Goal: Information Seeking & Learning: Check status

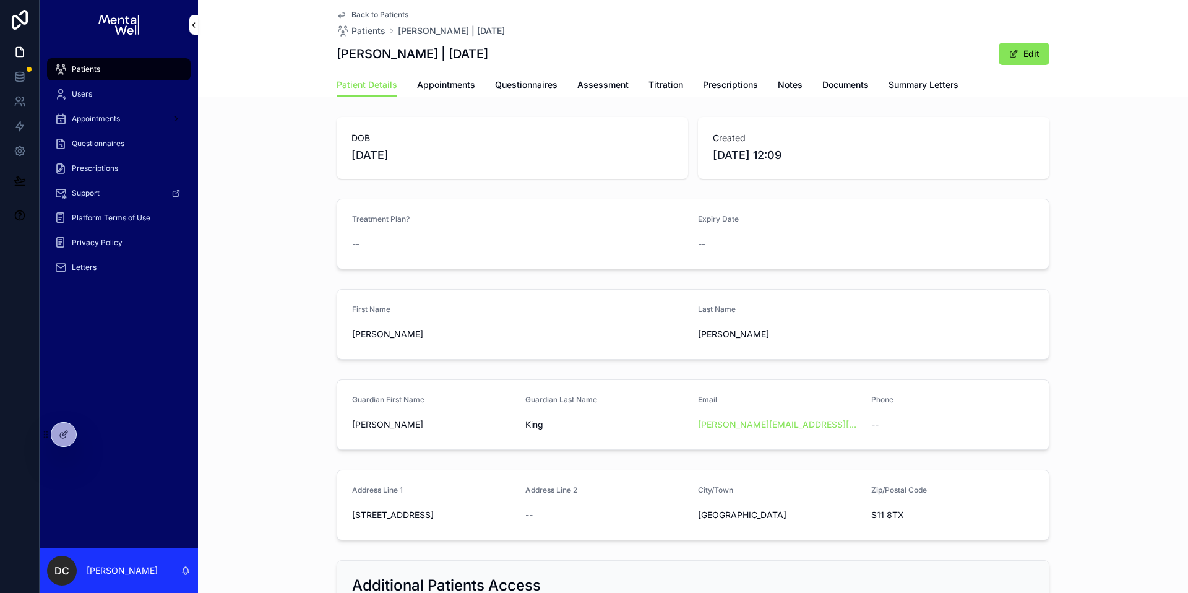
click at [98, 77] on div "Patients" at bounding box center [118, 69] width 129 height 20
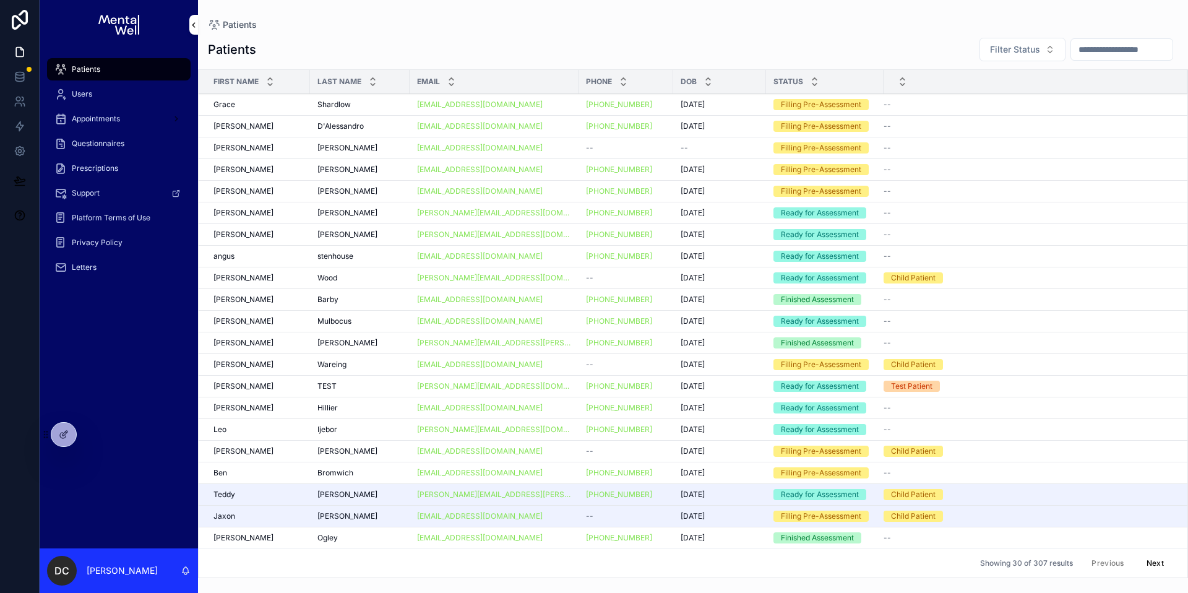
click at [1079, 45] on input "scrollable content" at bounding box center [1122, 49] width 102 height 17
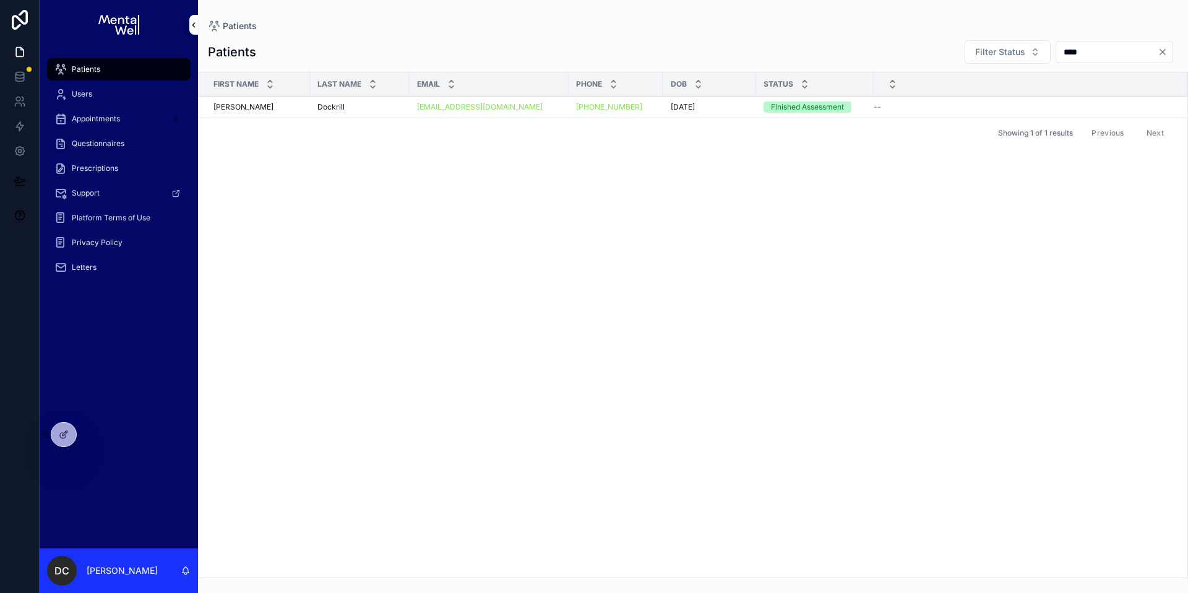
click at [124, 67] on div "Patients" at bounding box center [118, 69] width 129 height 20
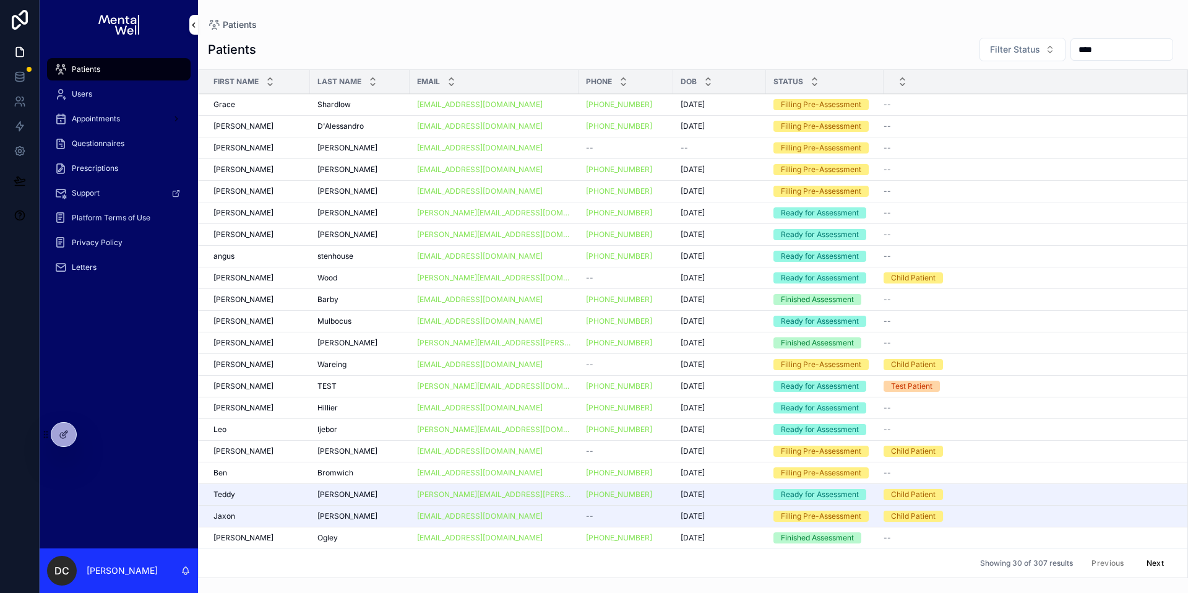
click at [1080, 48] on input "****" at bounding box center [1122, 49] width 102 height 17
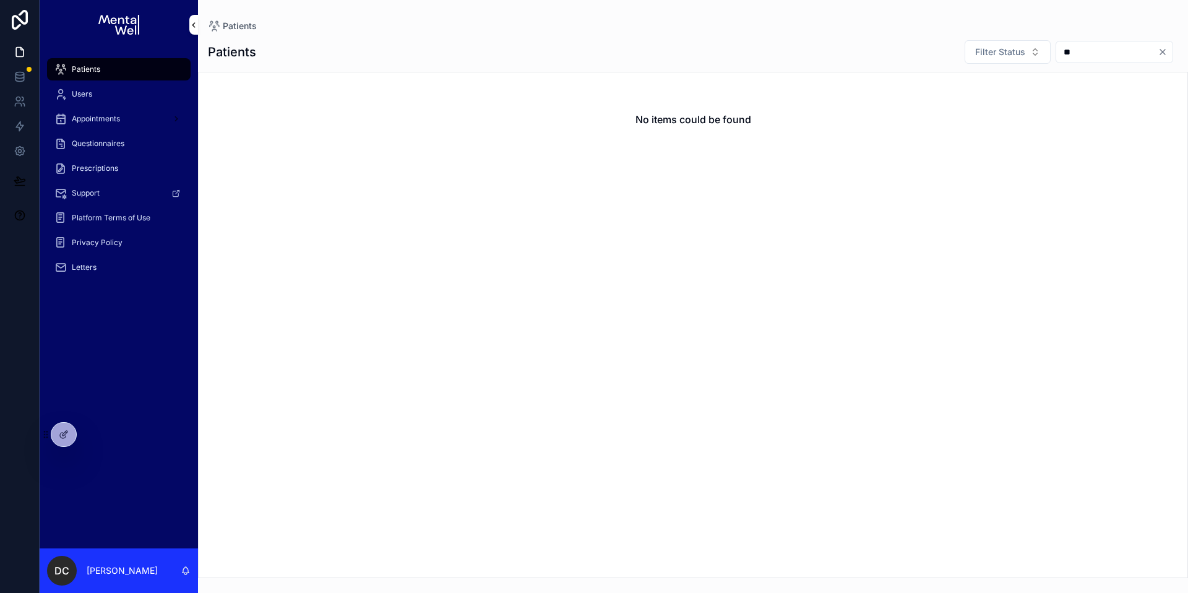
type input "*"
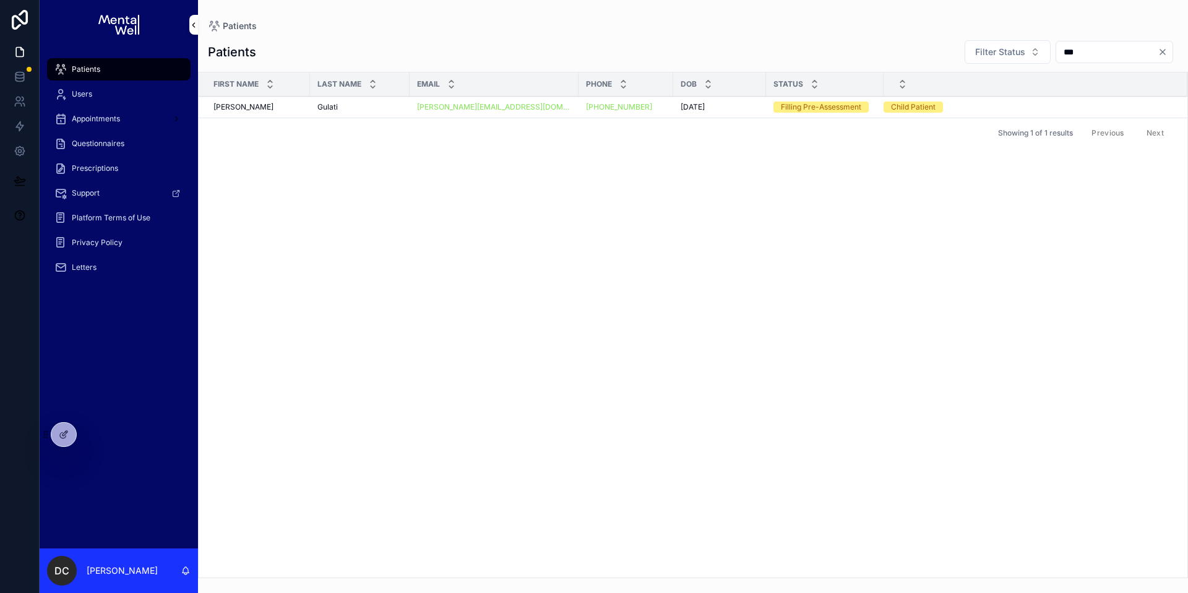
type input "***"
click at [369, 106] on div "Gulati Gulati" at bounding box center [360, 107] width 85 height 10
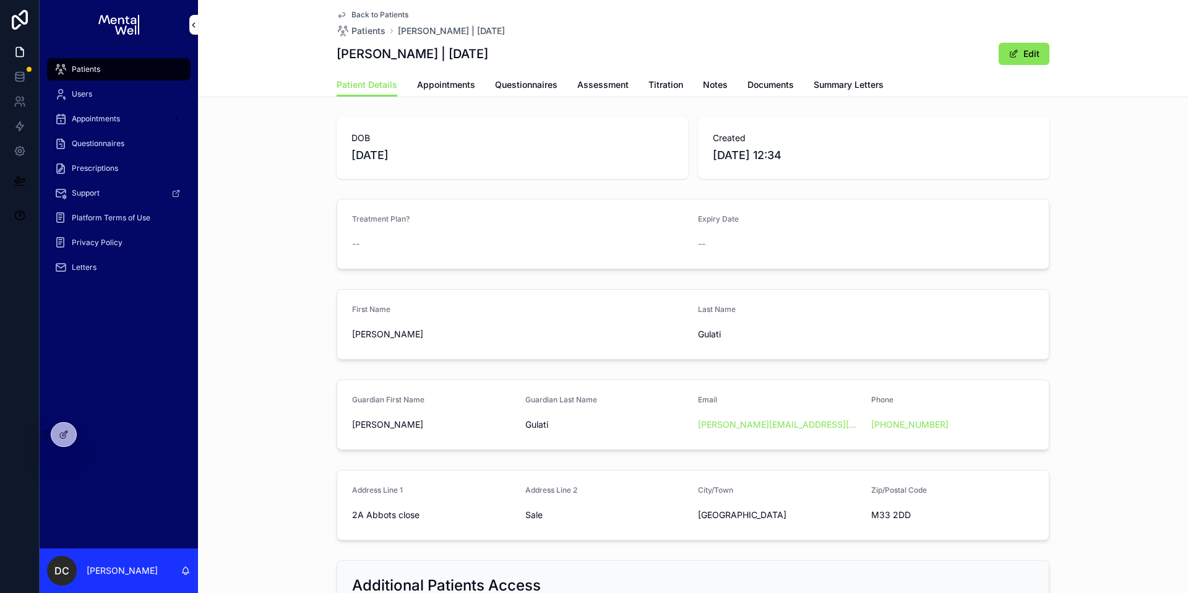
click at [498, 81] on span "Questionnaires" at bounding box center [526, 85] width 63 height 12
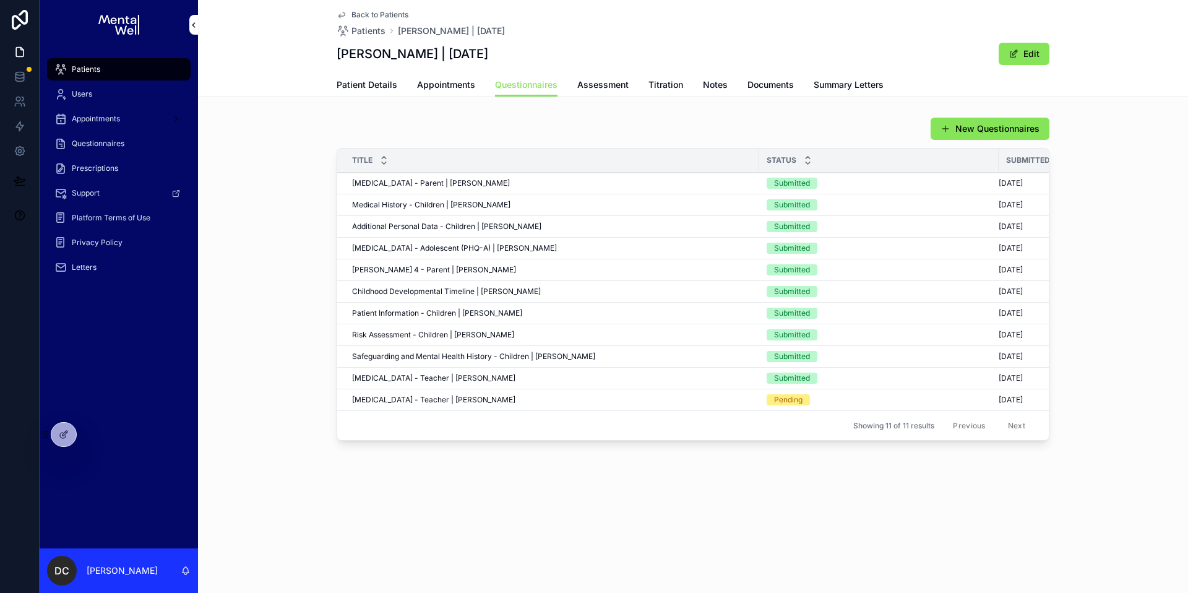
click at [511, 382] on div "SNAP-IV - Teacher | Ayanna Gulati SNAP-IV - Teacher | Ayanna Gulati" at bounding box center [552, 378] width 400 height 10
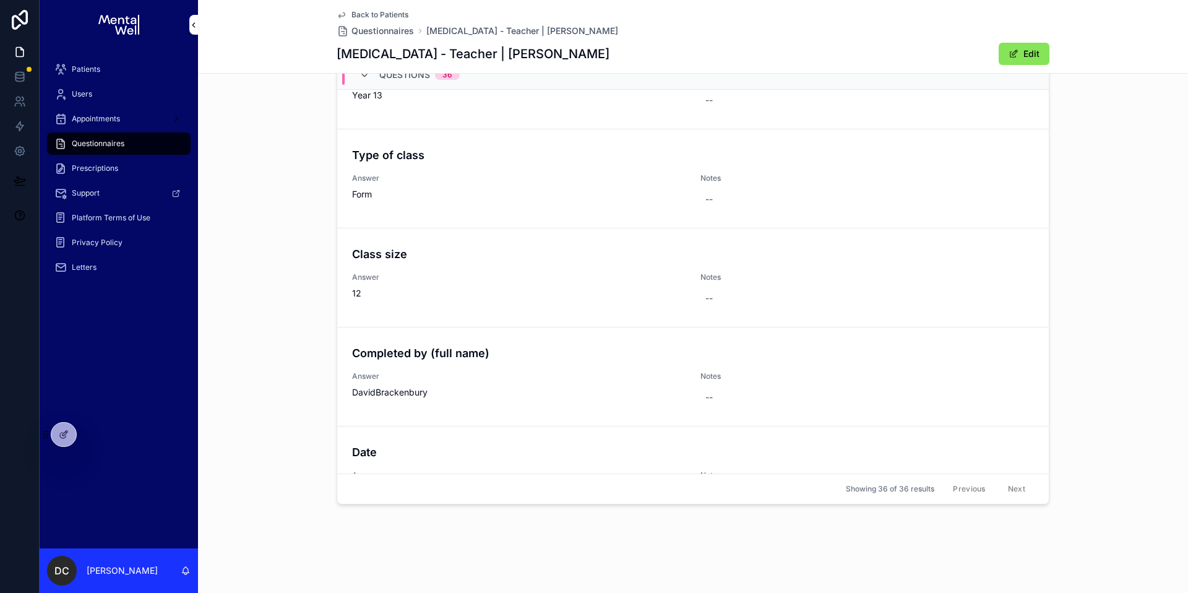
scroll to position [678, 0]
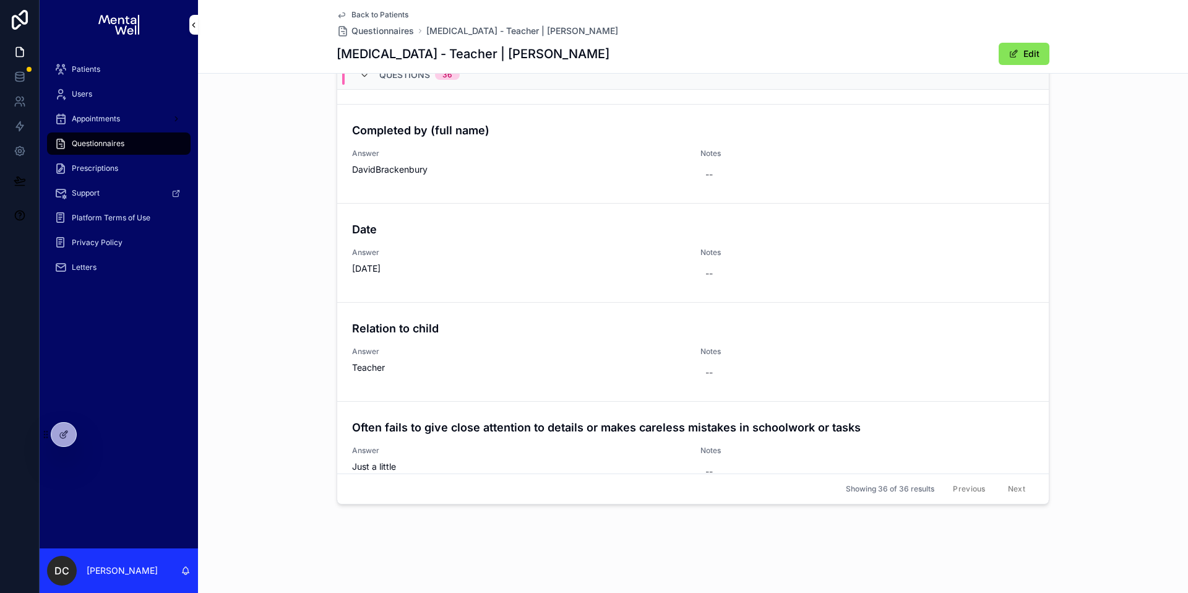
click at [280, 327] on div "Questions Questions 36 First Name Answer Ayanna Notes -- Last Name Answer Gulat…" at bounding box center [693, 266] width 990 height 498
click at [122, 76] on div "Patients" at bounding box center [118, 69] width 129 height 20
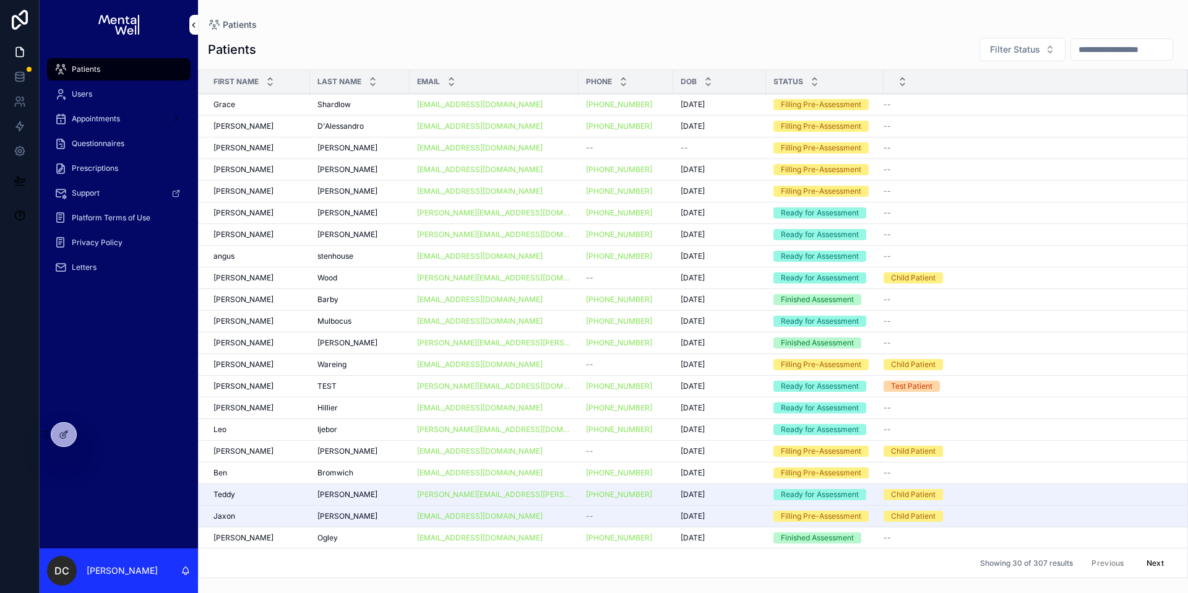
click at [1126, 54] on input "scrollable content" at bounding box center [1122, 49] width 102 height 17
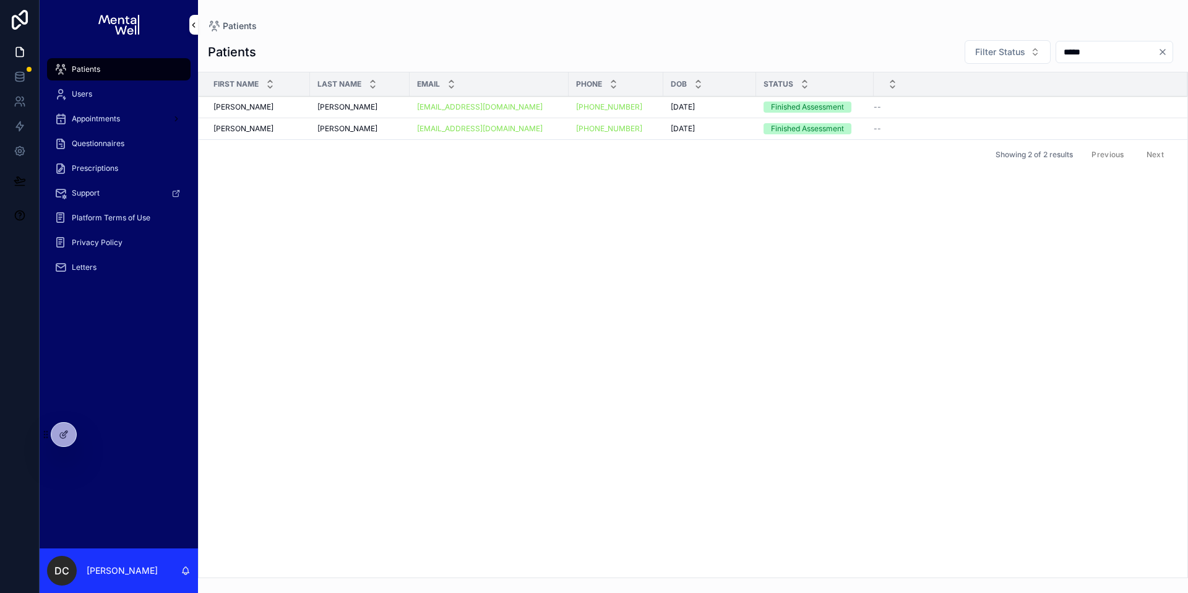
type input "*****"
click at [364, 136] on td "Pantalone Pantalone" at bounding box center [360, 129] width 100 height 22
click at [366, 132] on div "Pantalone Pantalone" at bounding box center [360, 129] width 85 height 10
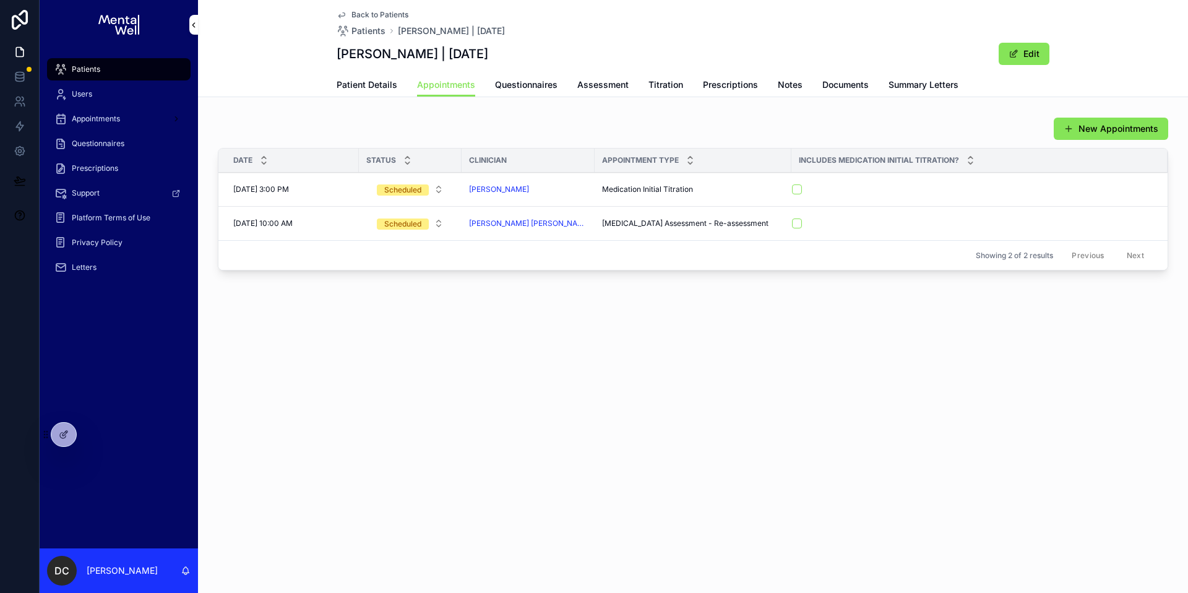
click at [538, 84] on span "Questionnaires" at bounding box center [526, 85] width 63 height 12
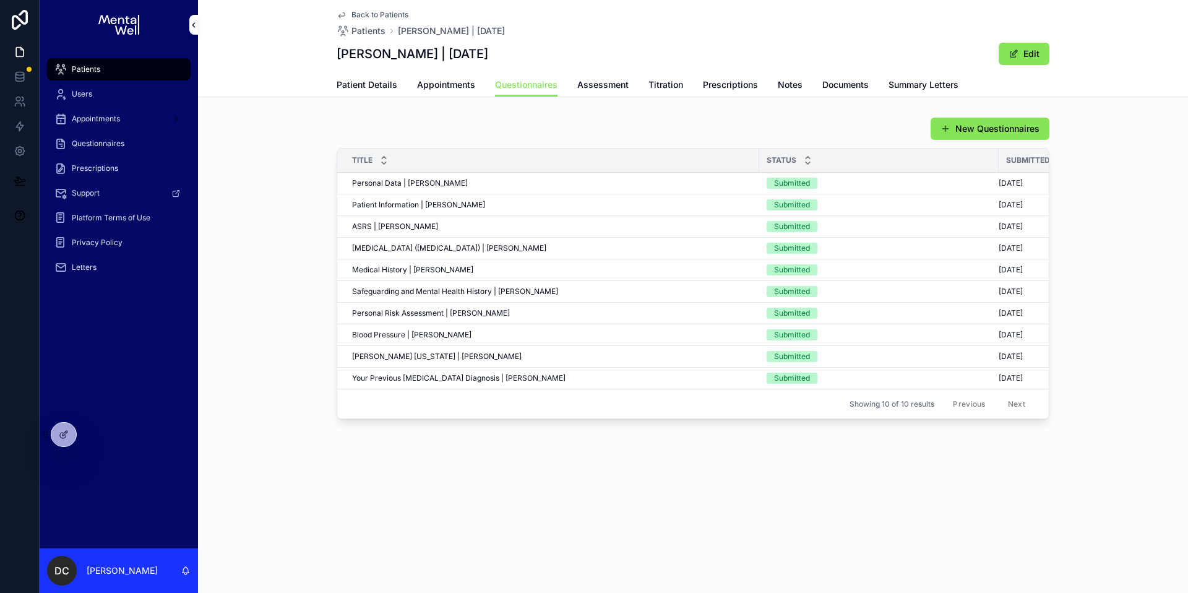
click at [749, 90] on span "Prescriptions" at bounding box center [730, 85] width 55 height 12
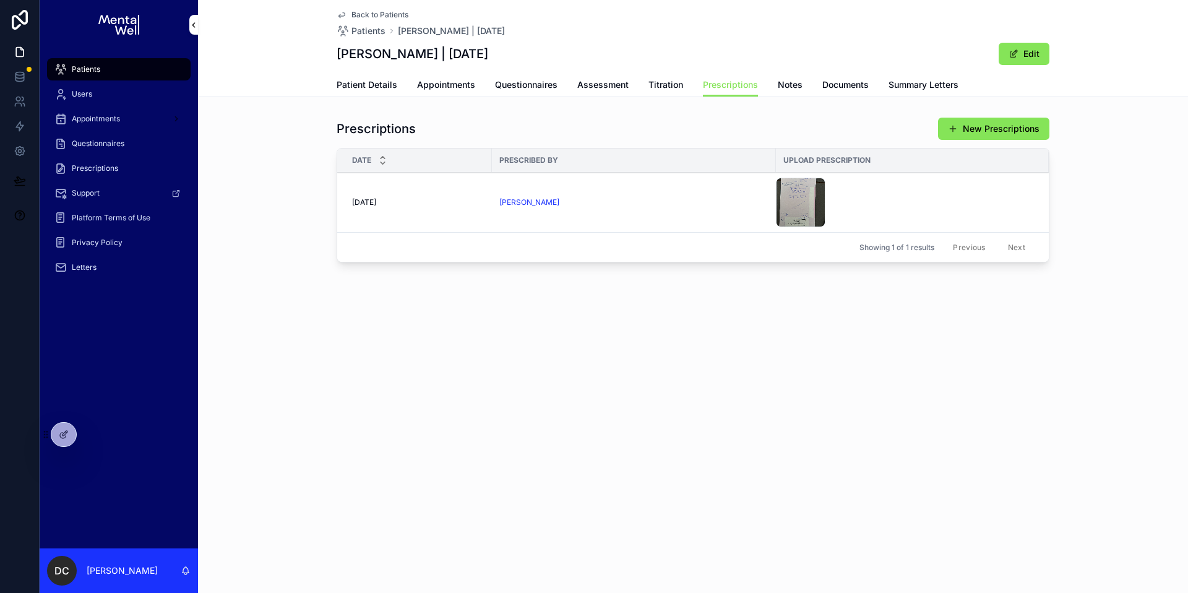
click at [287, 156] on div "Prescriptions New Prescriptions Date Prescribed By Upload Prescription 19/09/20…" at bounding box center [693, 192] width 990 height 160
click at [381, 85] on span "Patient Details" at bounding box center [367, 85] width 61 height 12
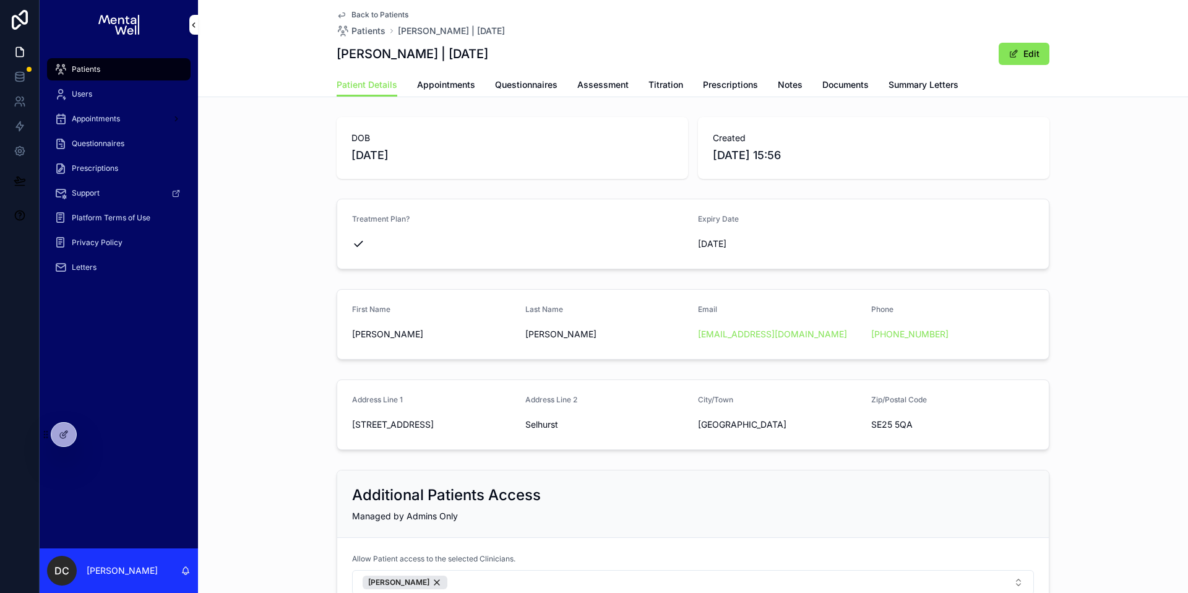
click at [142, 59] on link "Patients" at bounding box center [119, 69] width 144 height 22
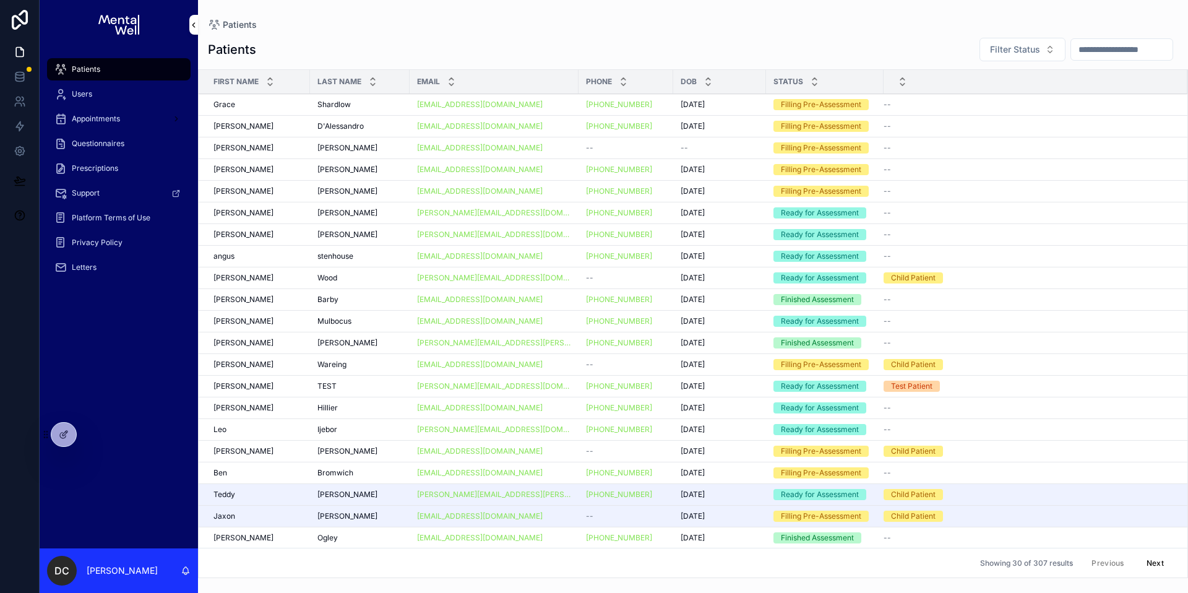
click at [142, 61] on div "Patients" at bounding box center [118, 69] width 129 height 20
click at [1150, 54] on input "scrollable content" at bounding box center [1122, 49] width 102 height 17
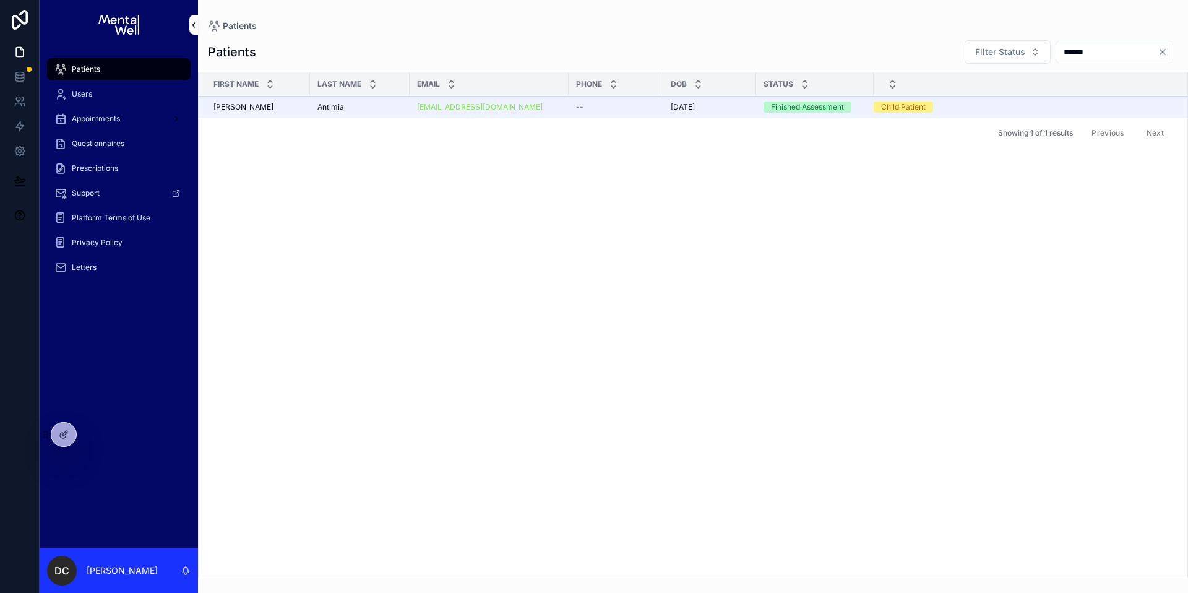
type input "******"
click at [368, 108] on div "Antimia Antimia" at bounding box center [360, 107] width 85 height 10
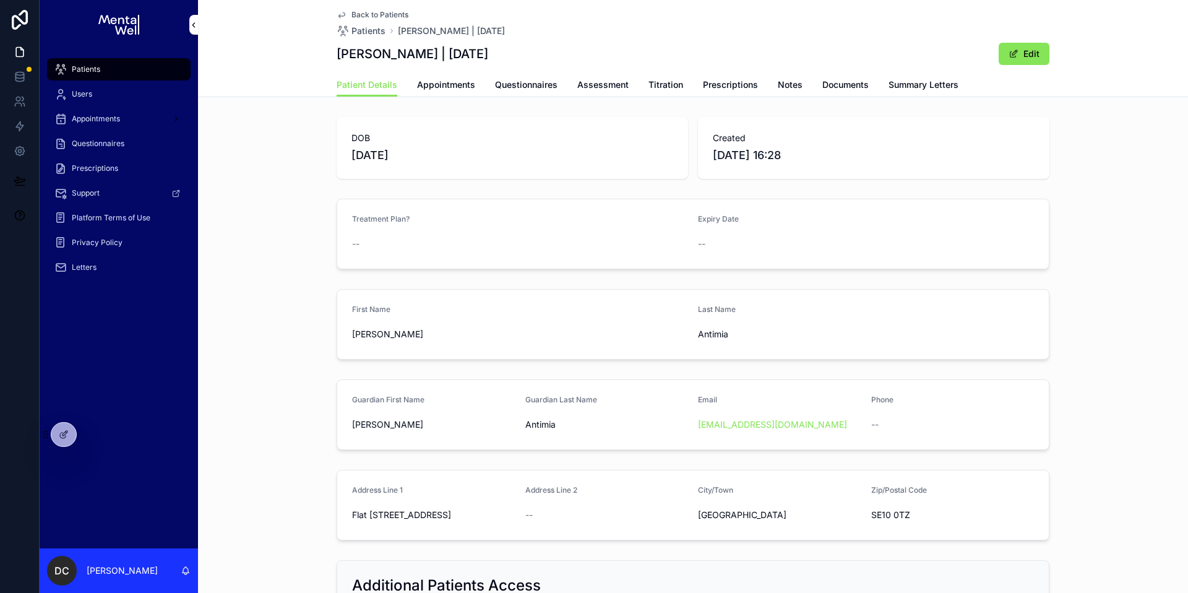
click at [442, 91] on link "Appointments" at bounding box center [446, 86] width 58 height 25
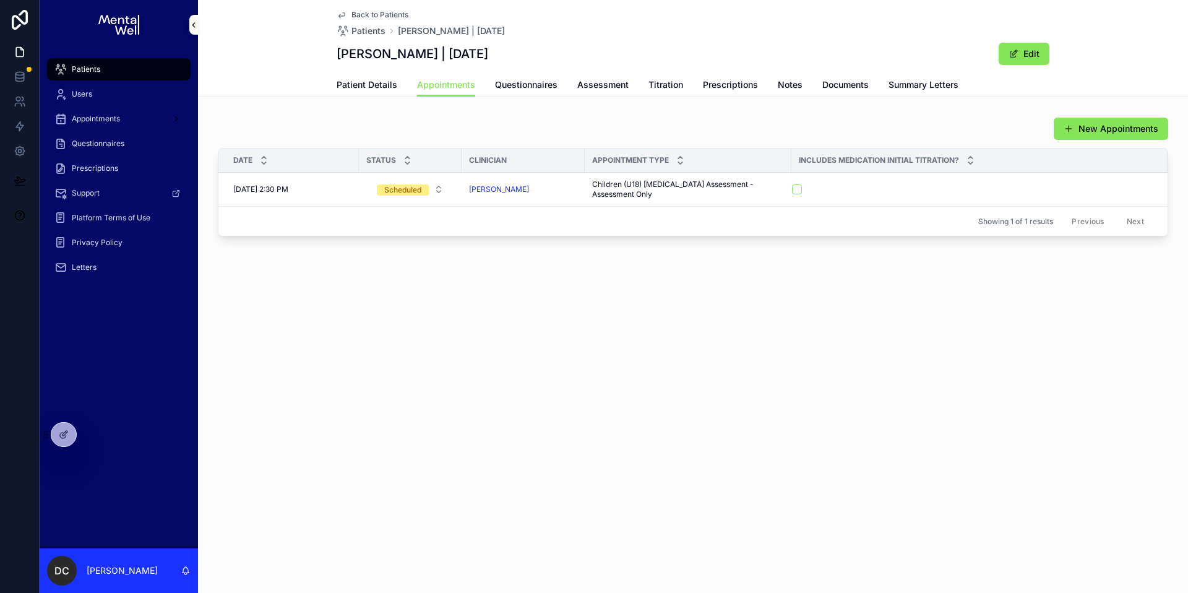
click at [353, 68] on div "Back to Patients Patients Natalia Antimia | 19/07/2015 Natalia Antimia | 19/07/…" at bounding box center [693, 36] width 713 height 73
click at [371, 84] on span "Patient Details" at bounding box center [367, 85] width 61 height 12
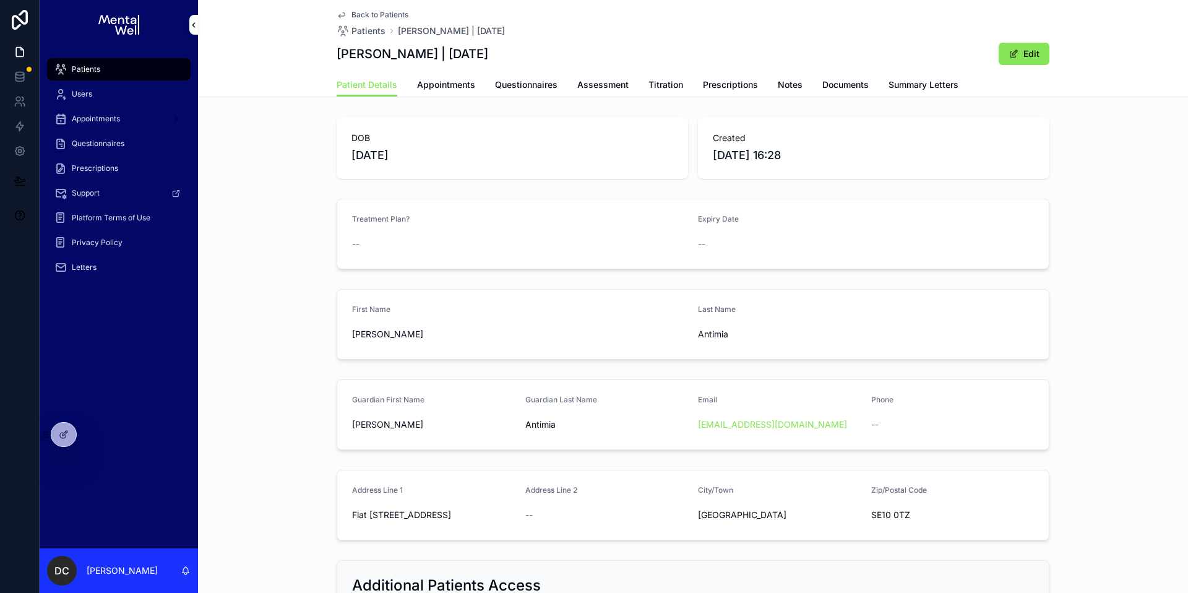
click at [896, 89] on span "Summary Letters" at bounding box center [924, 85] width 70 height 12
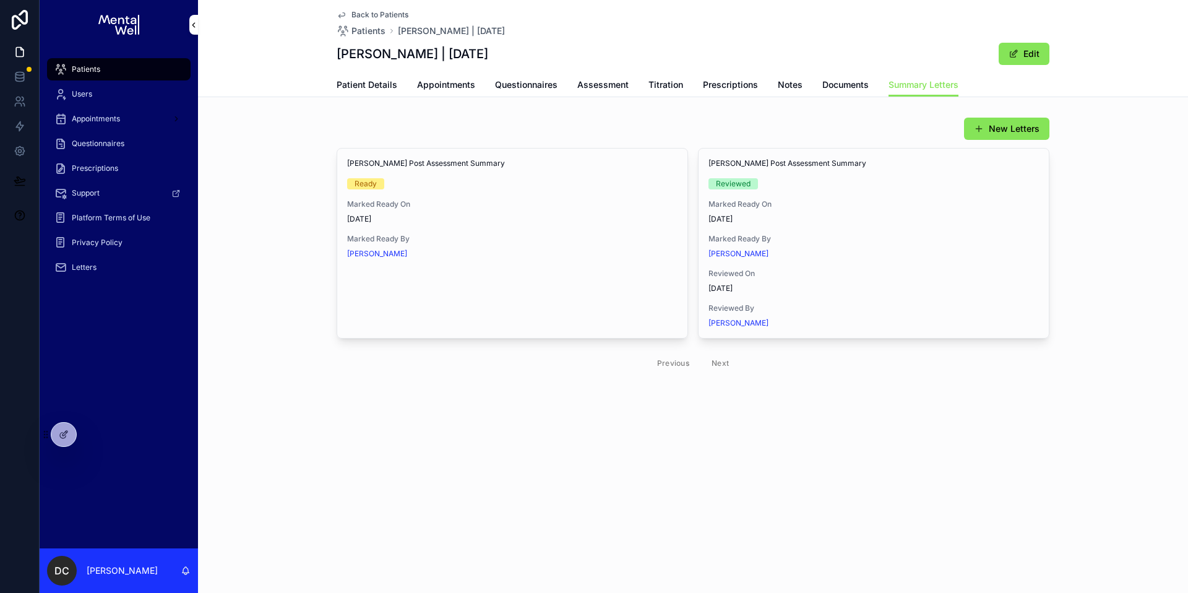
click at [372, 89] on span "Patient Details" at bounding box center [367, 85] width 61 height 12
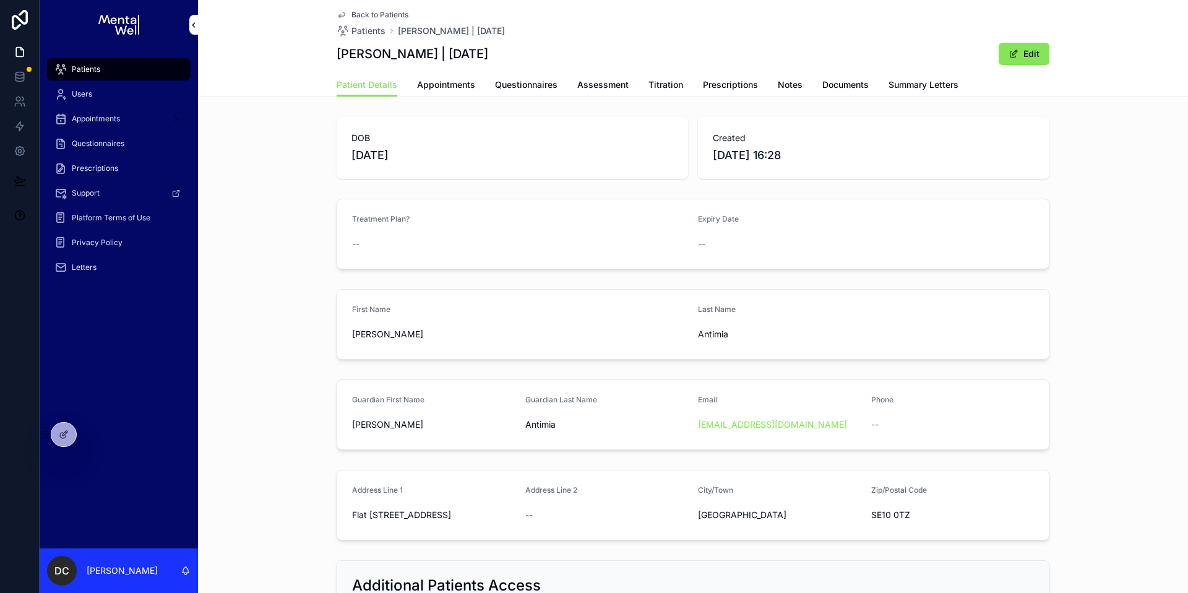
click at [98, 273] on div "Letters" at bounding box center [118, 267] width 129 height 20
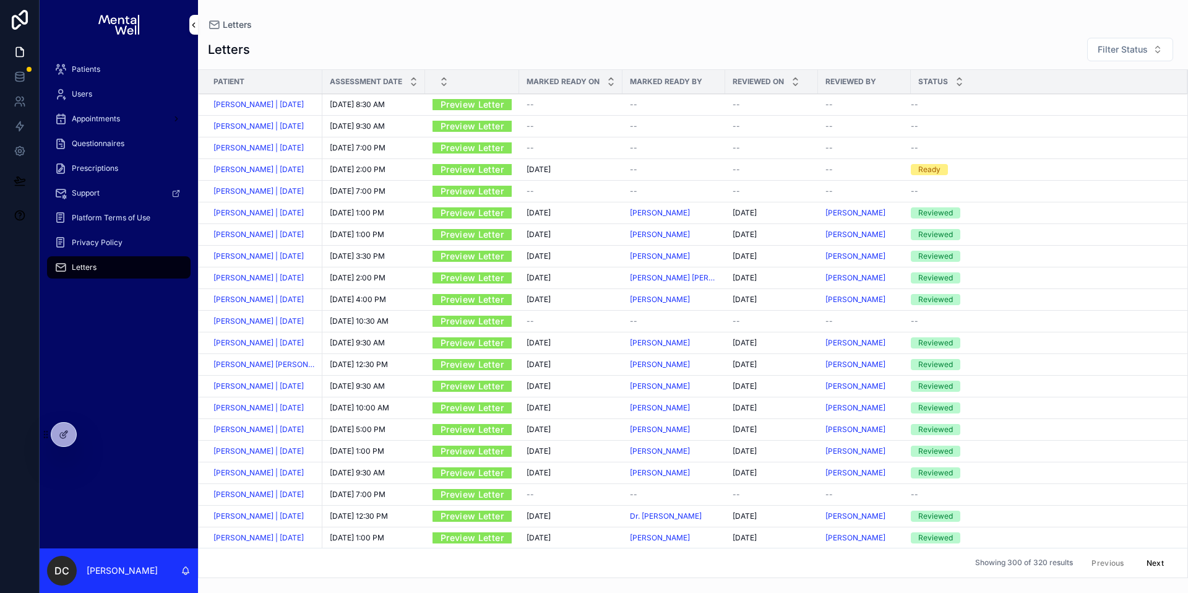
click at [451, 28] on div "Letters" at bounding box center [693, 25] width 970 height 10
click at [428, 38] on div "Letters Filter Status" at bounding box center [693, 49] width 970 height 25
click at [98, 76] on div "Patients" at bounding box center [118, 69] width 129 height 20
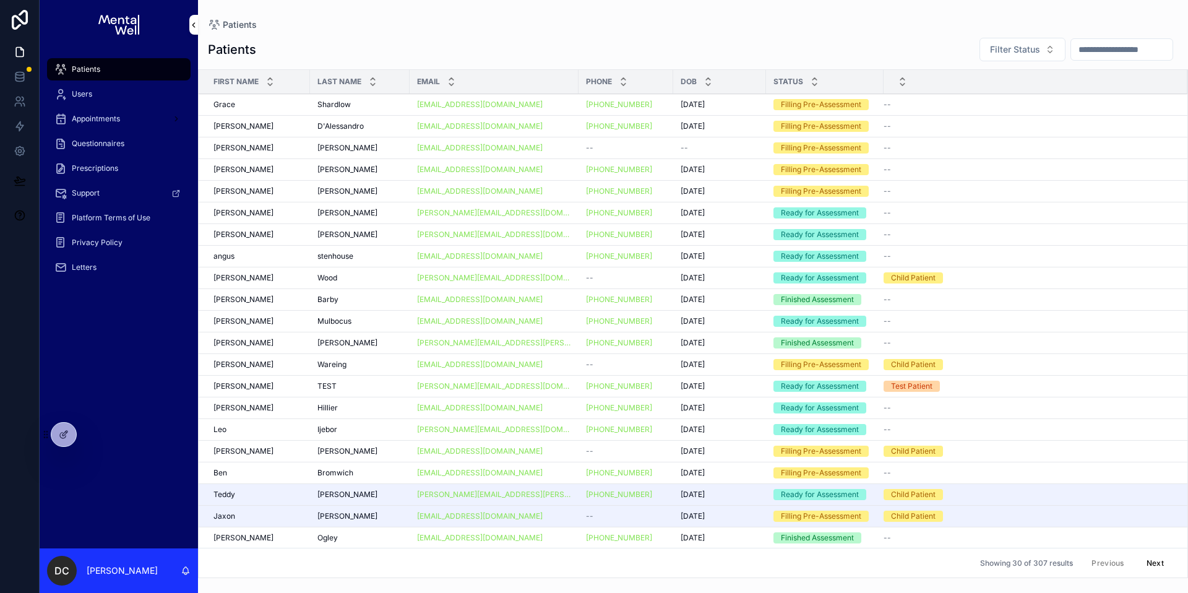
click at [1076, 51] on input "scrollable content" at bounding box center [1122, 49] width 102 height 17
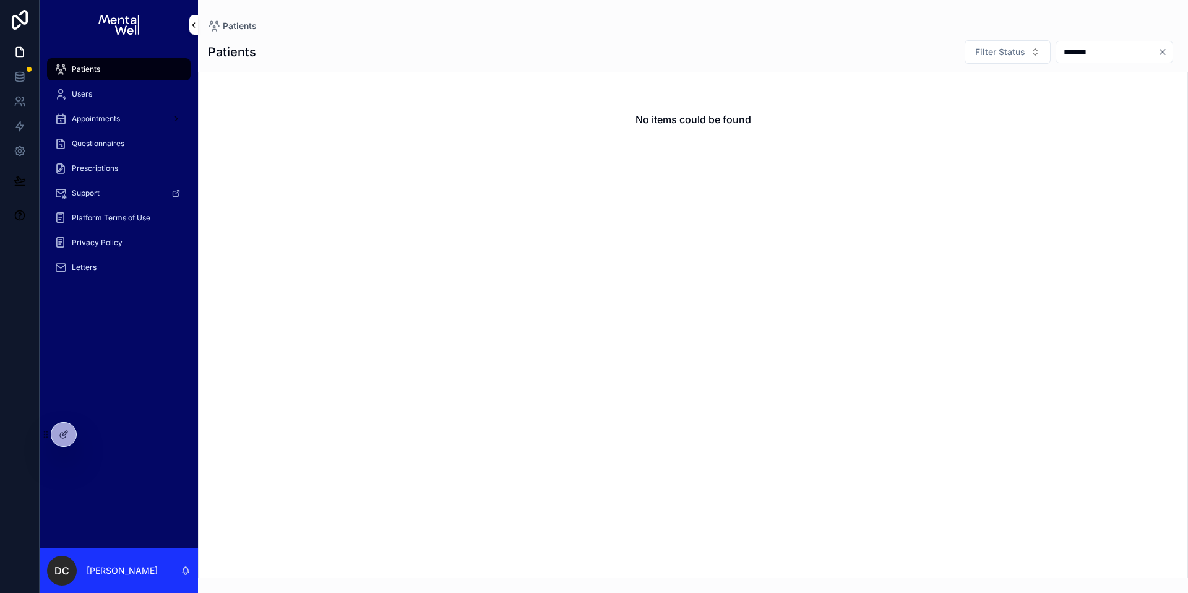
click at [1071, 53] on input "*******" at bounding box center [1108, 51] width 102 height 17
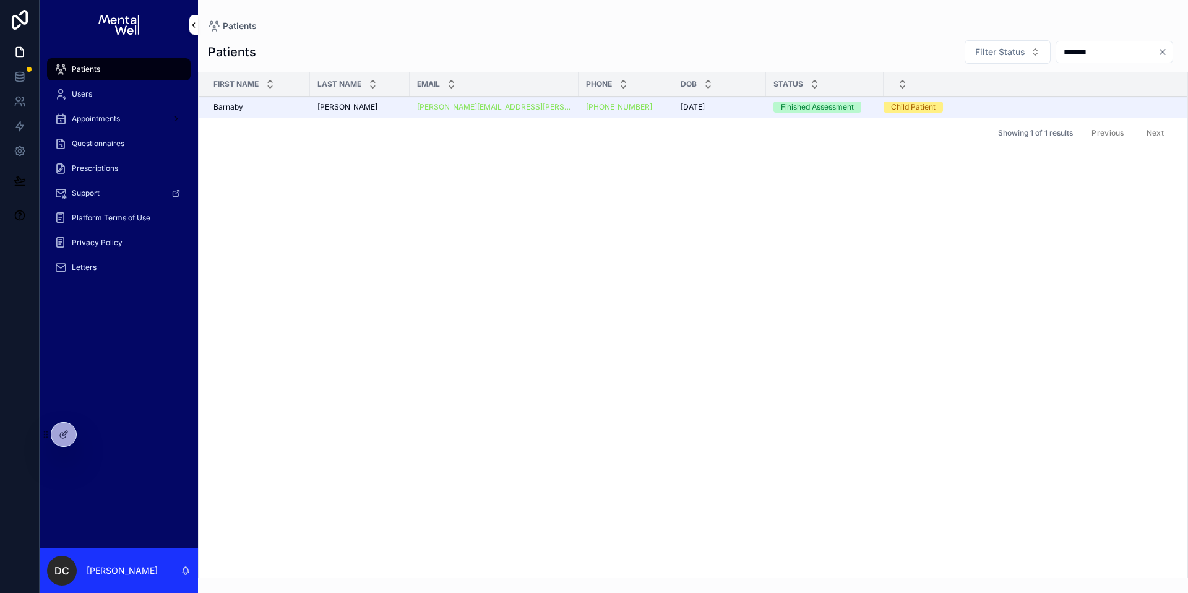
type input "*******"
click at [365, 108] on div "[PERSON_NAME]" at bounding box center [360, 107] width 85 height 10
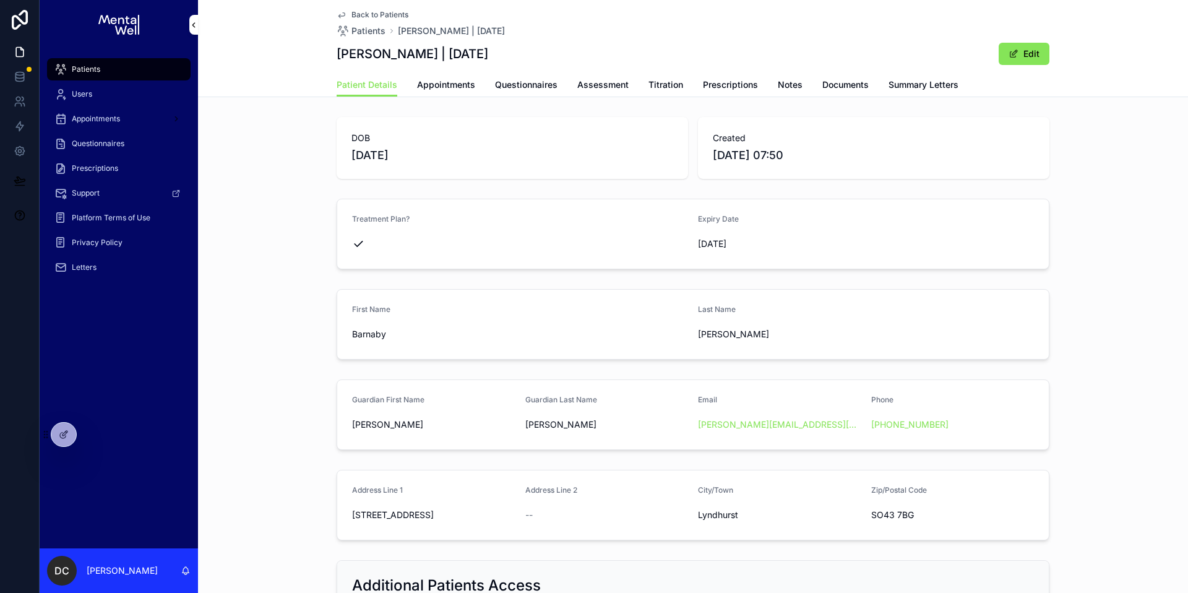
click at [735, 87] on span "Prescriptions" at bounding box center [730, 85] width 55 height 12
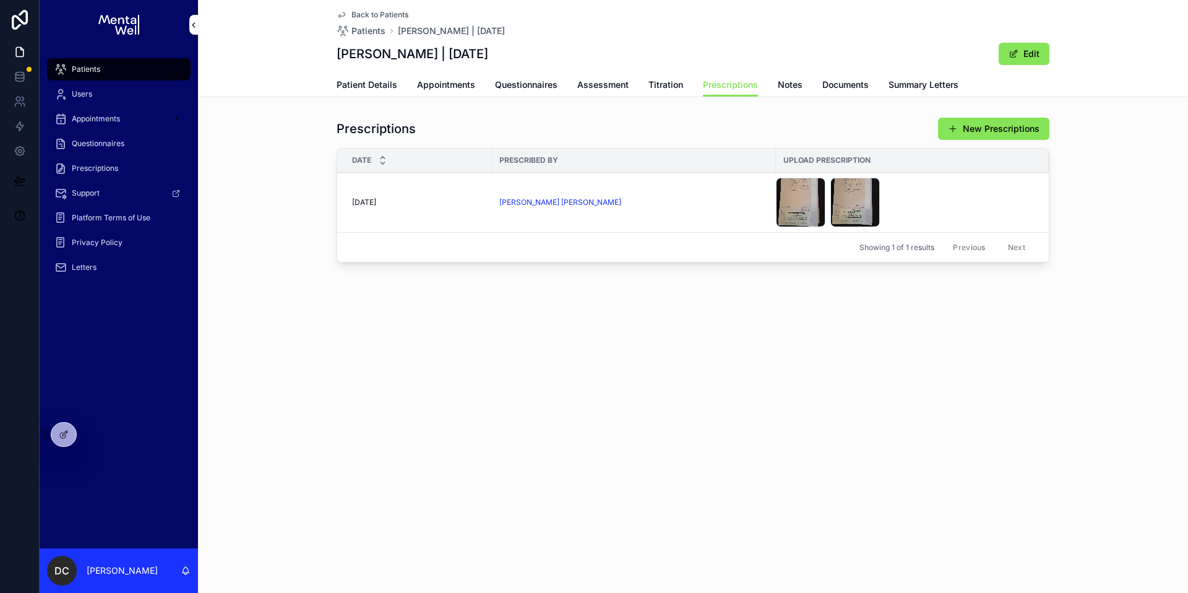
click at [646, 208] on td "[PERSON_NAME] [PERSON_NAME]" at bounding box center [634, 203] width 284 height 60
click at [804, 204] on div "IMG-20250929-WA0006 .jpeg" at bounding box center [801, 203] width 50 height 50
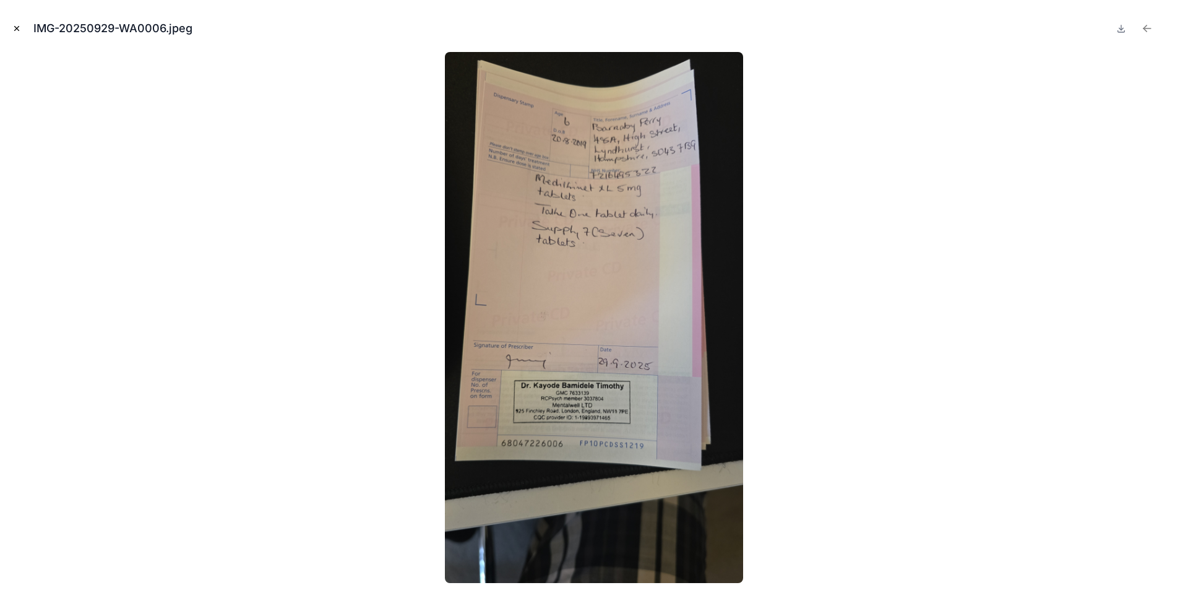
click at [1172, 25] on icon "Next file" at bounding box center [1170, 28] width 12 height 12
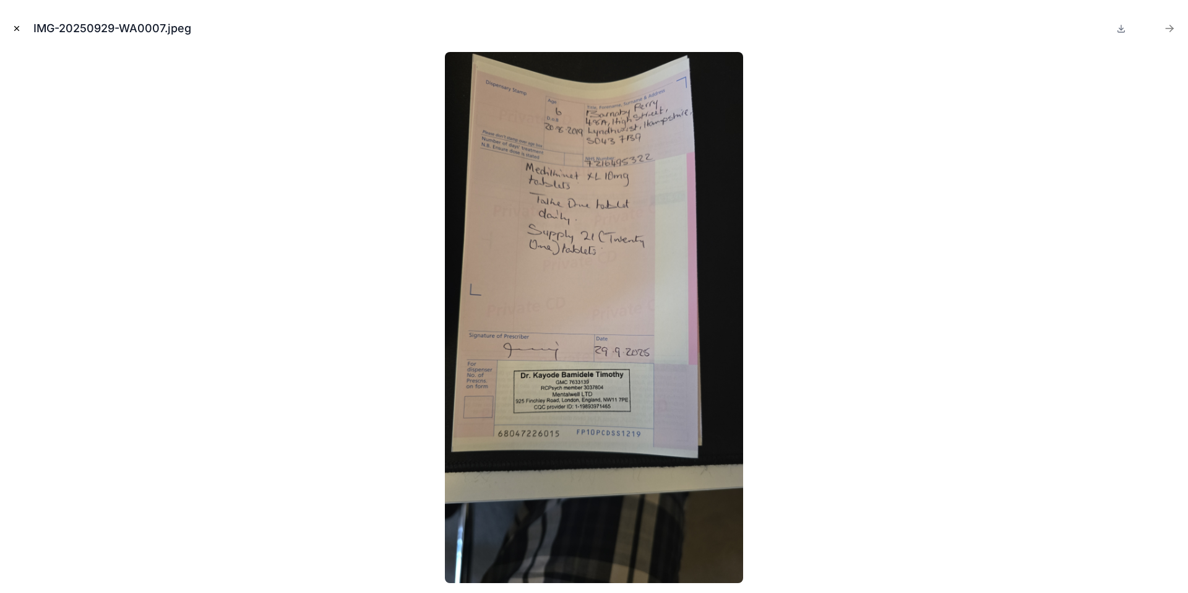
click at [1148, 30] on icon "Previous file" at bounding box center [1147, 28] width 12 height 12
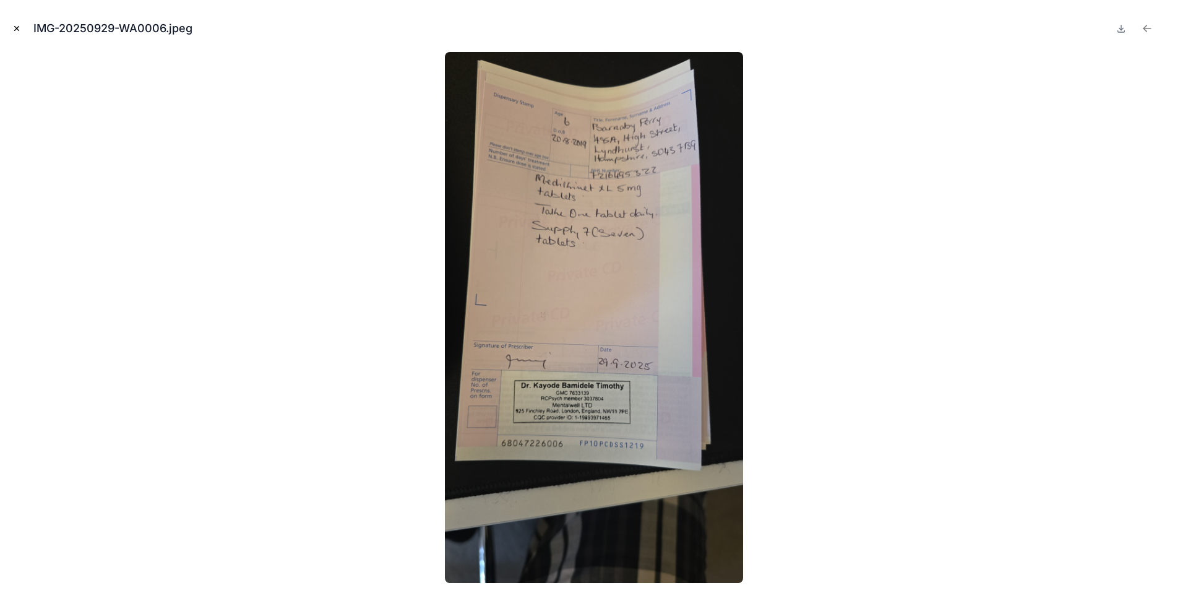
click at [1169, 30] on icon "Next file" at bounding box center [1170, 28] width 12 height 12
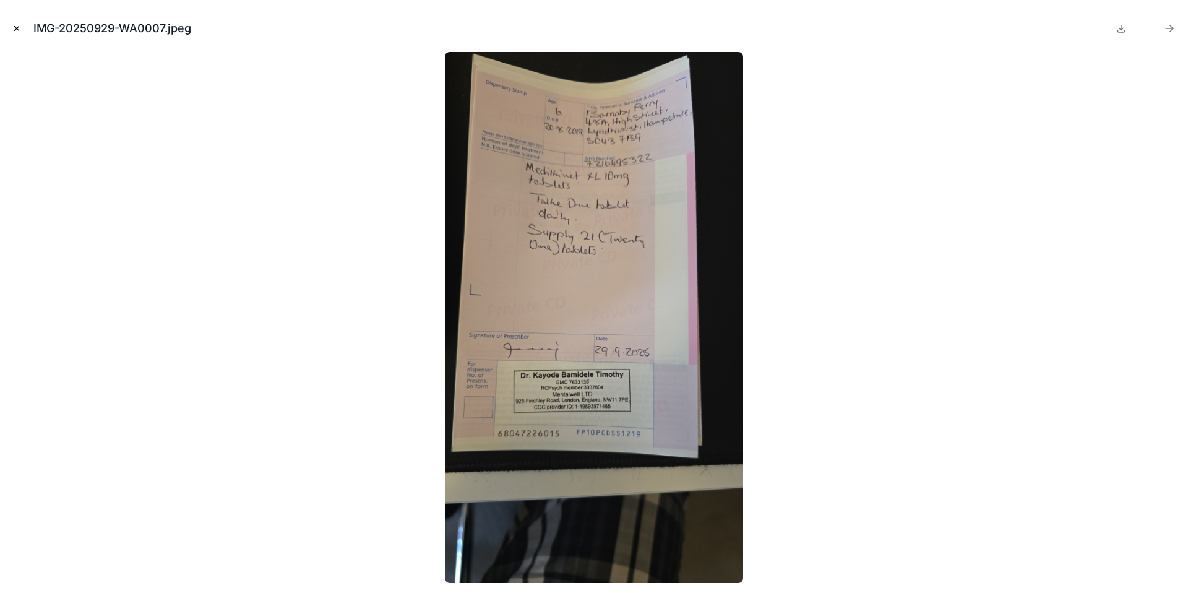
click at [1152, 26] on icon "Previous file" at bounding box center [1147, 28] width 12 height 12
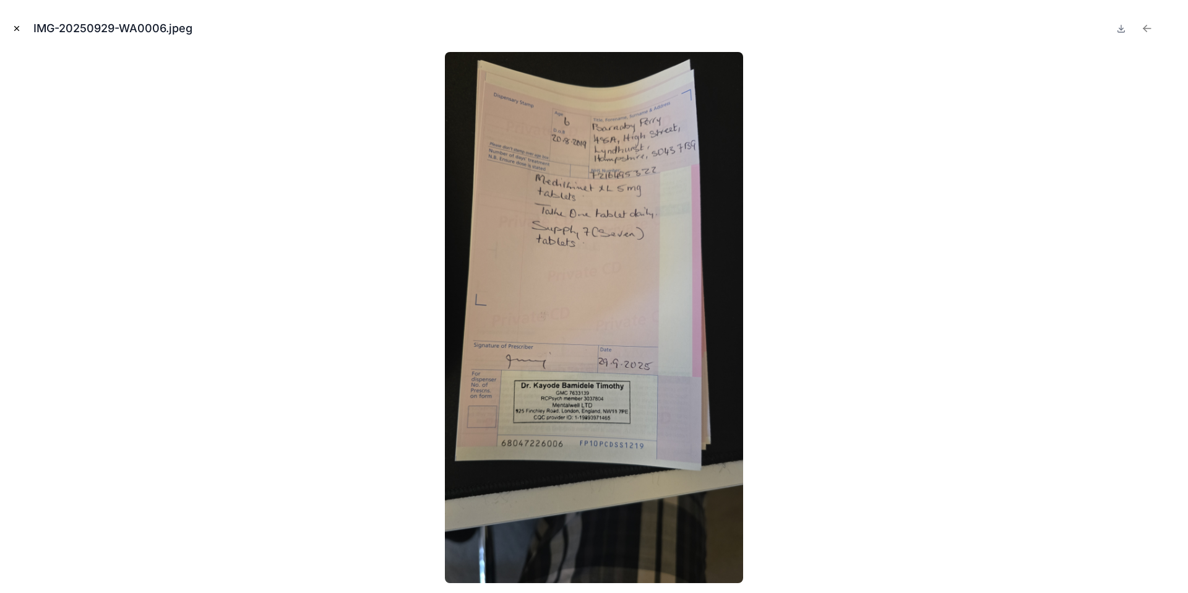
click at [1170, 27] on icon "Next file" at bounding box center [1170, 28] width 12 height 12
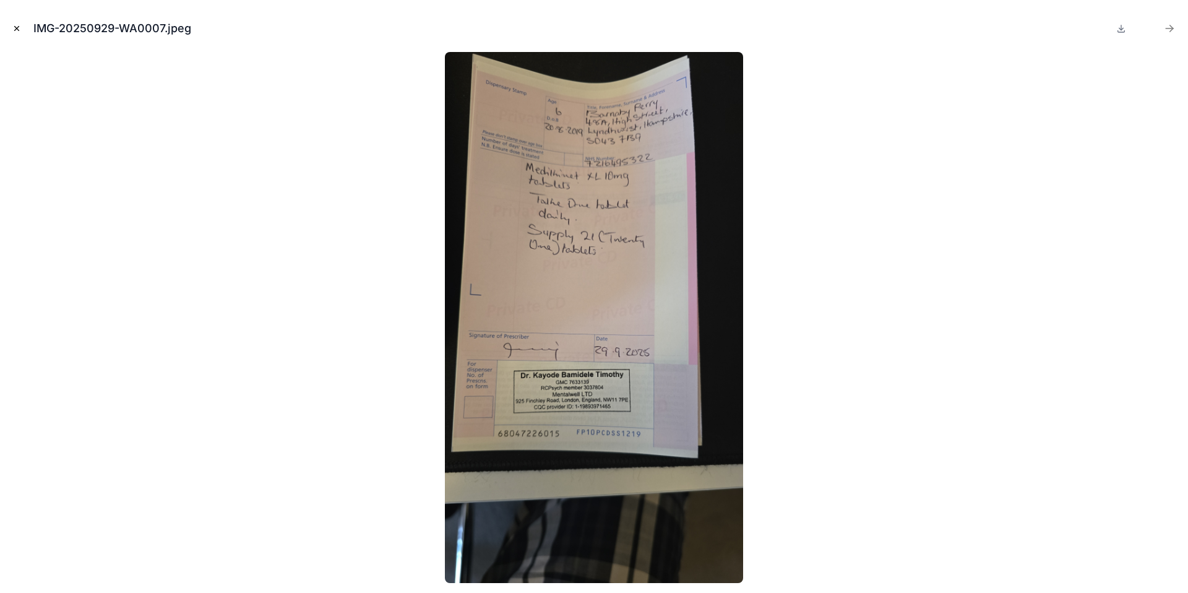
click at [1146, 31] on icon "Previous file" at bounding box center [1147, 28] width 12 height 12
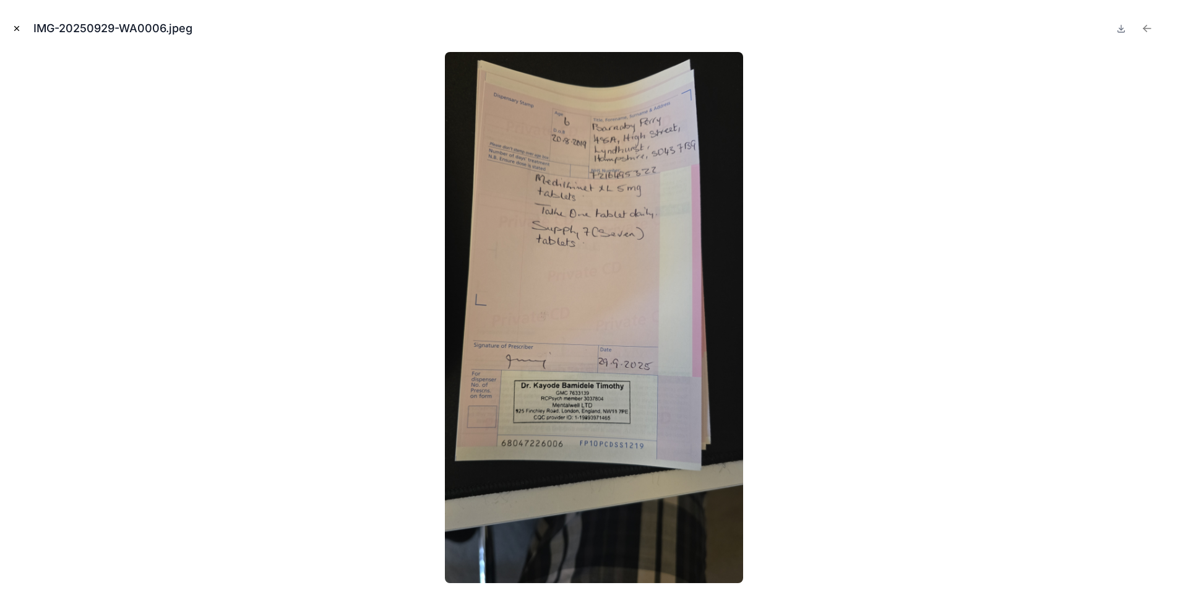
click at [1170, 28] on icon "Next file" at bounding box center [1169, 28] width 7 height 0
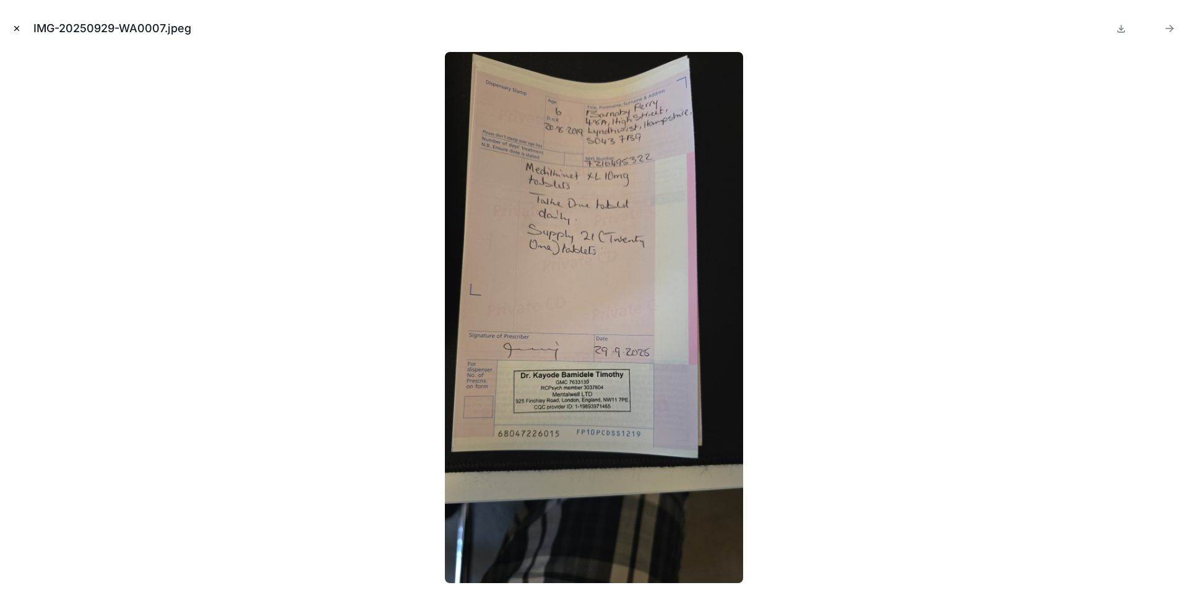
click at [1152, 31] on icon "Previous file" at bounding box center [1147, 28] width 12 height 12
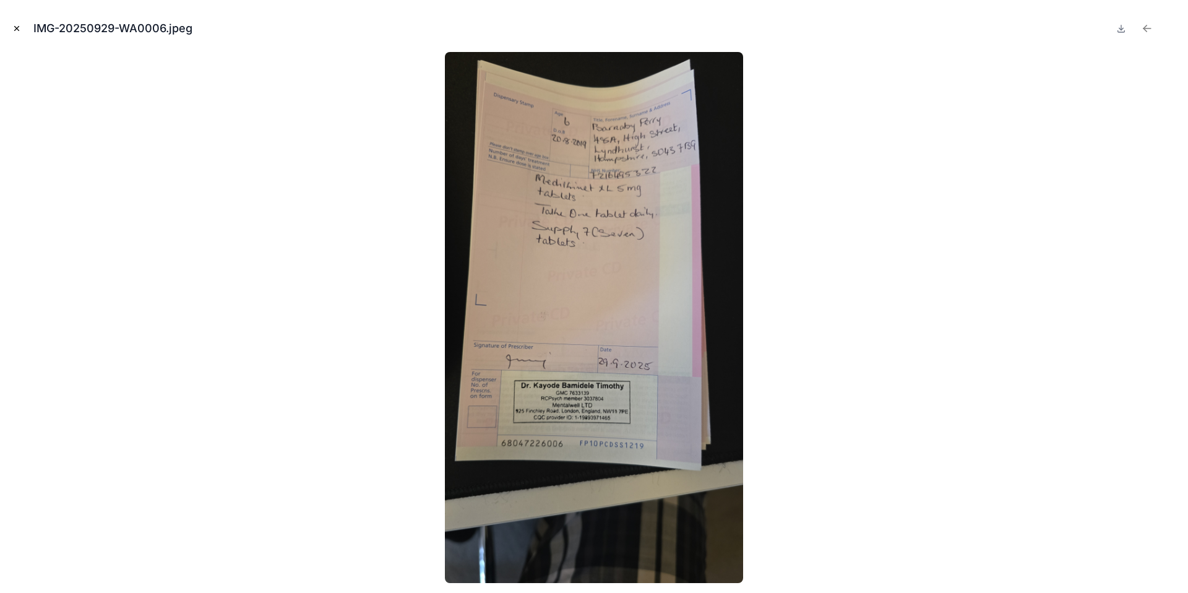
click at [1167, 29] on icon "Next file" at bounding box center [1170, 28] width 12 height 12
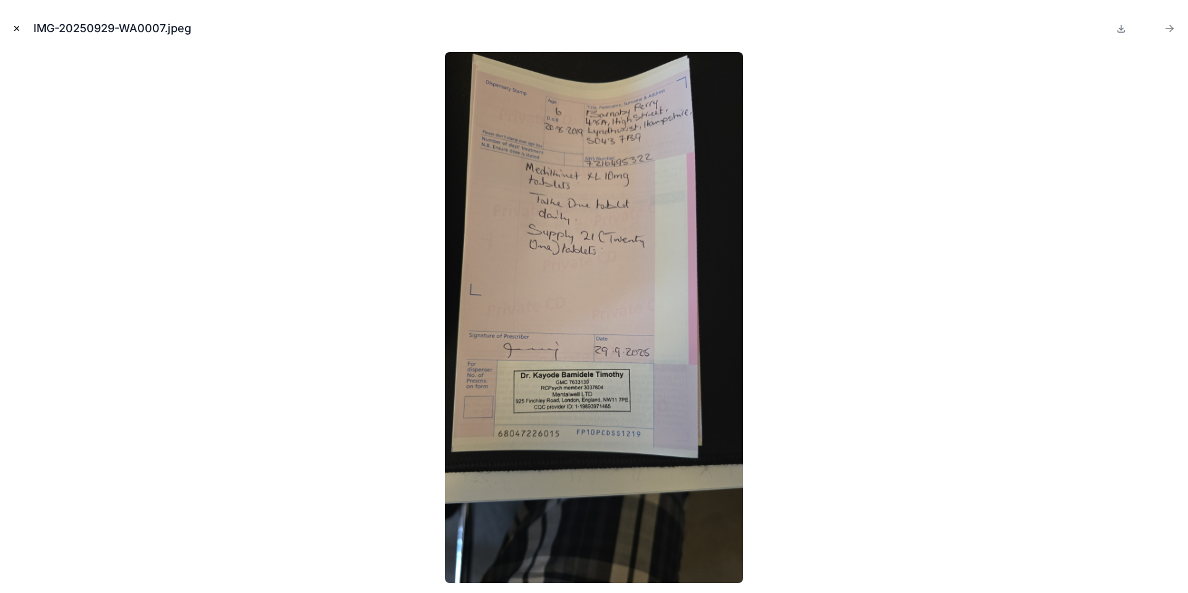
click at [1144, 32] on icon "Previous file" at bounding box center [1147, 28] width 12 height 12
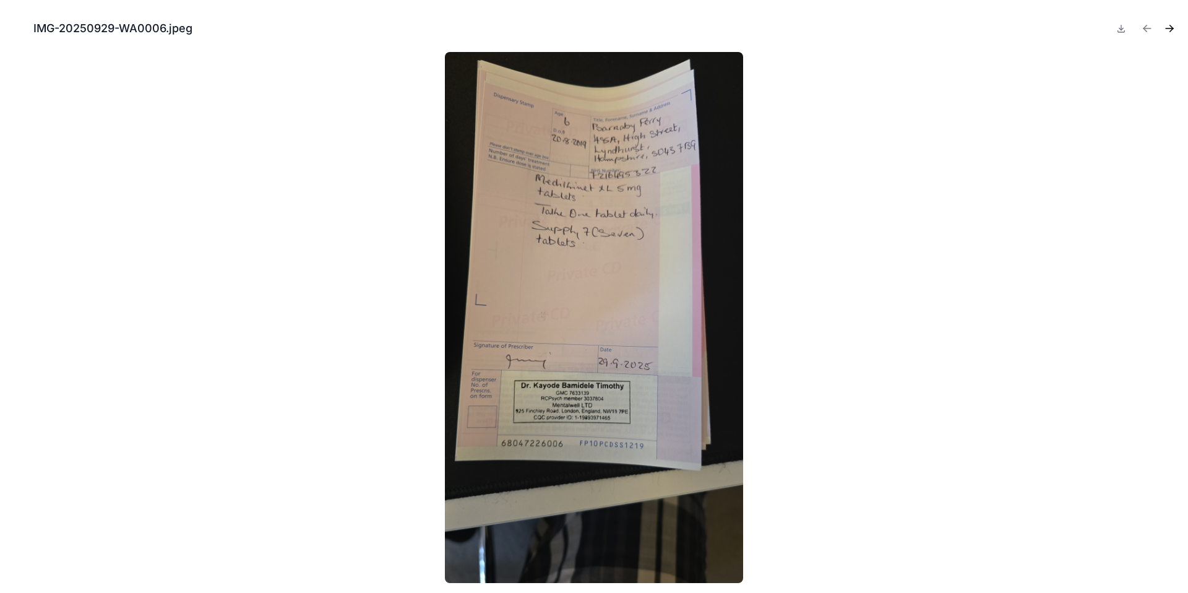
click at [14, 30] on icon "Close modal" at bounding box center [16, 28] width 9 height 9
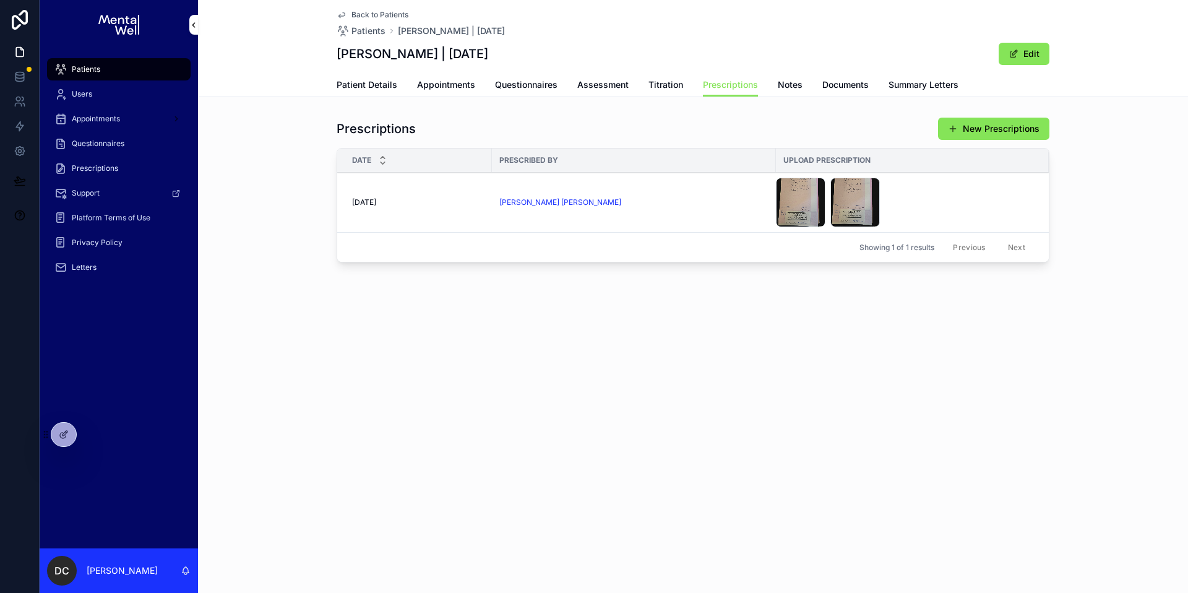
click at [704, 321] on div "Back to Patients Patients Barnaby Perry | 20/08/2019 Barnaby Perry | 20/08/2019…" at bounding box center [693, 176] width 990 height 352
click at [648, 190] on td "[PERSON_NAME] [PERSON_NAME]" at bounding box center [634, 203] width 284 height 60
click at [788, 192] on div "IMG-20250929-WA0006 .jpeg" at bounding box center [801, 203] width 50 height 50
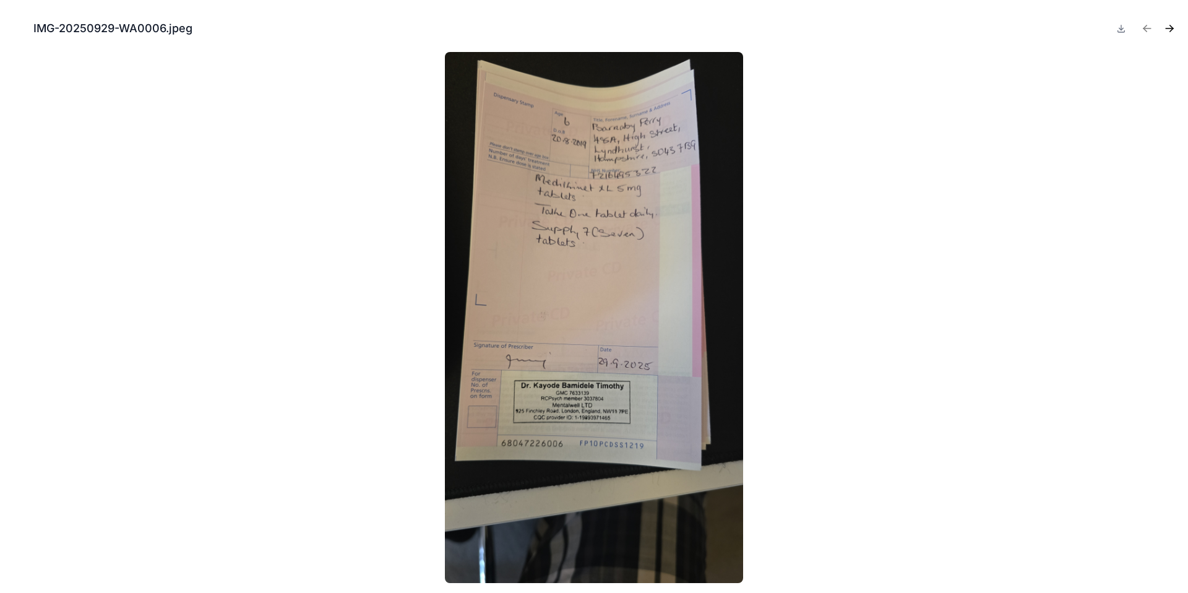
click at [12, 26] on icon "Close modal" at bounding box center [16, 28] width 9 height 9
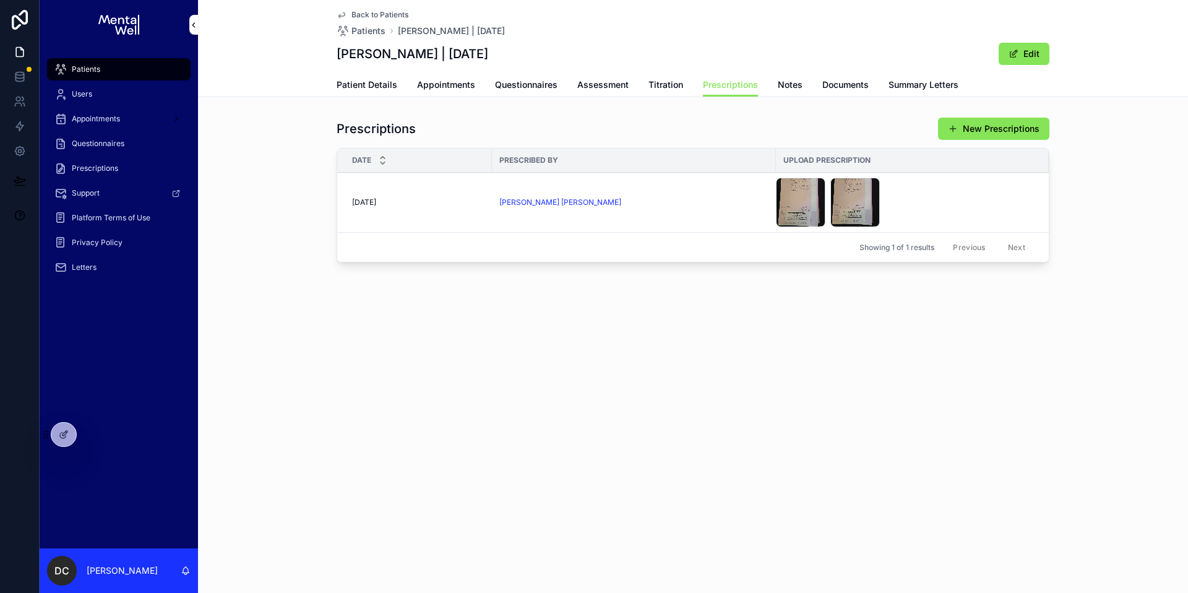
click at [782, 204] on div "IMG-20250929-WA0006 .jpeg" at bounding box center [801, 203] width 50 height 50
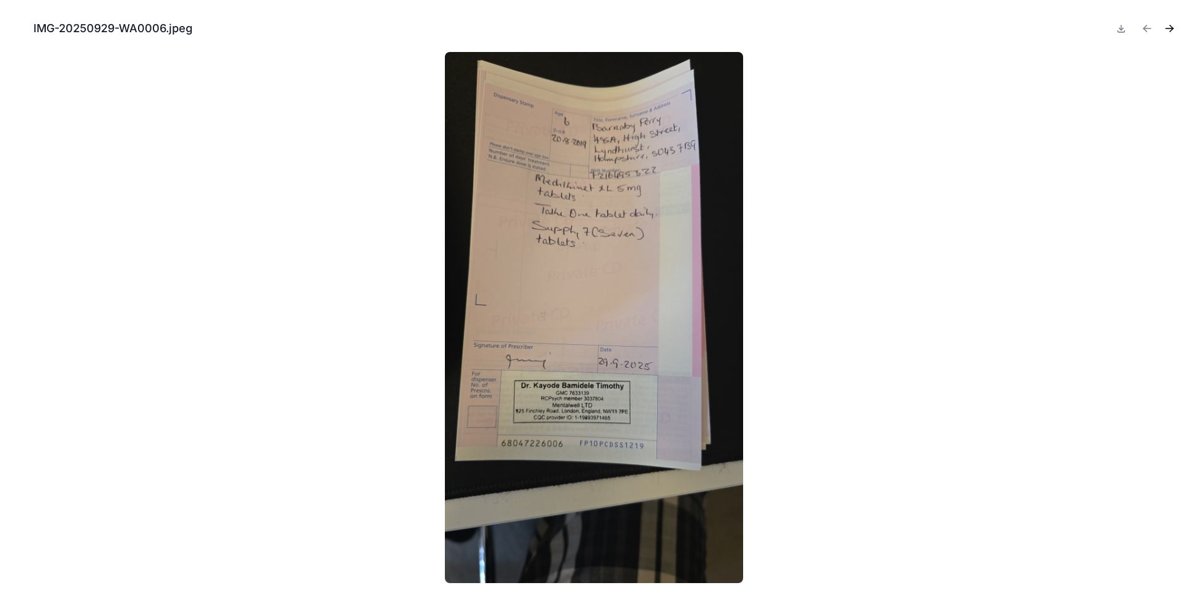
click at [21, 27] on button "Close modal" at bounding box center [17, 29] width 14 height 14
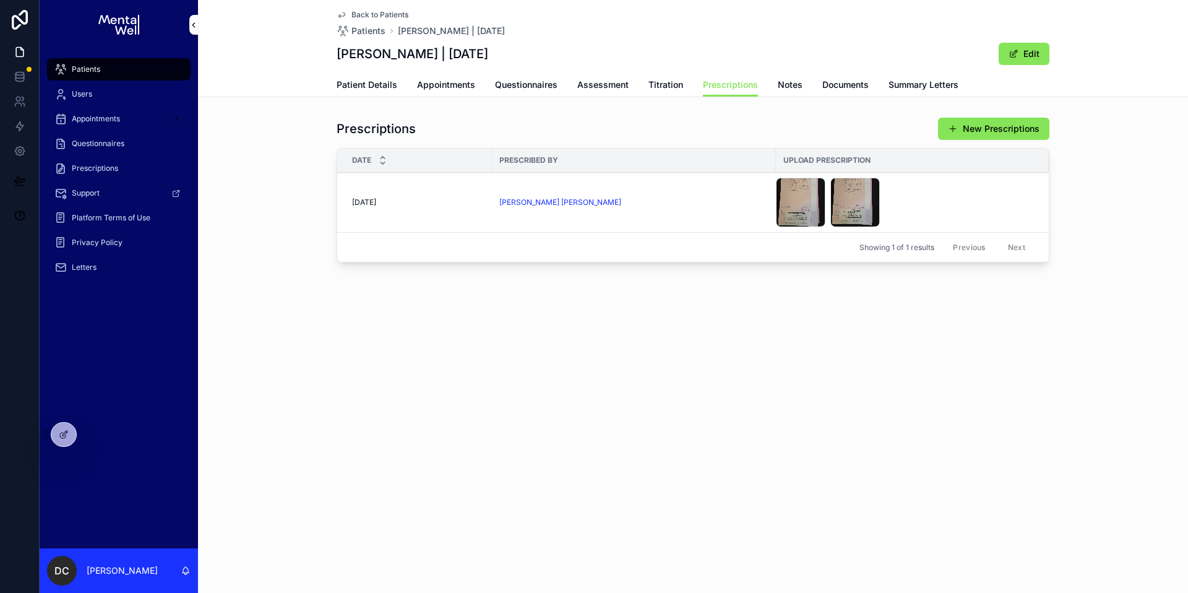
click at [534, 335] on div "Back to Patients Patients Barnaby Perry | 20/08/2019 Barnaby Perry | 20/08/2019…" at bounding box center [693, 176] width 990 height 352
click at [470, 86] on span "Appointments" at bounding box center [446, 85] width 58 height 12
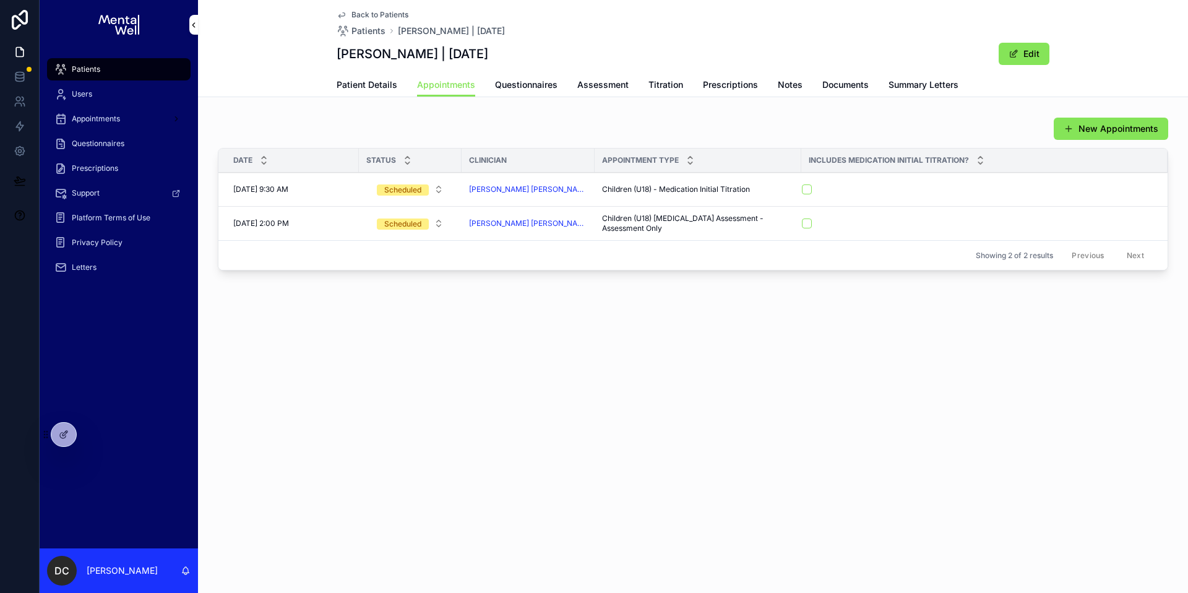
click at [0, 0] on icon at bounding box center [0, 0] width 0 height 0
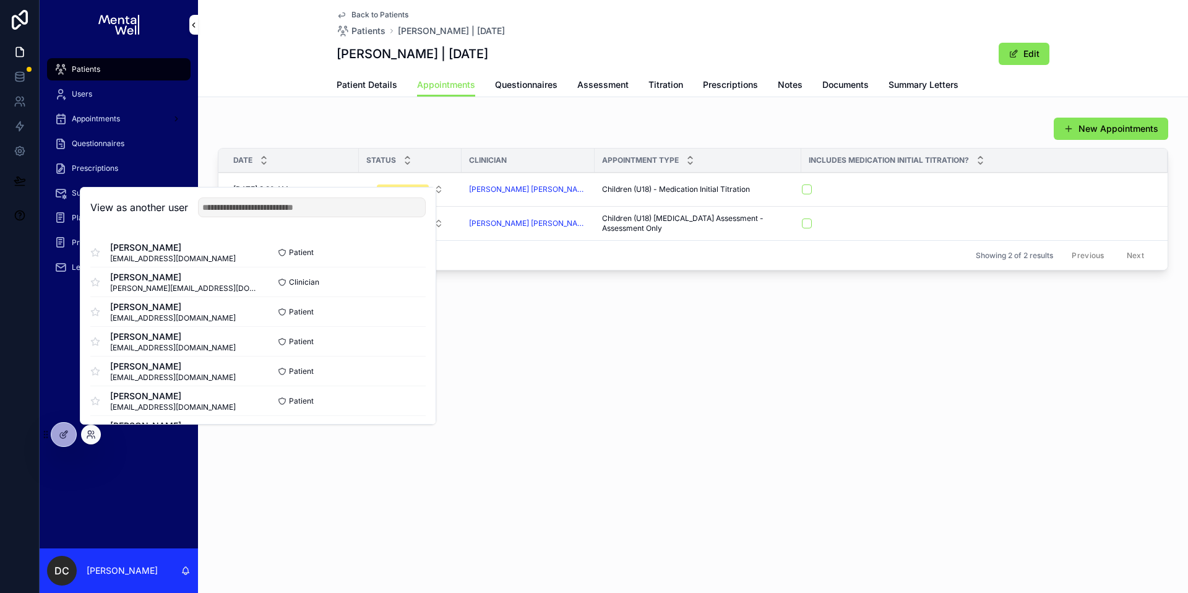
click at [221, 203] on input "text" at bounding box center [312, 207] width 228 height 20
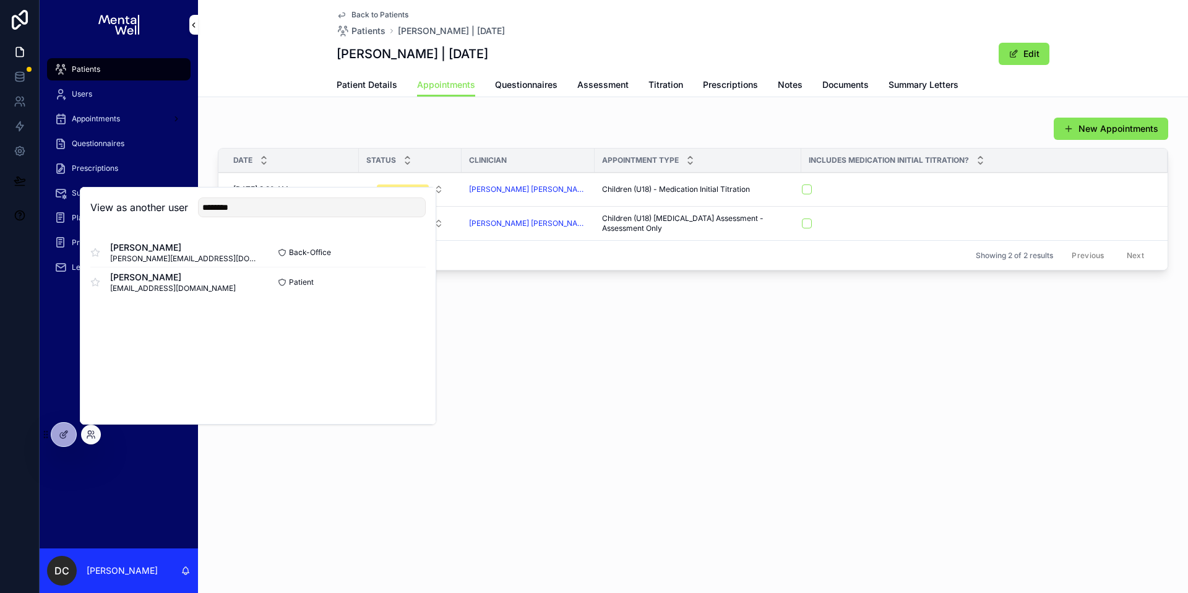
type input "********"
click at [0, 0] on button "Select" at bounding box center [0, 0] width 0 height 0
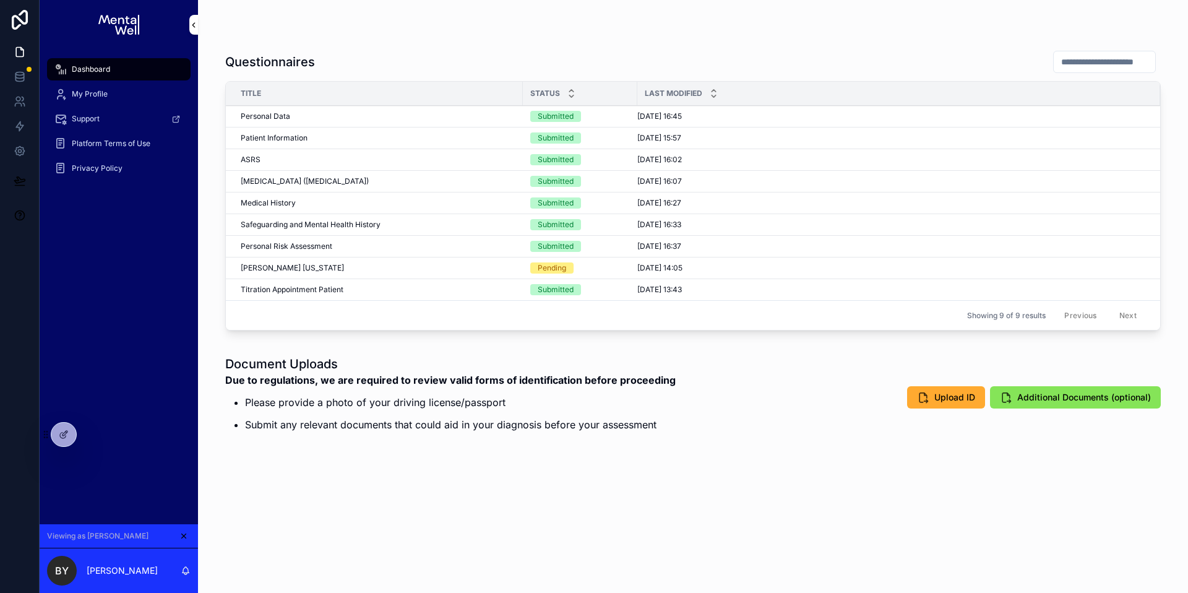
scroll to position [402, 0]
click at [117, 68] on div "Dashboard" at bounding box center [118, 69] width 129 height 20
click at [179, 527] on div "Viewing as Beatrice" at bounding box center [119, 536] width 158 height 24
click at [181, 533] on icon "scrollable content" at bounding box center [183, 536] width 9 height 9
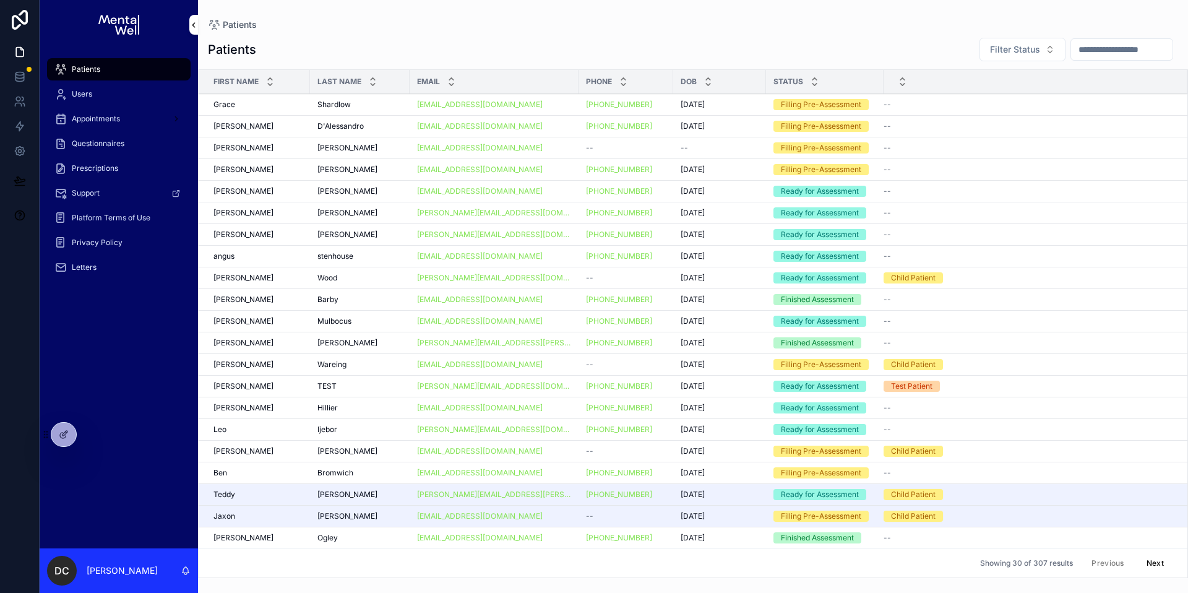
click at [1071, 53] on input "scrollable content" at bounding box center [1122, 49] width 102 height 17
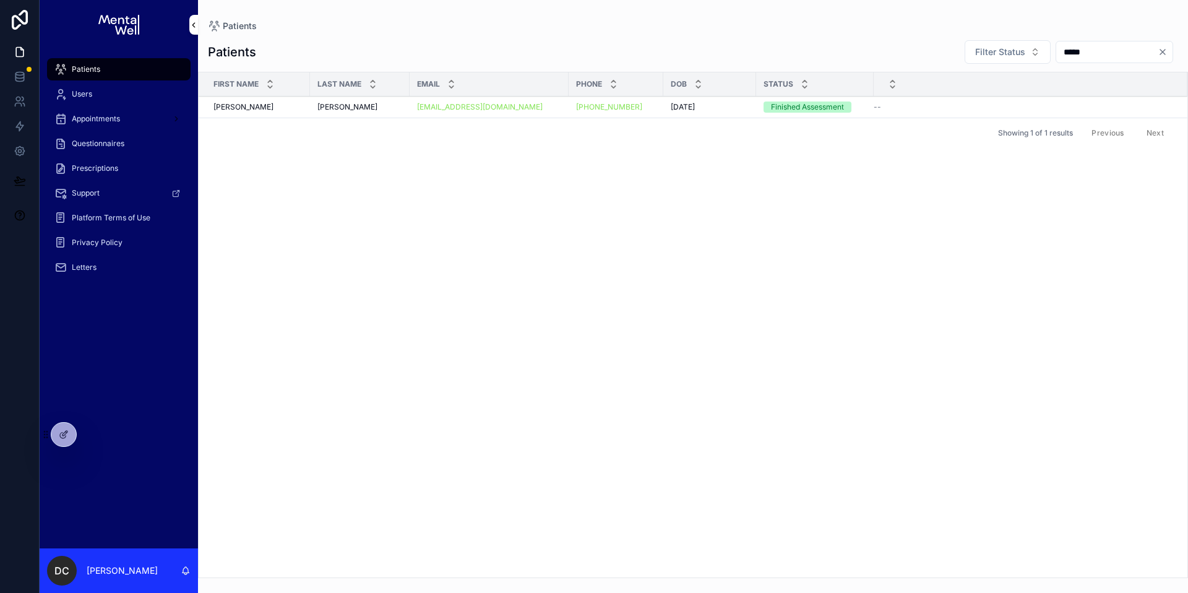
type input "*****"
click at [377, 103] on div "[PERSON_NAME][GEOGRAPHIC_DATA][PERSON_NAME]" at bounding box center [360, 107] width 85 height 10
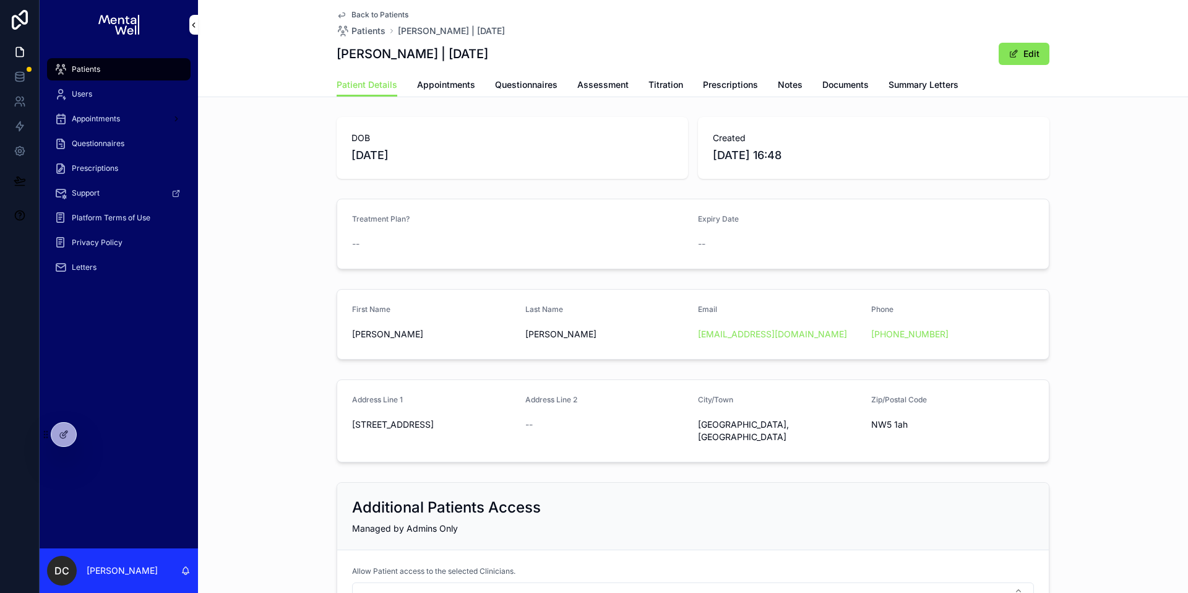
click at [924, 97] on div "Back to Patients Patients [PERSON_NAME] | [DATE] [PERSON_NAME] | [DATE] Edit Pa…" at bounding box center [693, 351] width 990 height 703
click at [922, 92] on link "Summary Letters" at bounding box center [924, 86] width 70 height 25
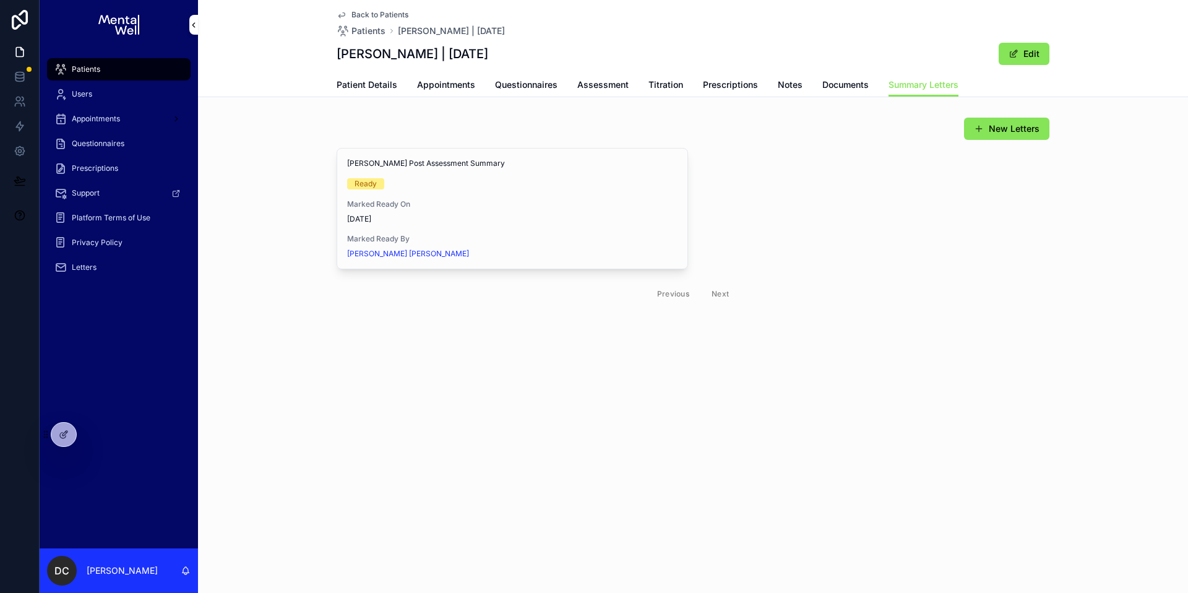
click at [506, 136] on div "New Letters" at bounding box center [693, 129] width 713 height 24
click at [168, 69] on div "Patients" at bounding box center [118, 69] width 129 height 20
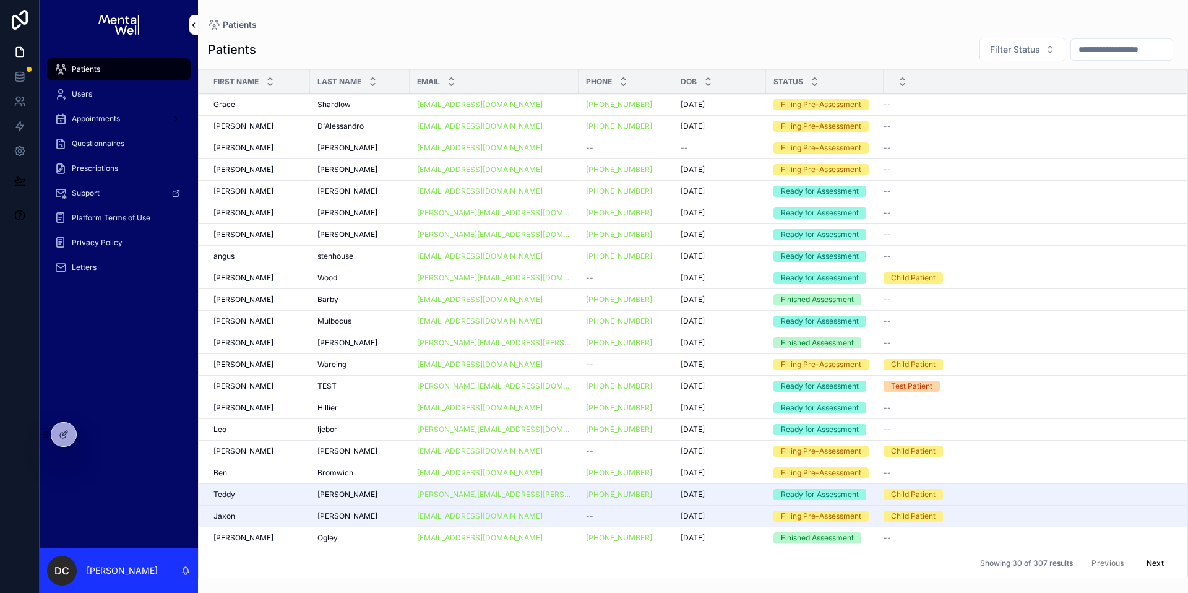
click at [1071, 46] on input "scrollable content" at bounding box center [1122, 49] width 102 height 17
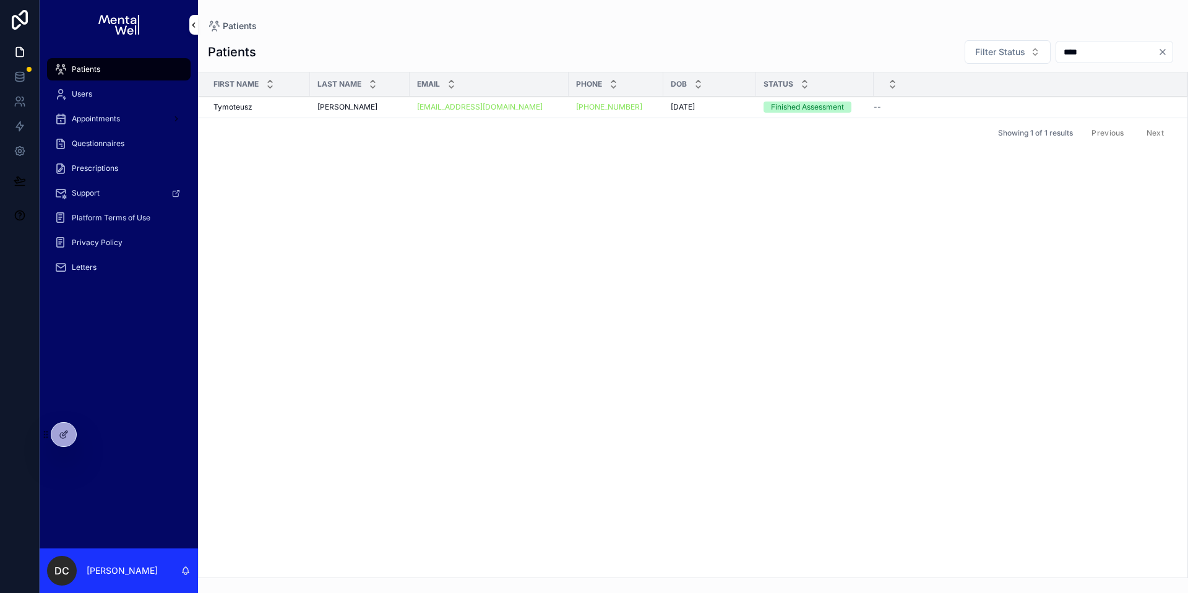
type input "****"
click at [378, 105] on div "[PERSON_NAME] [PERSON_NAME]" at bounding box center [360, 107] width 85 height 10
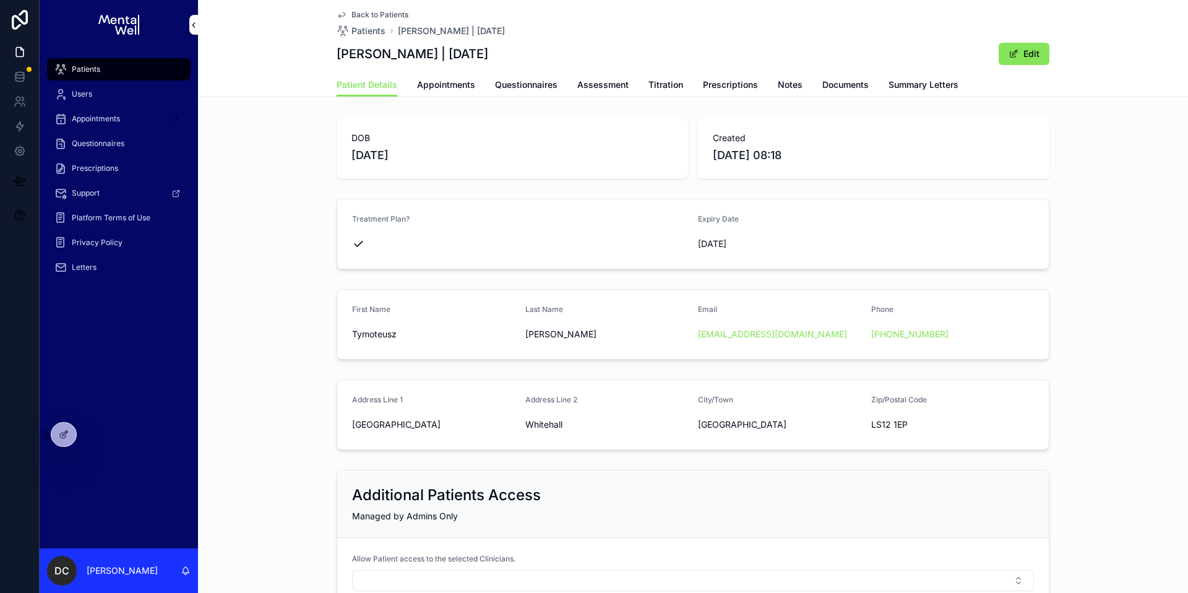
click at [894, 91] on link "Summary Letters" at bounding box center [924, 86] width 70 height 25
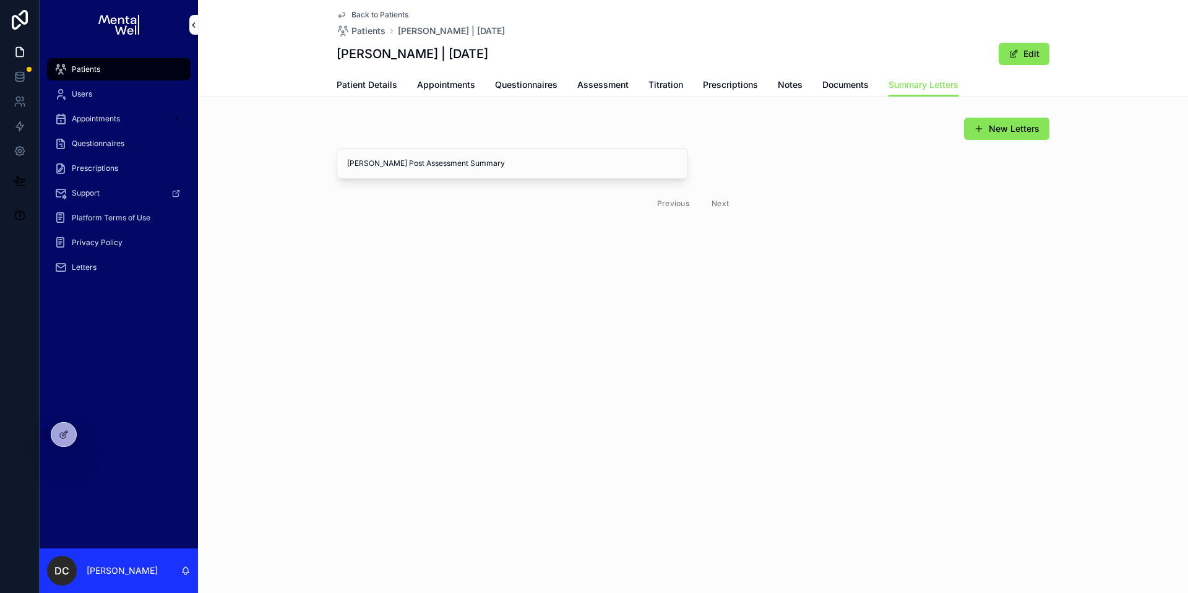
click at [92, 74] on span "Patients" at bounding box center [86, 69] width 28 height 10
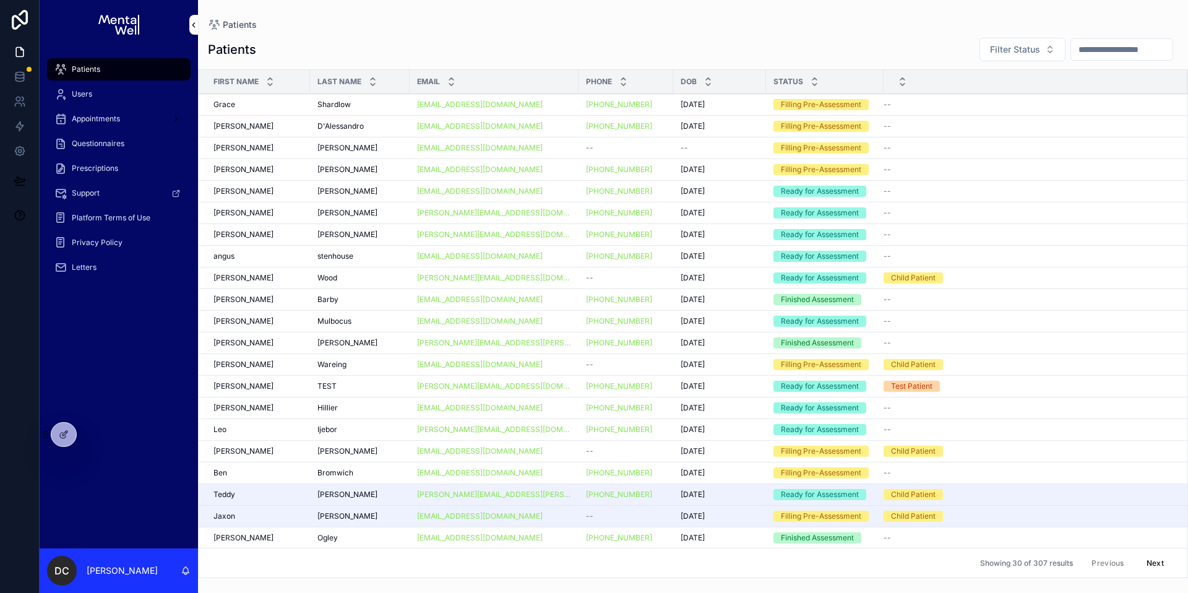
click at [1071, 48] on input "scrollable content" at bounding box center [1122, 49] width 102 height 17
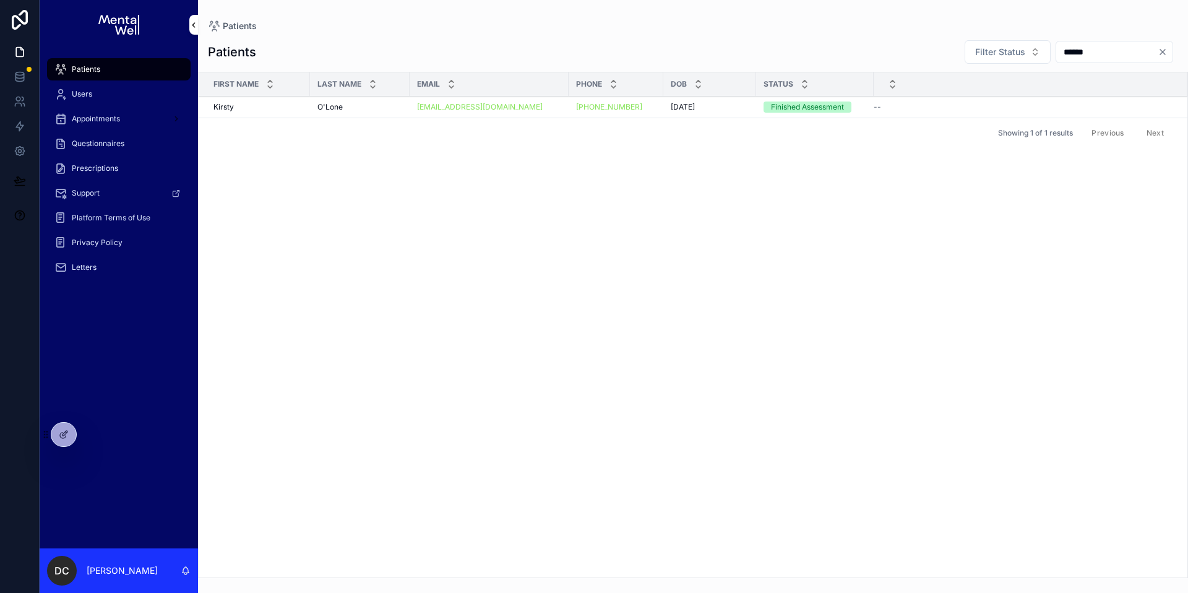
type input "******"
click at [357, 107] on div "O'Lone O'Lone" at bounding box center [360, 107] width 85 height 10
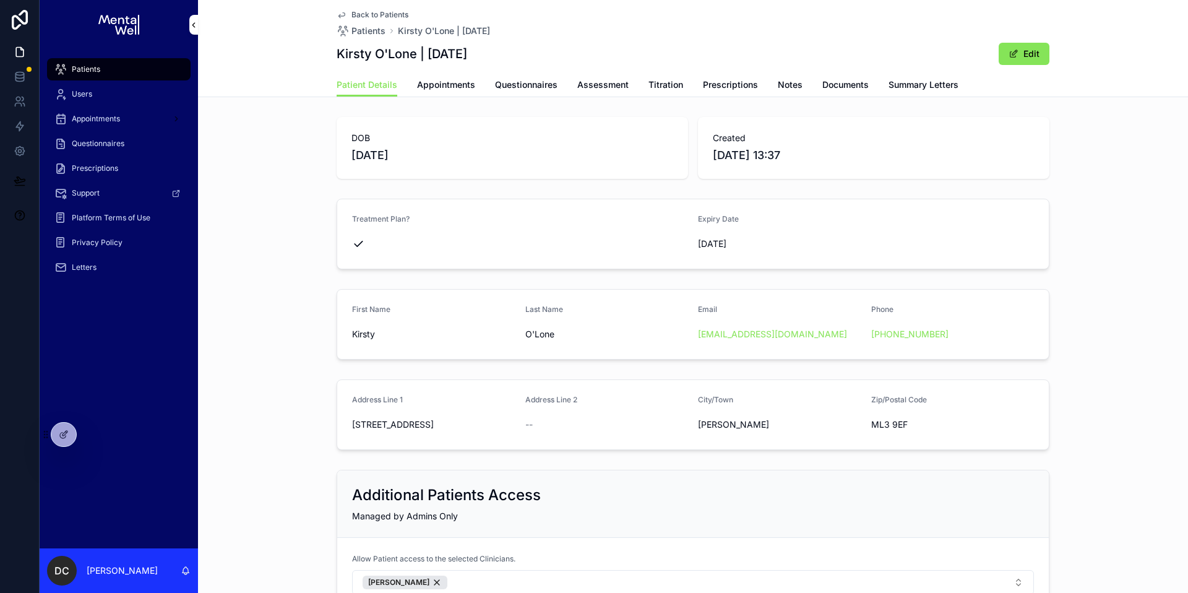
click at [455, 89] on span "Appointments" at bounding box center [446, 85] width 58 height 12
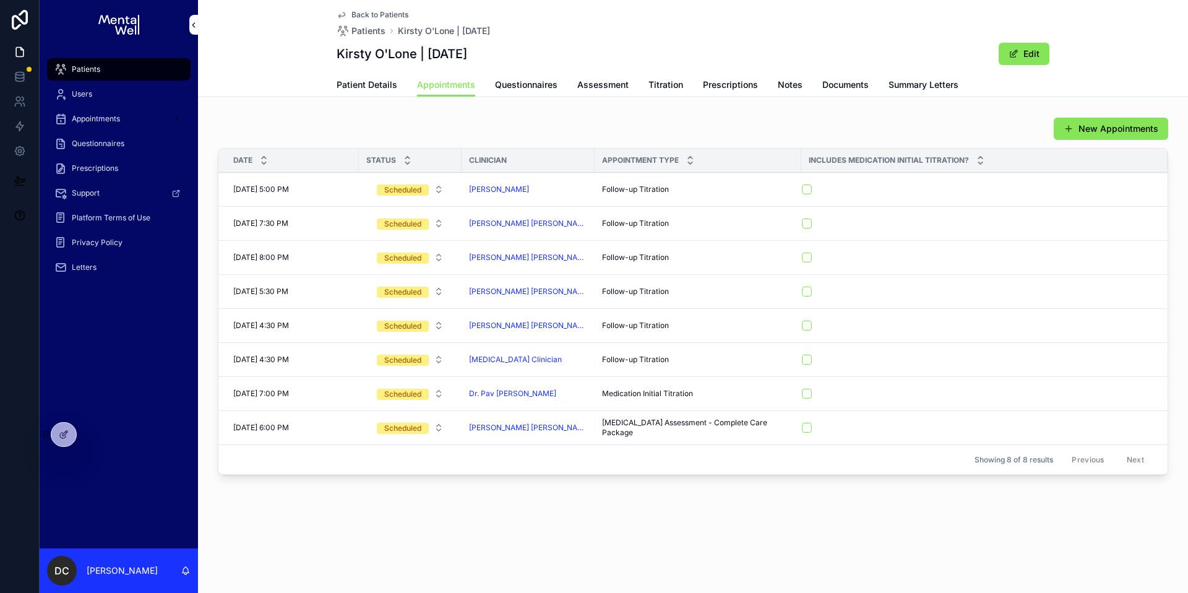
click at [658, 82] on span "Titration" at bounding box center [666, 85] width 35 height 12
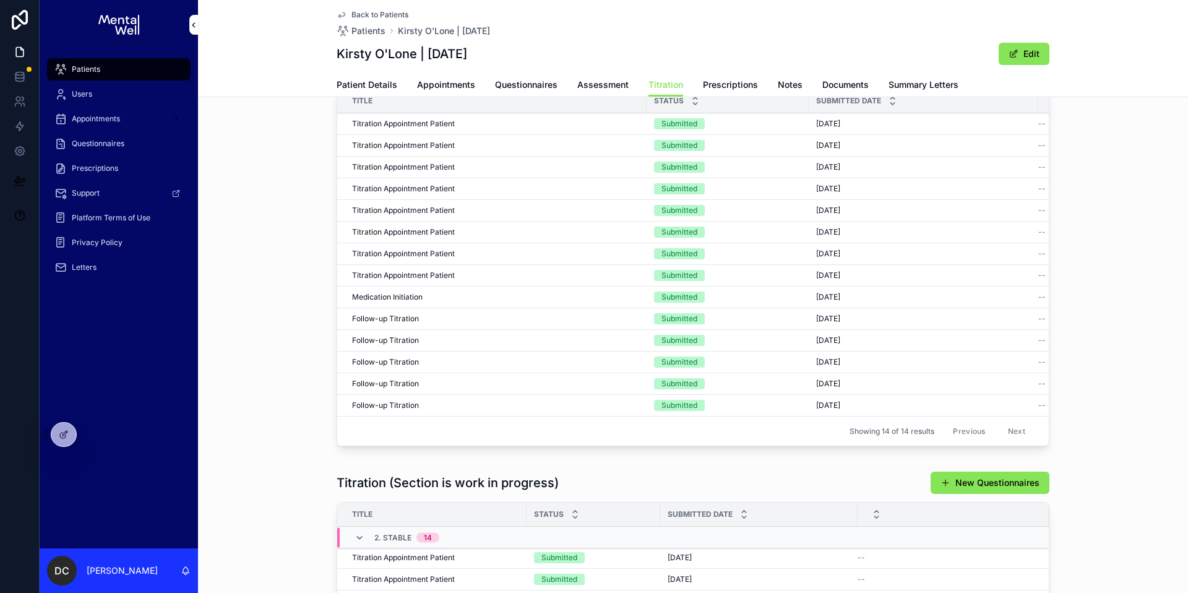
scroll to position [147, 0]
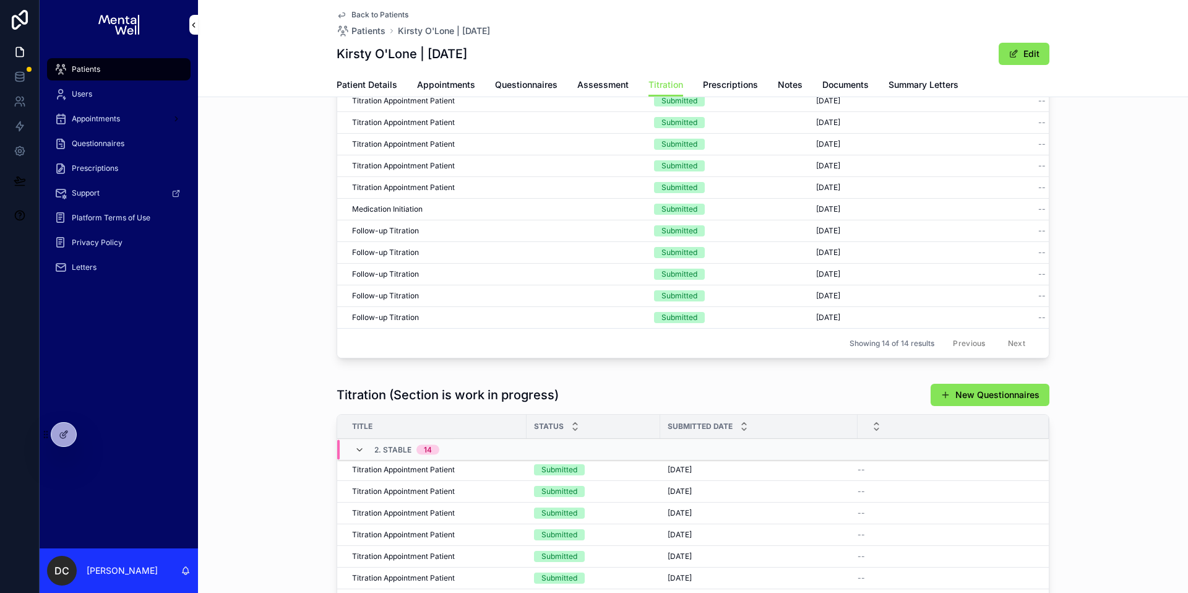
click at [730, 85] on span "Prescriptions" at bounding box center [730, 85] width 55 height 12
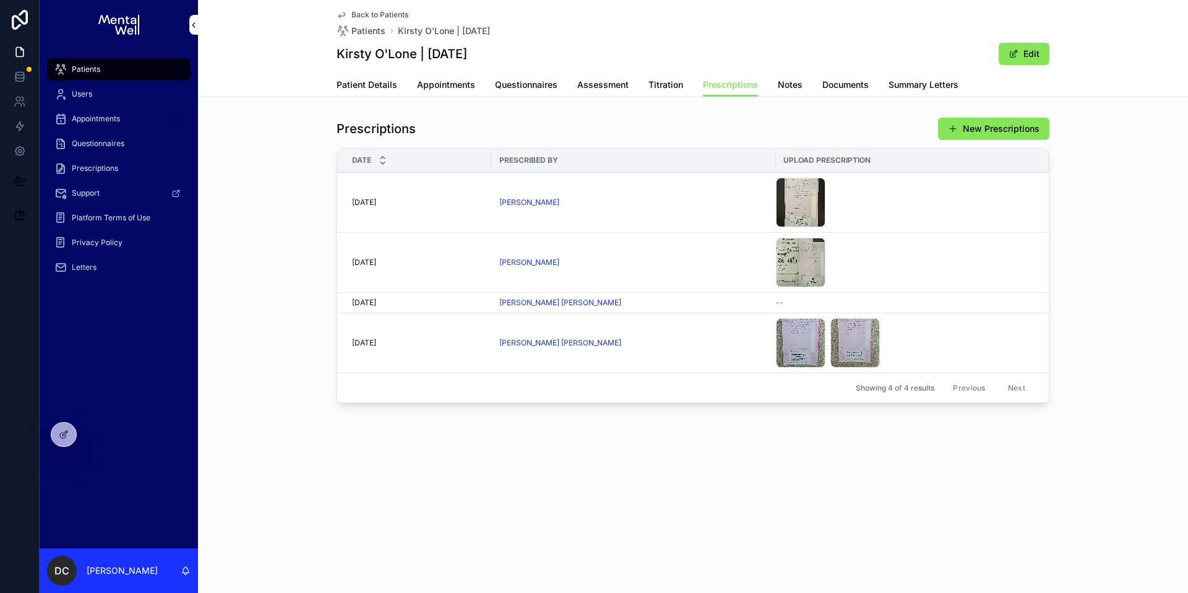
click at [784, 204] on div "IMG_0558 .jpeg" at bounding box center [801, 203] width 50 height 50
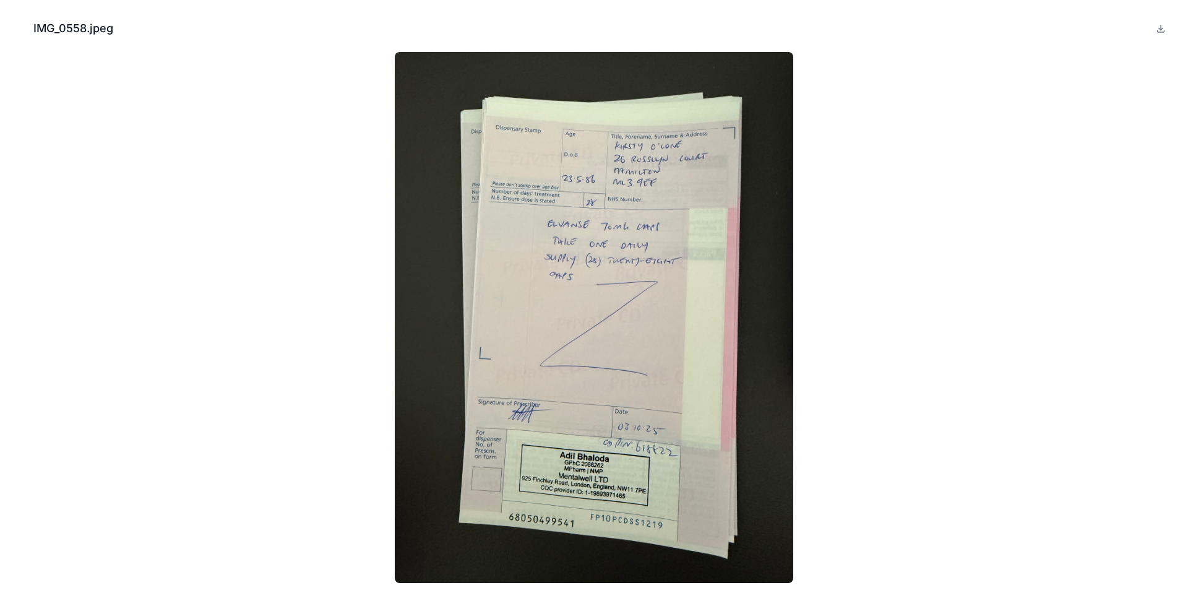
click at [20, 29] on icon "Close modal" at bounding box center [16, 28] width 9 height 9
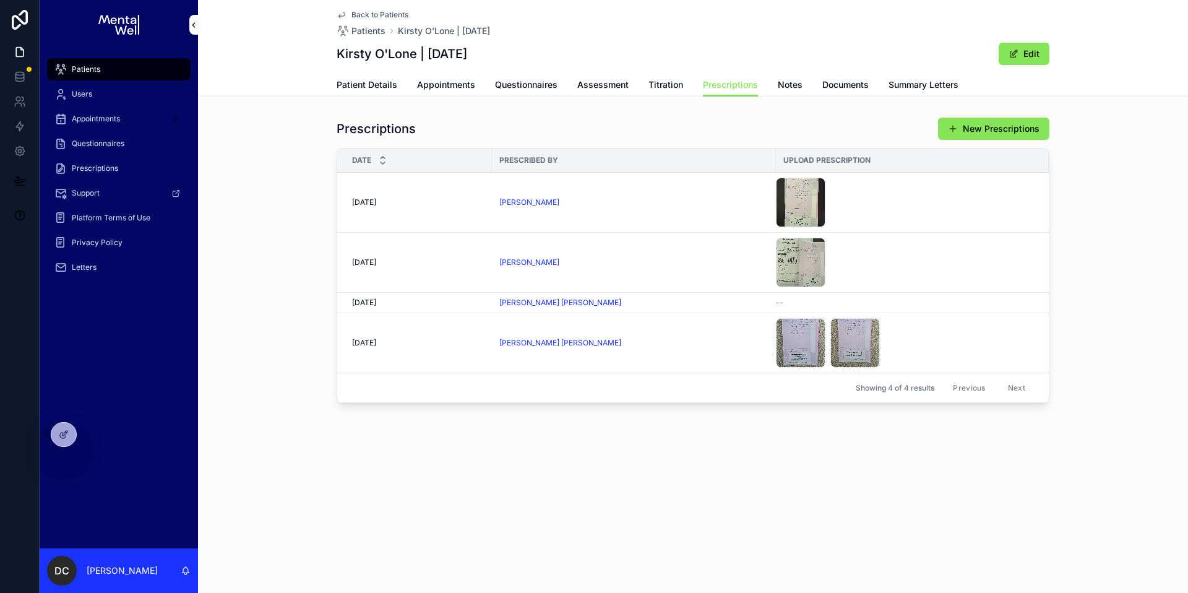
click at [446, 84] on span "Appointments" at bounding box center [446, 85] width 58 height 12
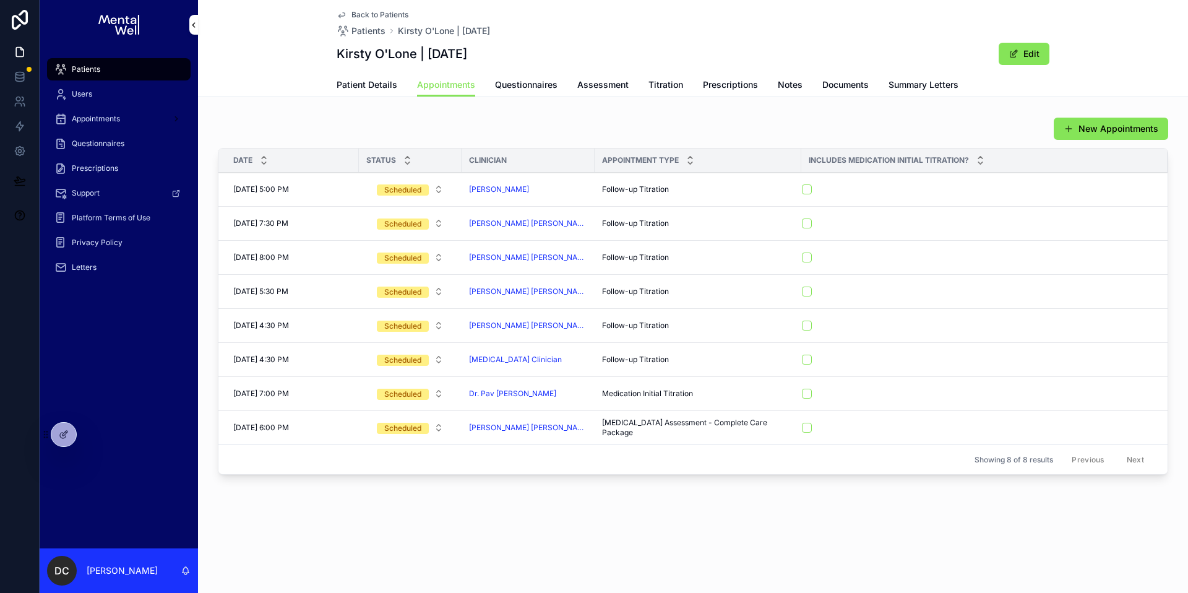
click at [712, 93] on link "Prescriptions" at bounding box center [730, 86] width 55 height 25
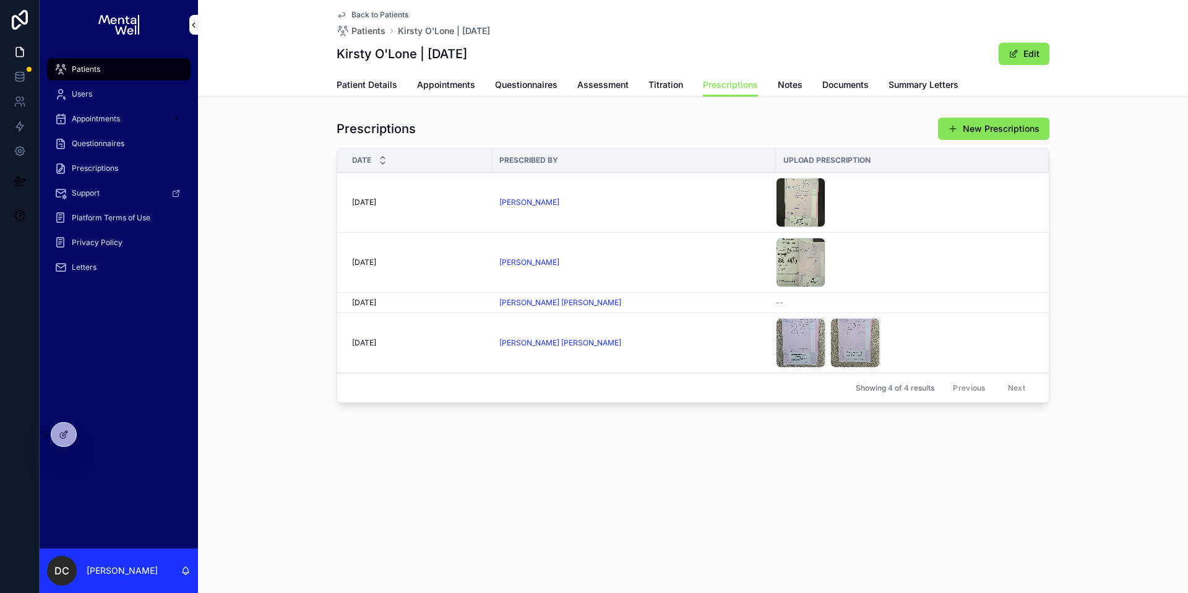
click at [467, 96] on link "Appointments" at bounding box center [446, 86] width 58 height 25
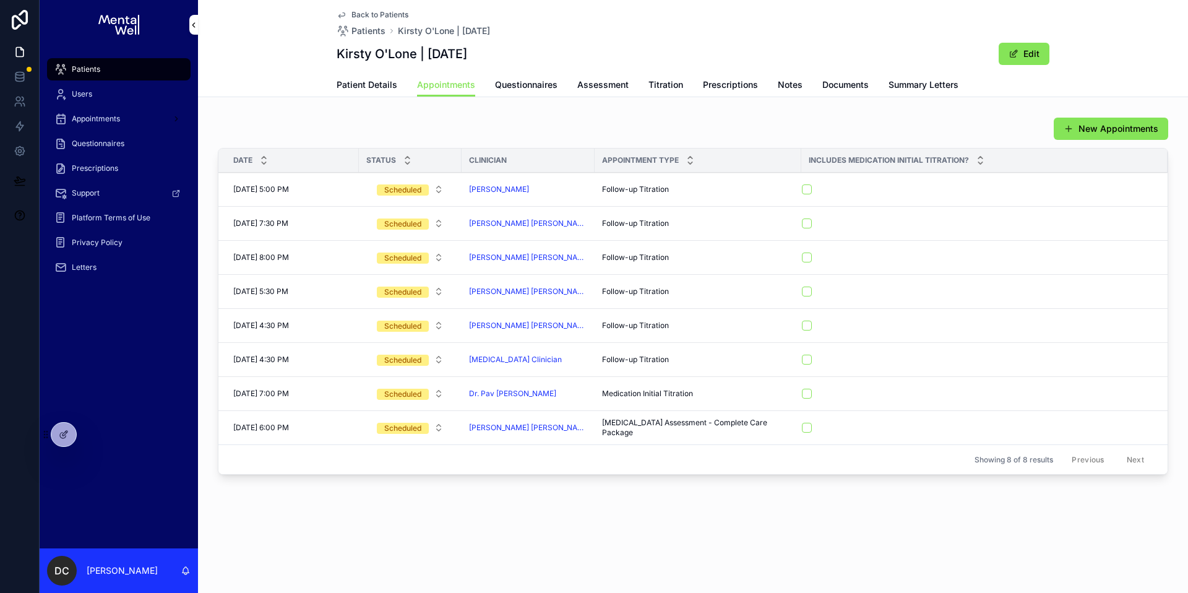
click at [724, 89] on span "Prescriptions" at bounding box center [730, 85] width 55 height 12
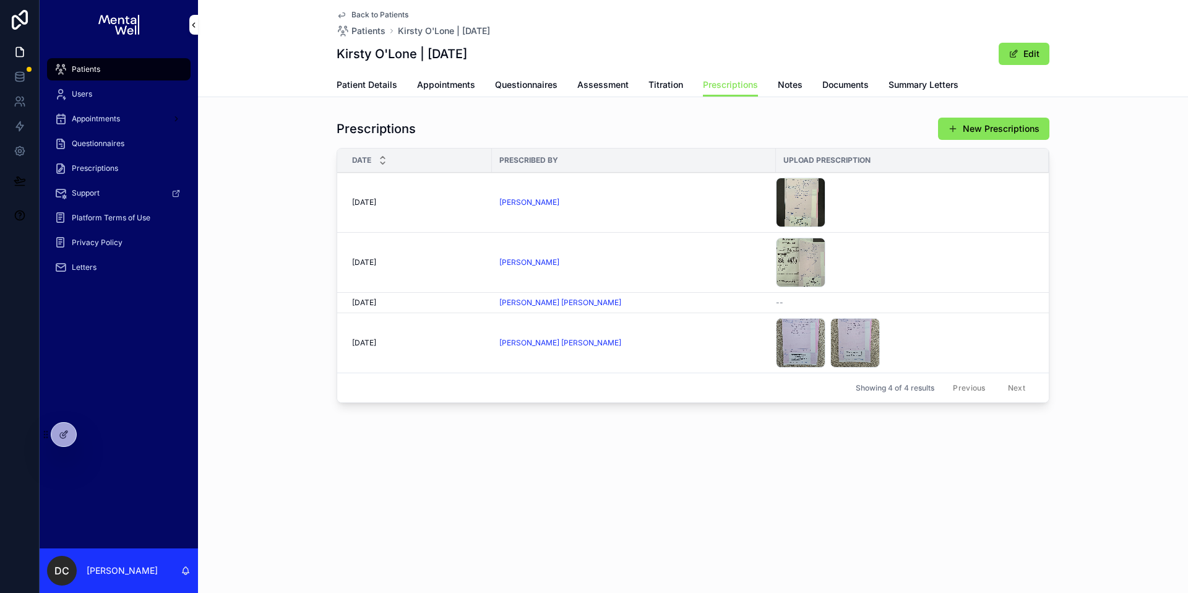
click at [676, 89] on span "Titration" at bounding box center [666, 85] width 35 height 12
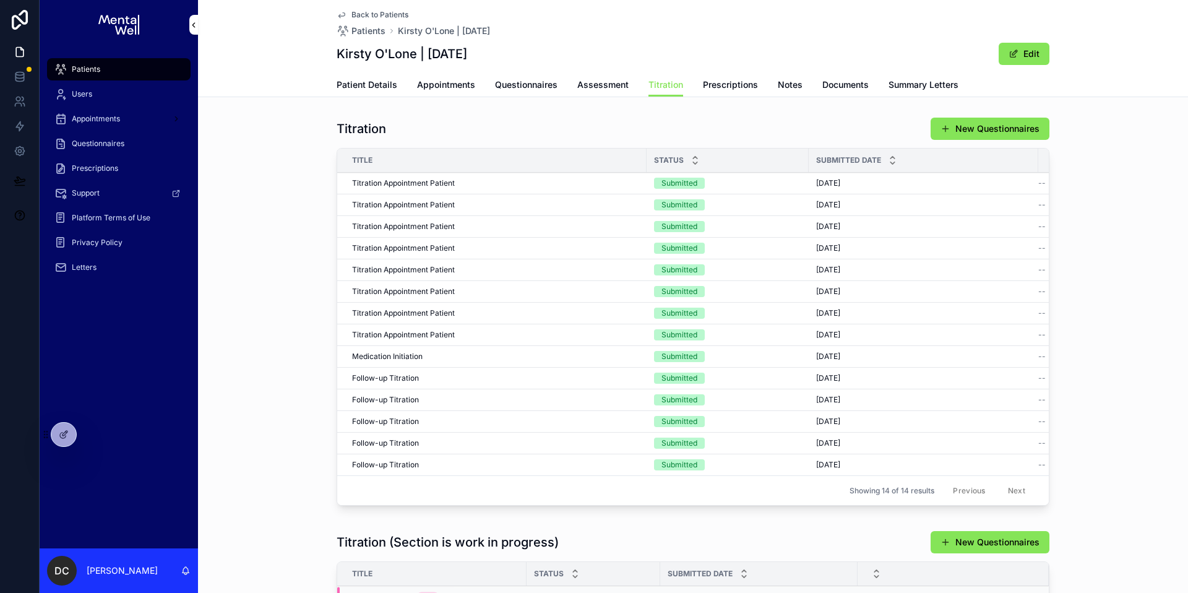
click at [431, 334] on span "Titration Appointment Patient" at bounding box center [403, 335] width 103 height 10
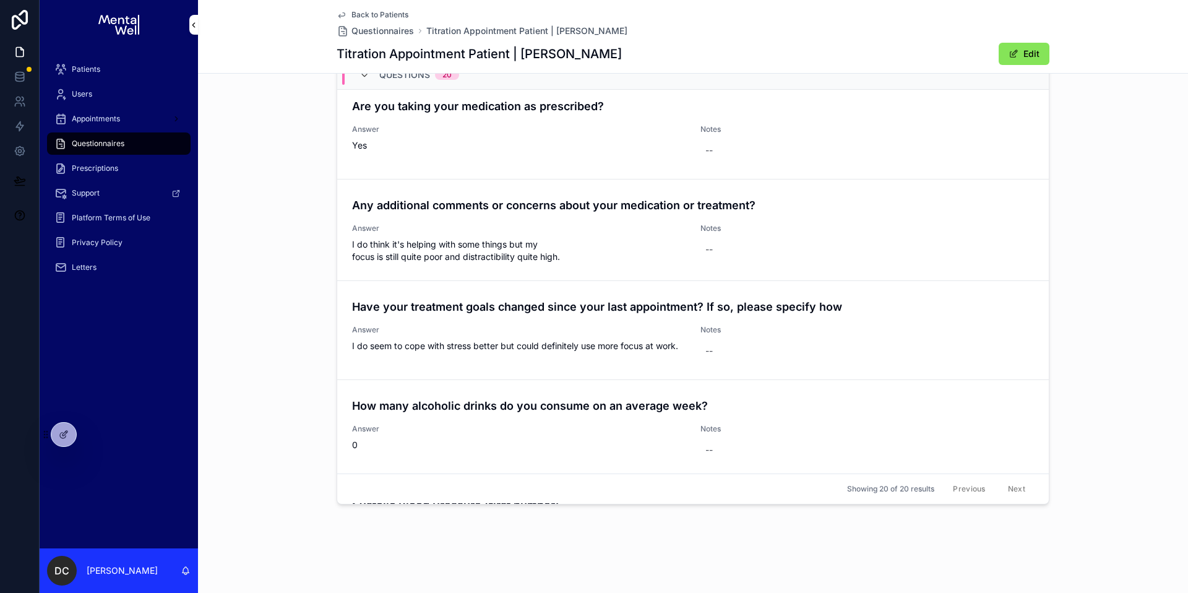
scroll to position [1044, 0]
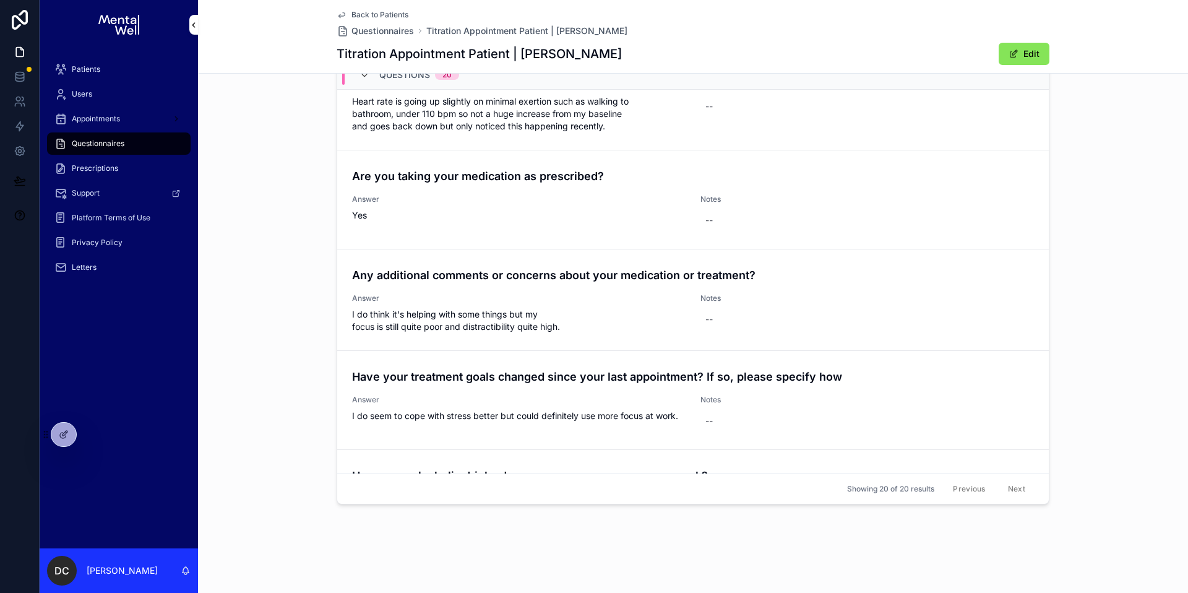
click at [303, 195] on div "Questions Questions 20 Medication Answer [GEOGRAPHIC_DATA] Notes -- Dose Answer…" at bounding box center [693, 266] width 990 height 498
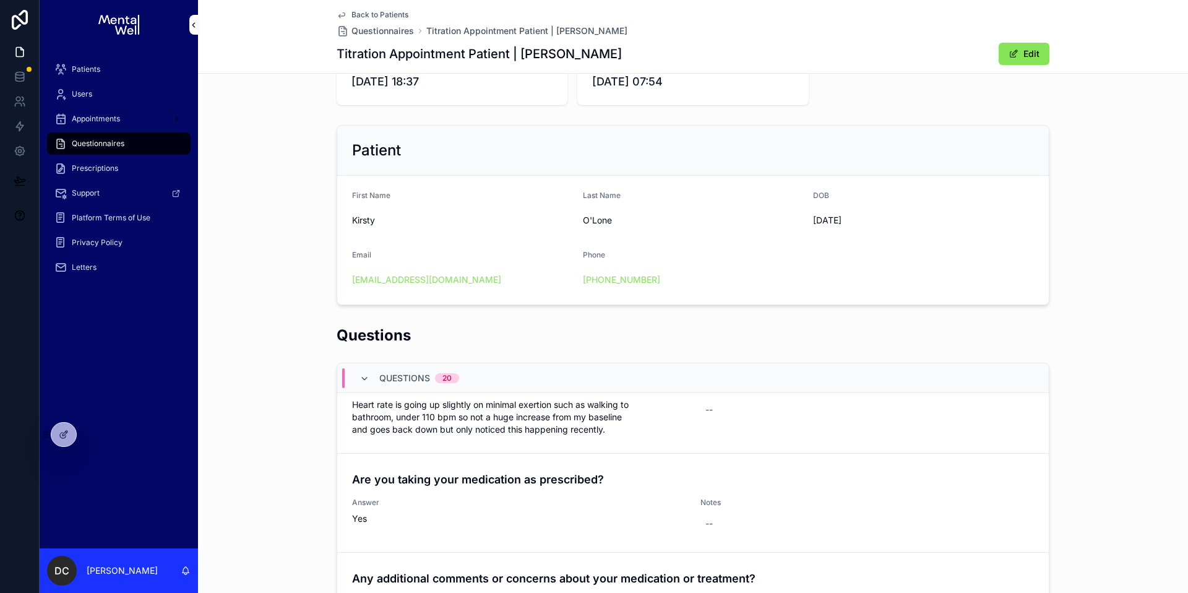
scroll to position [0, 0]
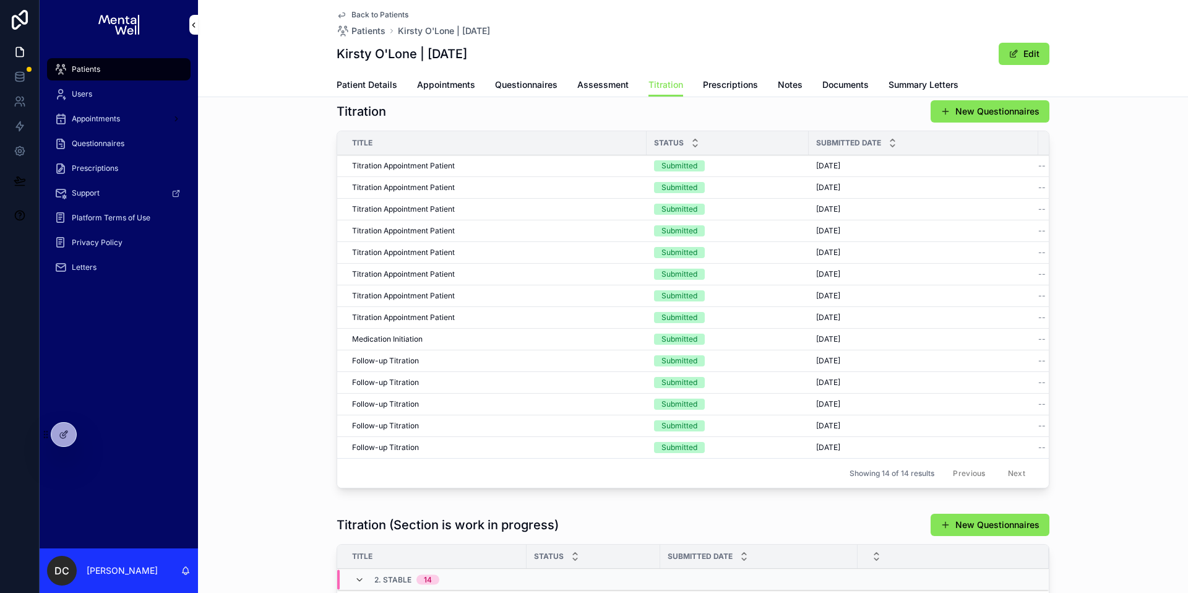
scroll to position [19, 0]
click at [443, 446] on div "Follow-up Titration Follow-up Titration" at bounding box center [495, 446] width 287 height 10
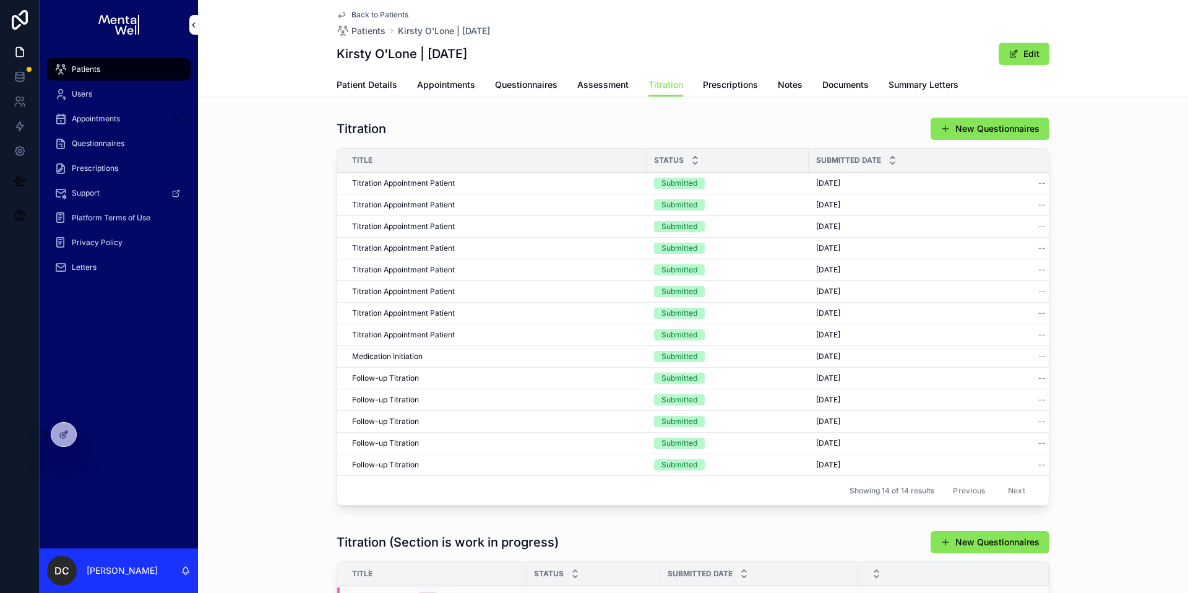
click at [416, 331] on span "Titration Appointment Patient" at bounding box center [403, 335] width 103 height 10
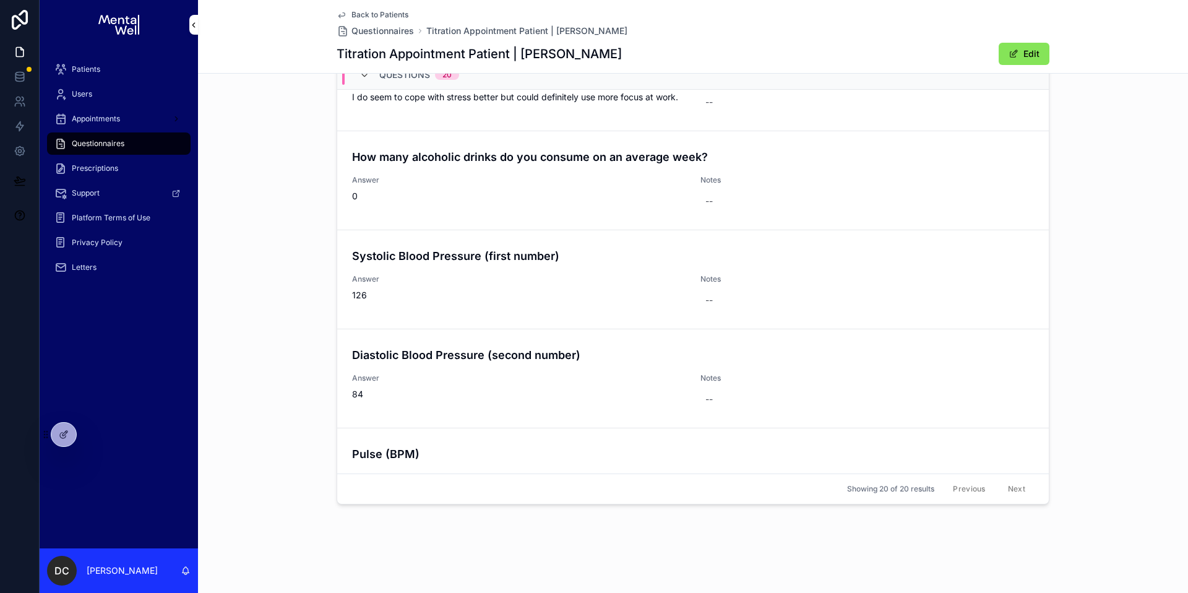
scroll to position [1518, 0]
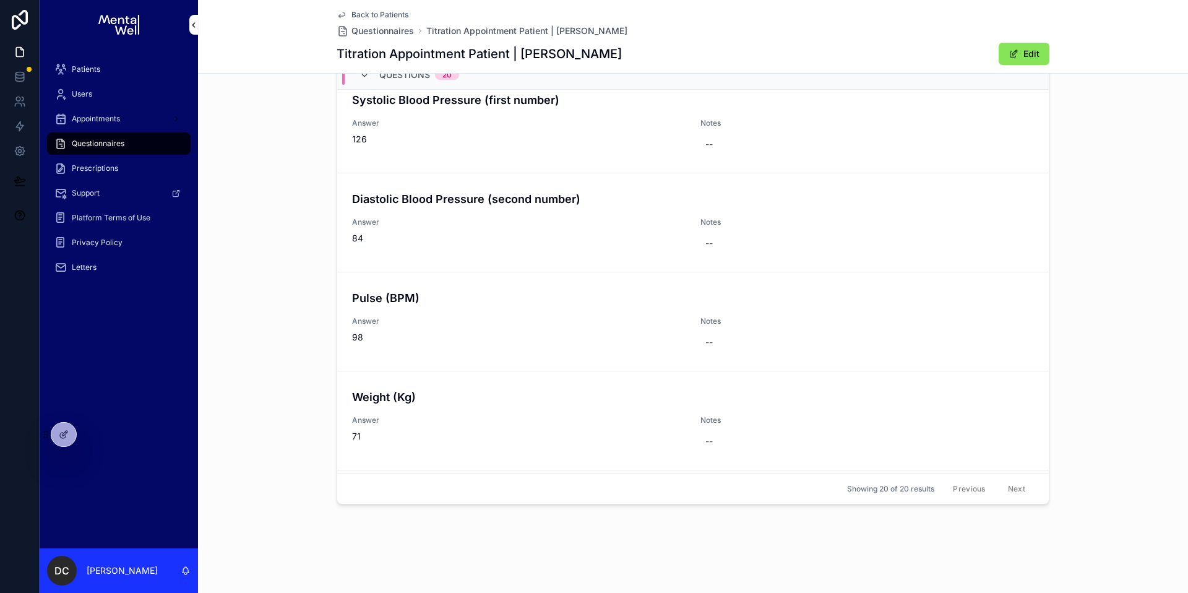
click at [110, 66] on div "Patients" at bounding box center [118, 69] width 129 height 20
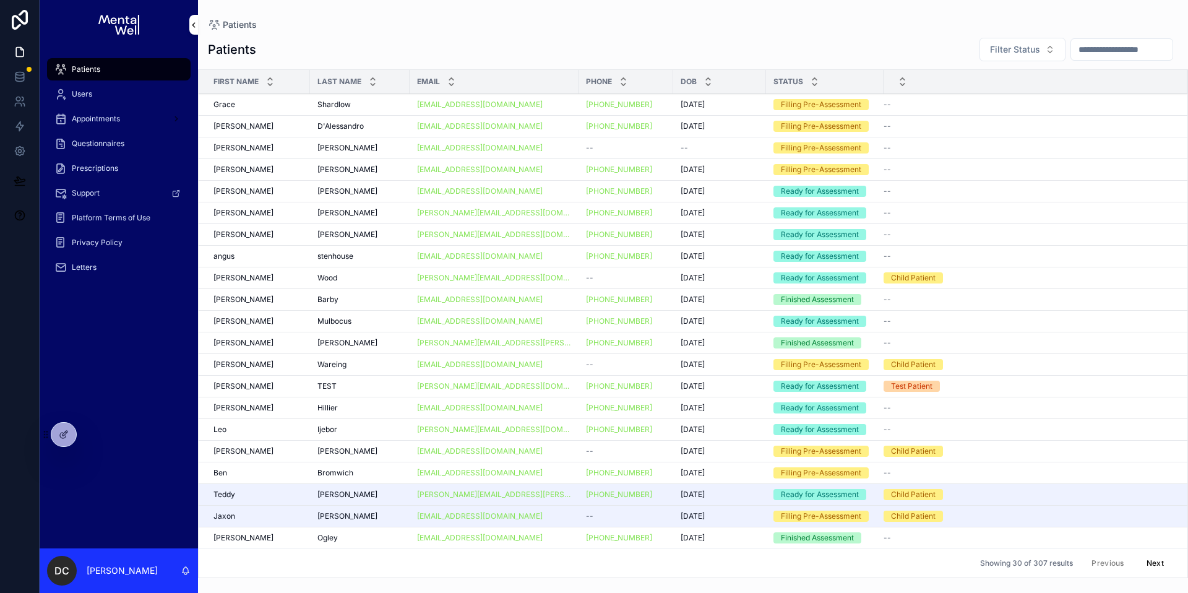
click at [172, 71] on div "Patients" at bounding box center [118, 69] width 129 height 20
click at [1071, 51] on input "scrollable content" at bounding box center [1122, 49] width 102 height 17
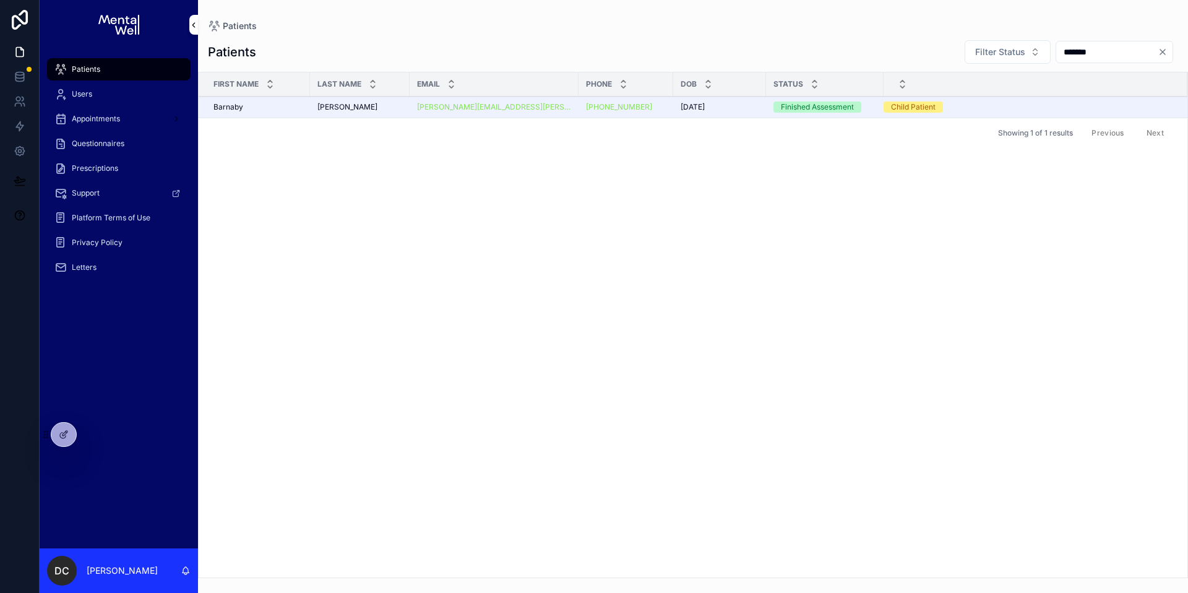
type input "*******"
click at [355, 111] on div "[PERSON_NAME]" at bounding box center [360, 107] width 85 height 10
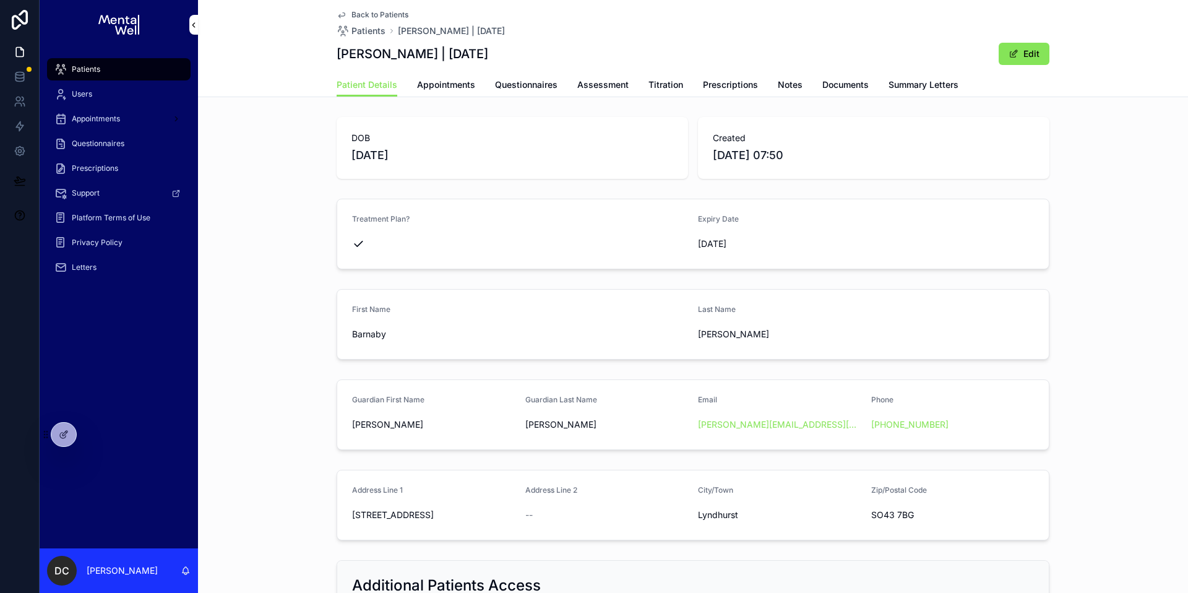
click at [737, 92] on link "Prescriptions" at bounding box center [730, 86] width 55 height 25
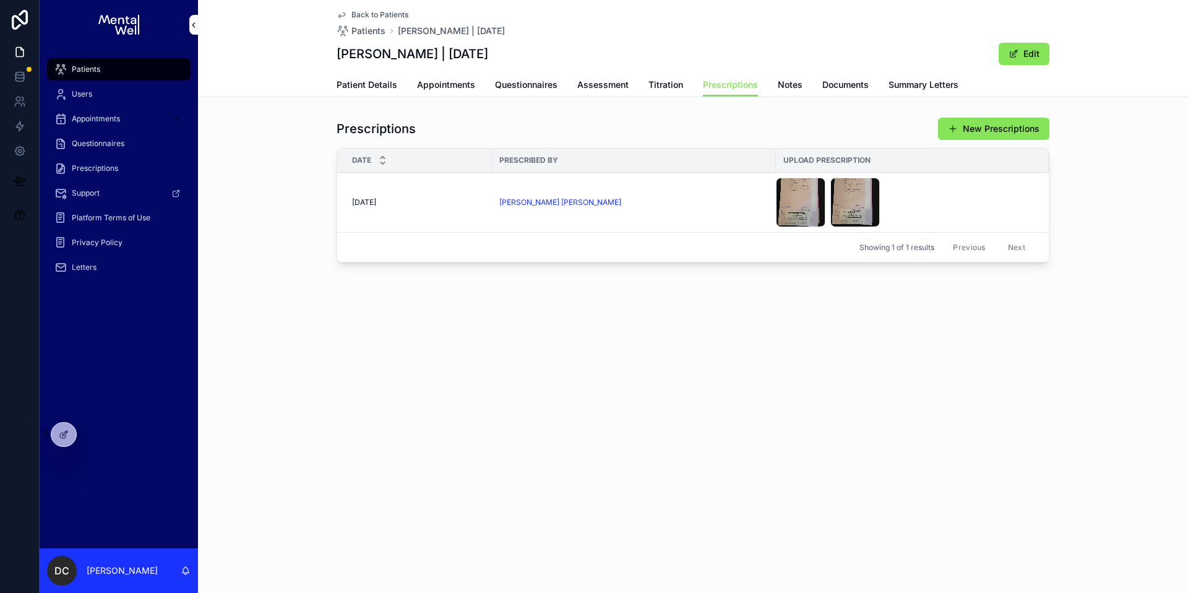
click at [664, 192] on td "[PERSON_NAME] [PERSON_NAME]" at bounding box center [634, 203] width 284 height 60
click at [664, 213] on td "[PERSON_NAME] [PERSON_NAME]" at bounding box center [634, 203] width 284 height 60
click at [665, 210] on td "[PERSON_NAME] [PERSON_NAME]" at bounding box center [634, 203] width 284 height 60
click at [666, 206] on div "[PERSON_NAME] [PERSON_NAME]" at bounding box center [633, 202] width 269 height 10
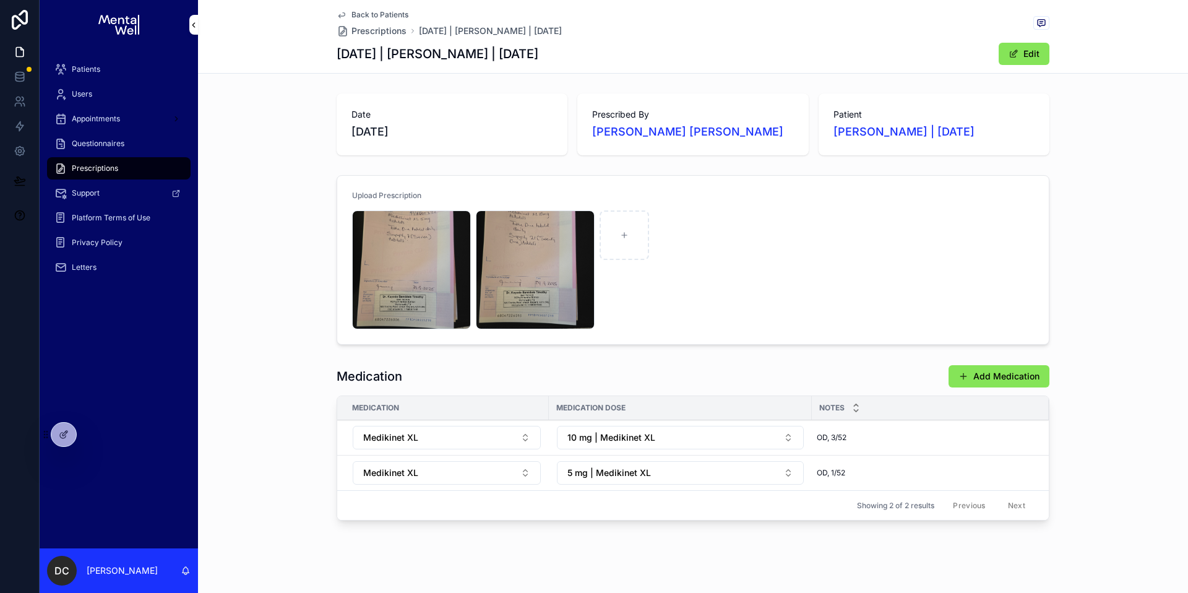
click at [123, 67] on div "Patients" at bounding box center [118, 69] width 129 height 20
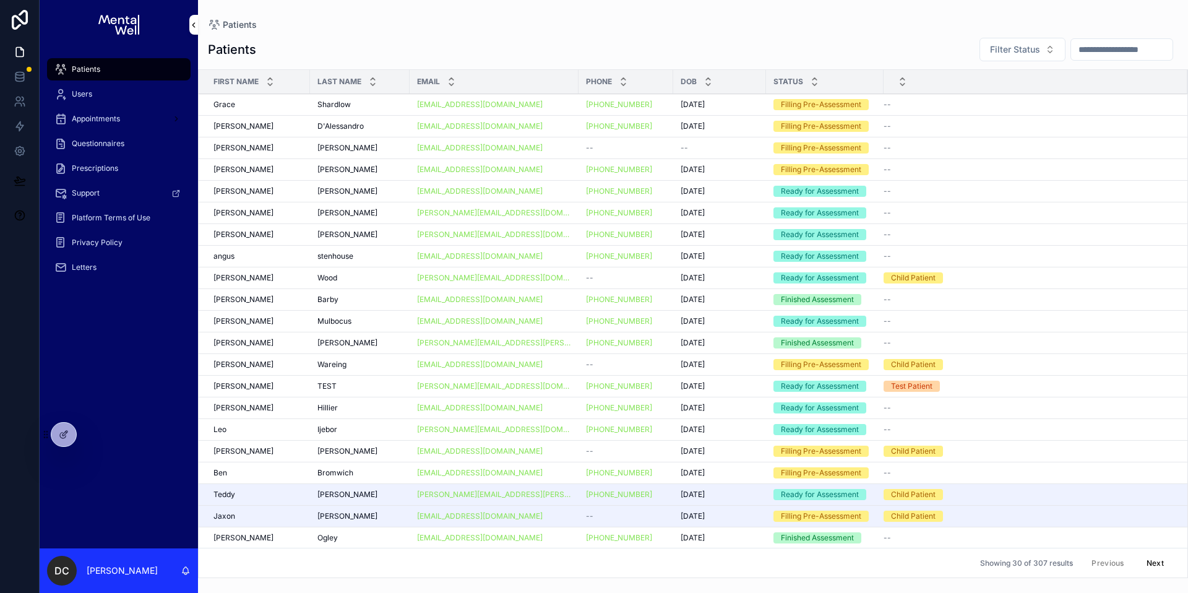
click at [1076, 53] on input "scrollable content" at bounding box center [1122, 49] width 102 height 17
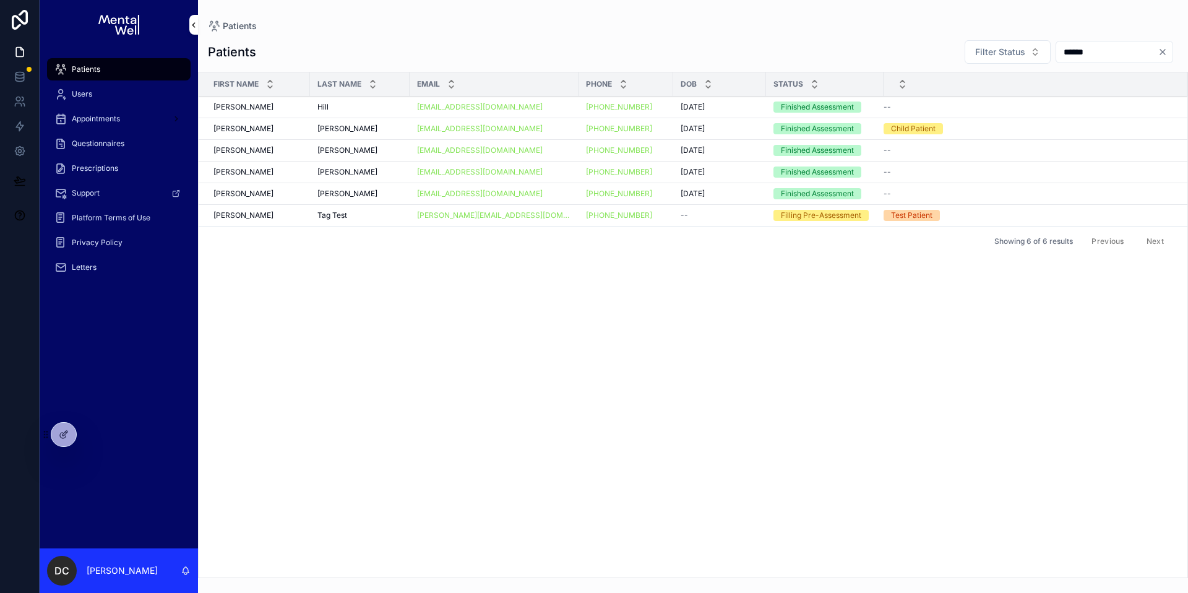
type input "******"
click at [394, 155] on div "[PERSON_NAME] [PERSON_NAME]" at bounding box center [360, 150] width 85 height 10
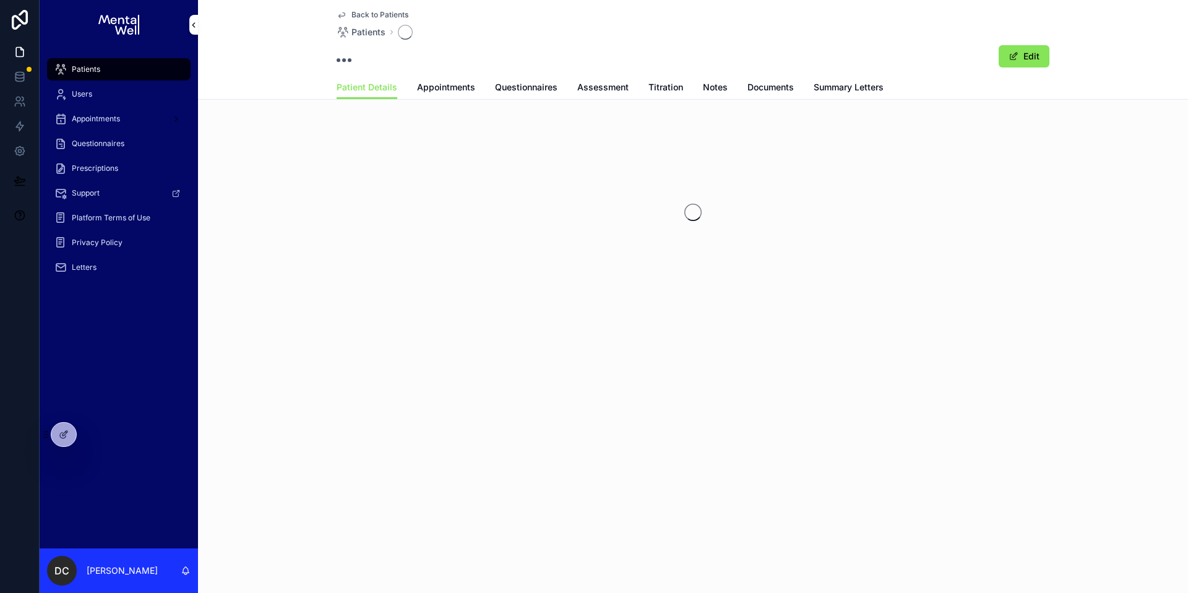
click at [376, 153] on div "scrollable content" at bounding box center [693, 213] width 990 height 196
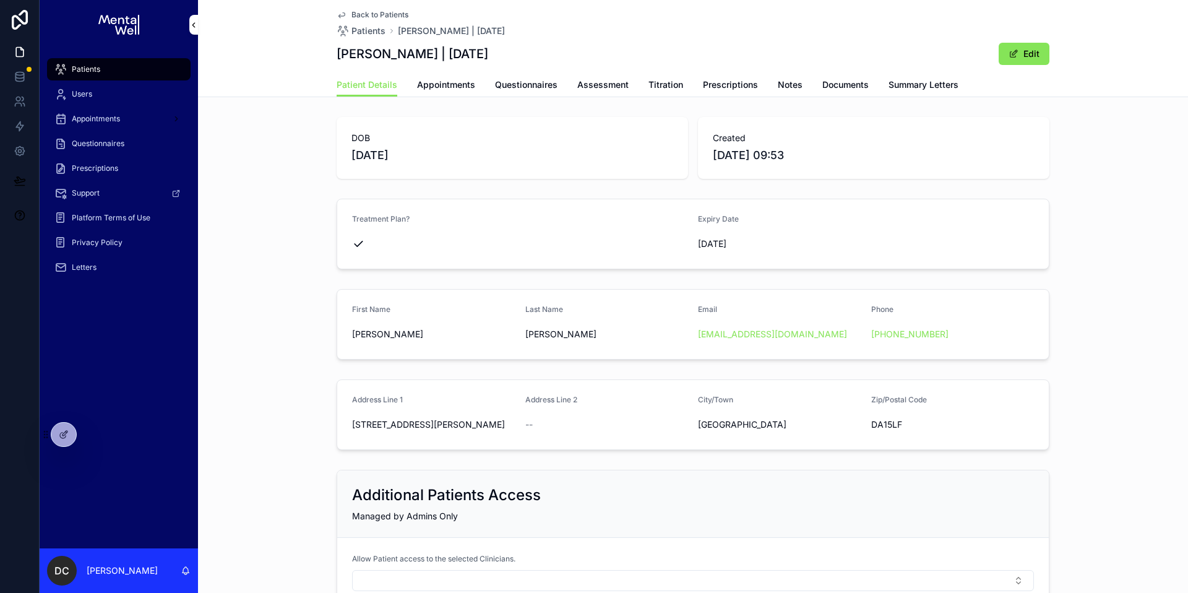
click at [509, 82] on span "Questionnaires" at bounding box center [526, 85] width 63 height 12
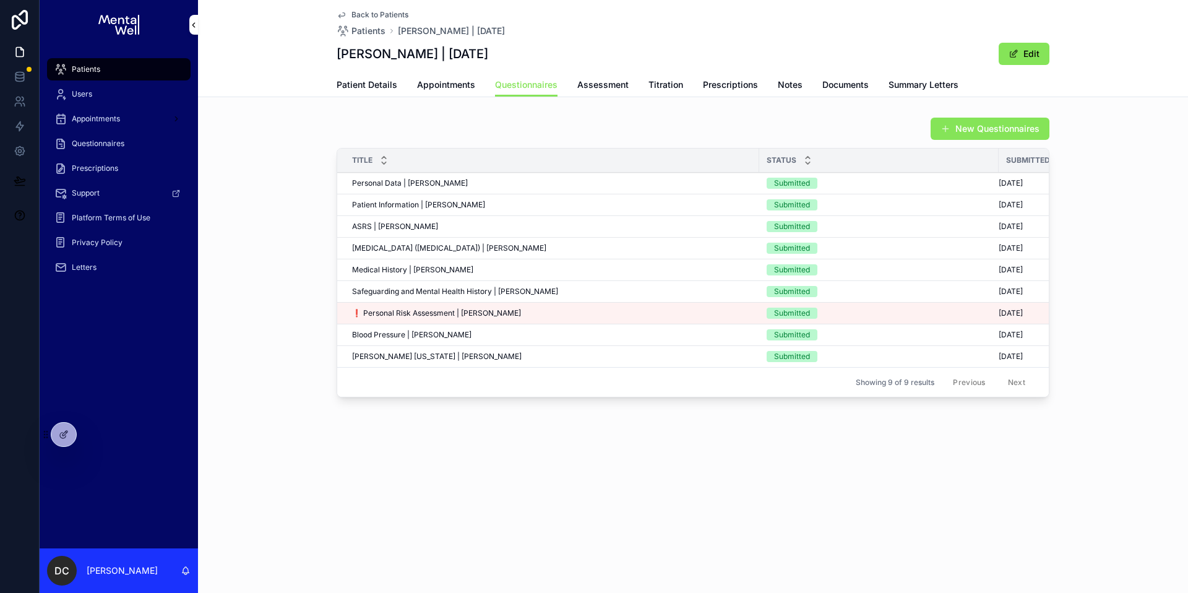
click at [953, 134] on button "New Questionnaires" at bounding box center [990, 129] width 119 height 22
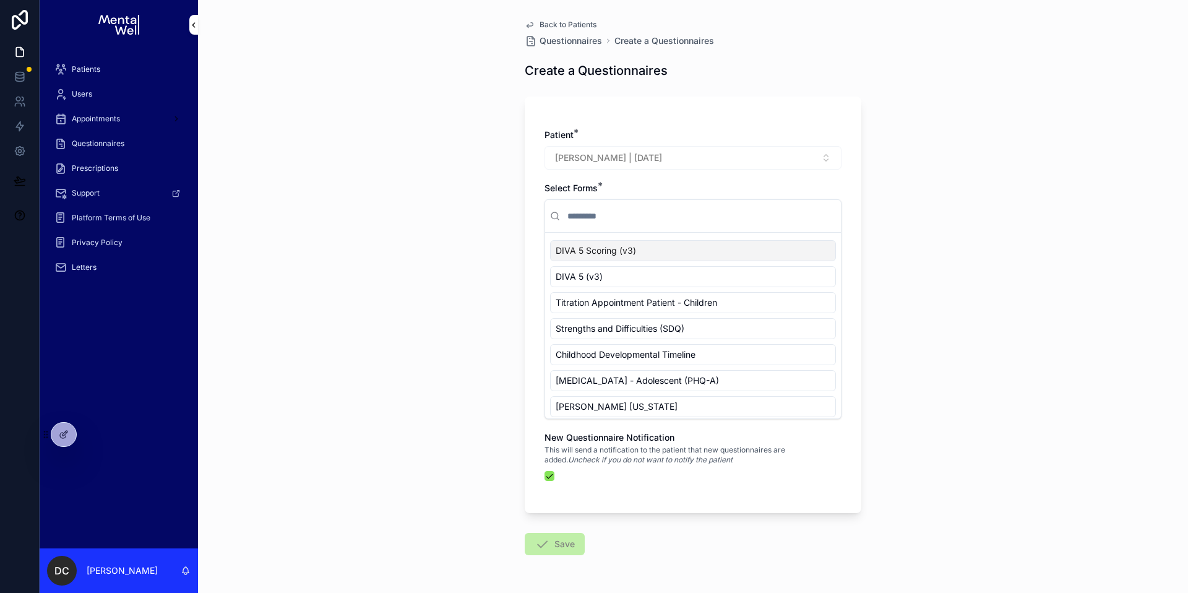
click at [644, 214] on input "scrollable content" at bounding box center [700, 216] width 271 height 22
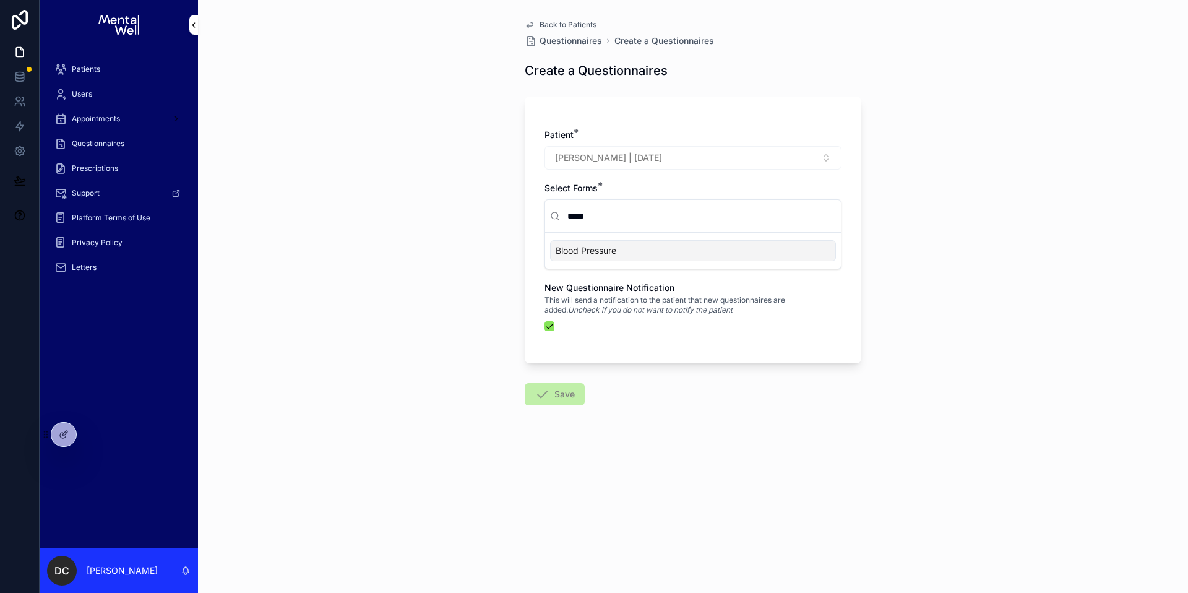
type input "*****"
click at [616, 251] on span "Blood Pressure" at bounding box center [586, 250] width 61 height 12
click at [553, 328] on button "scrollable content" at bounding box center [550, 326] width 10 height 10
click at [559, 387] on button "Save" at bounding box center [555, 394] width 60 height 22
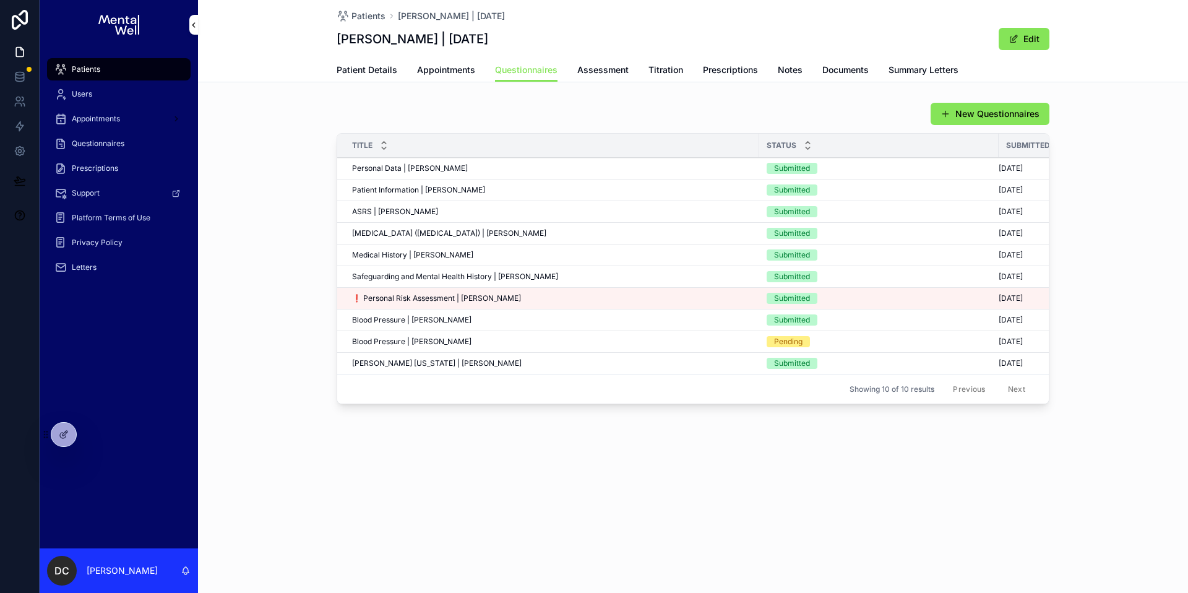
click at [78, 67] on span "Patients" at bounding box center [86, 69] width 28 height 10
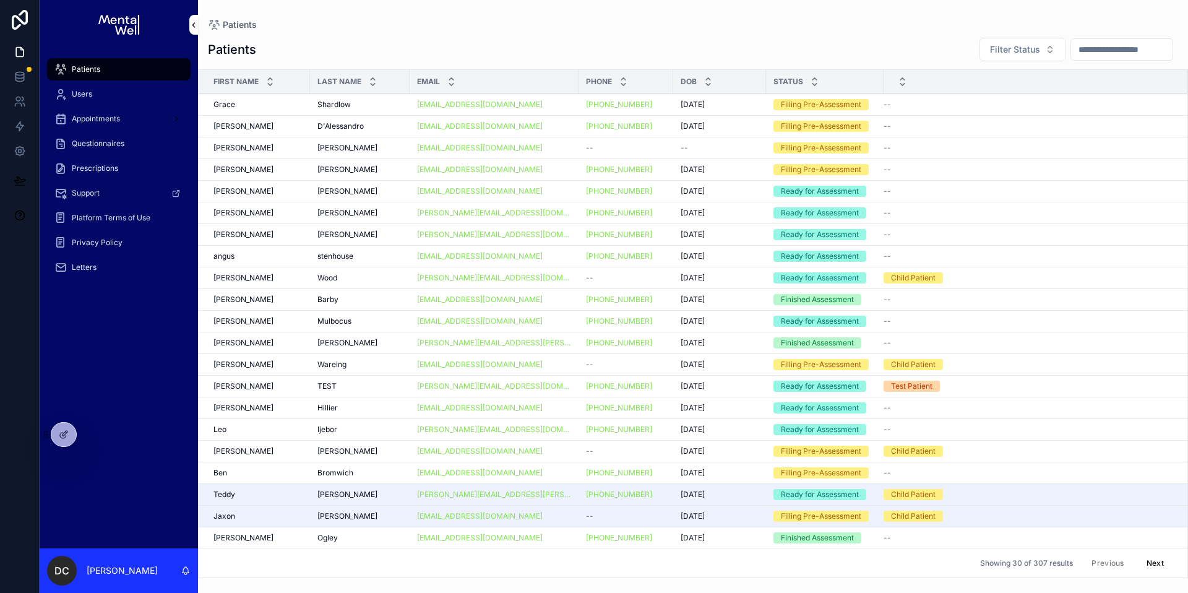
click at [1078, 42] on input "scrollable content" at bounding box center [1122, 49] width 102 height 17
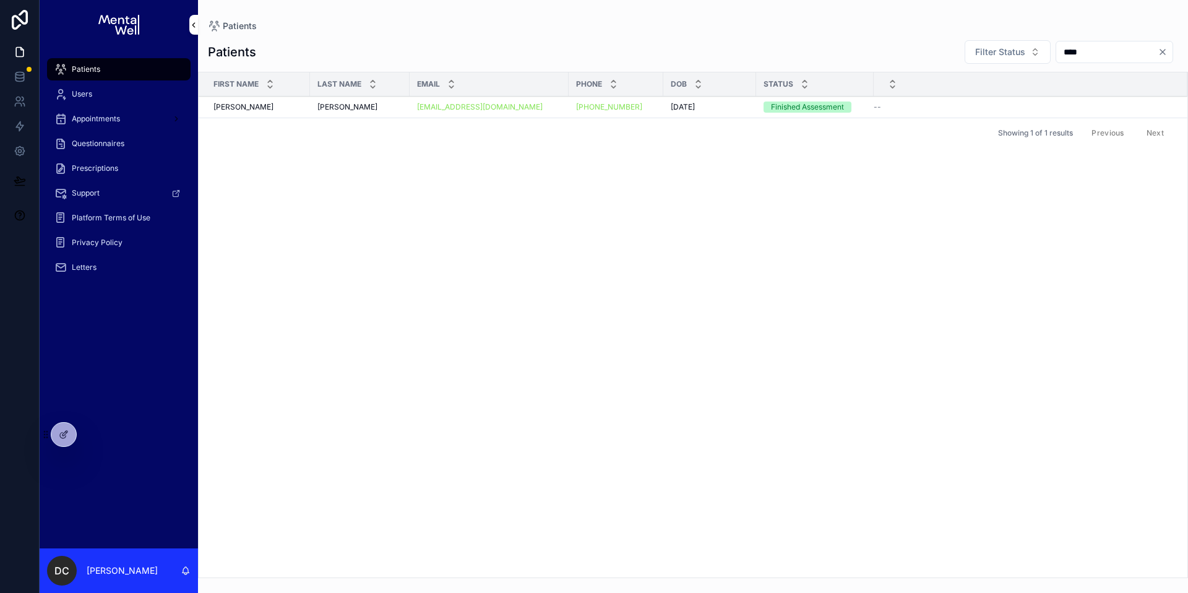
type input "****"
click at [379, 111] on div "[PERSON_NAME]" at bounding box center [360, 107] width 85 height 10
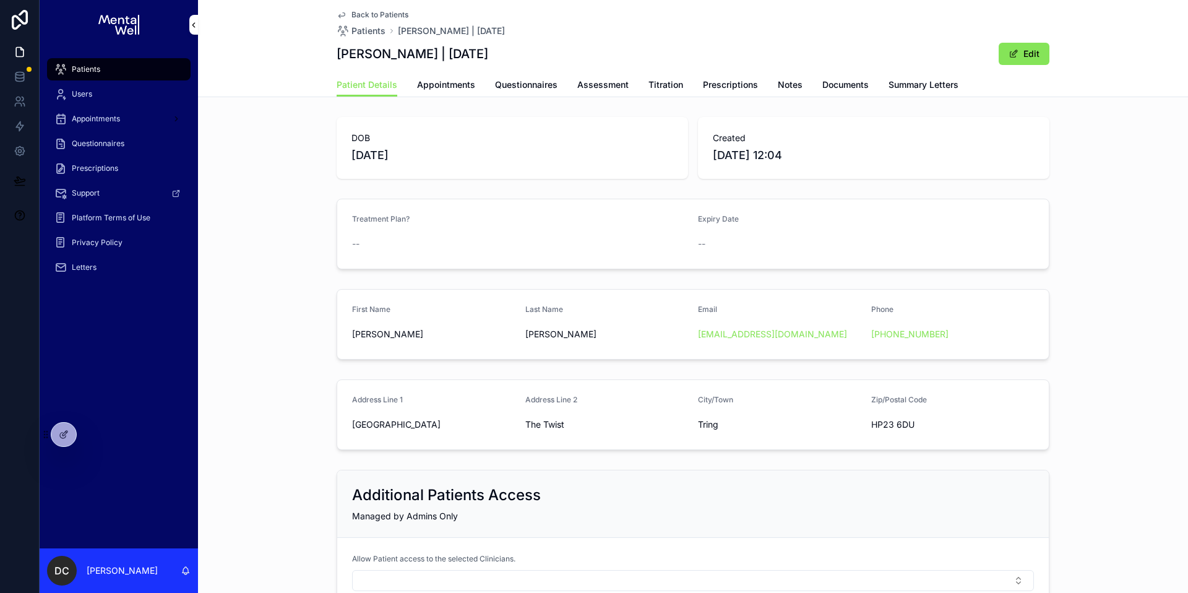
click at [875, 83] on div "Patient Details Appointments Questionnaires Assessment Titration Prescriptions …" at bounding box center [693, 85] width 713 height 24
click at [893, 82] on span "Summary Letters" at bounding box center [924, 85] width 70 height 12
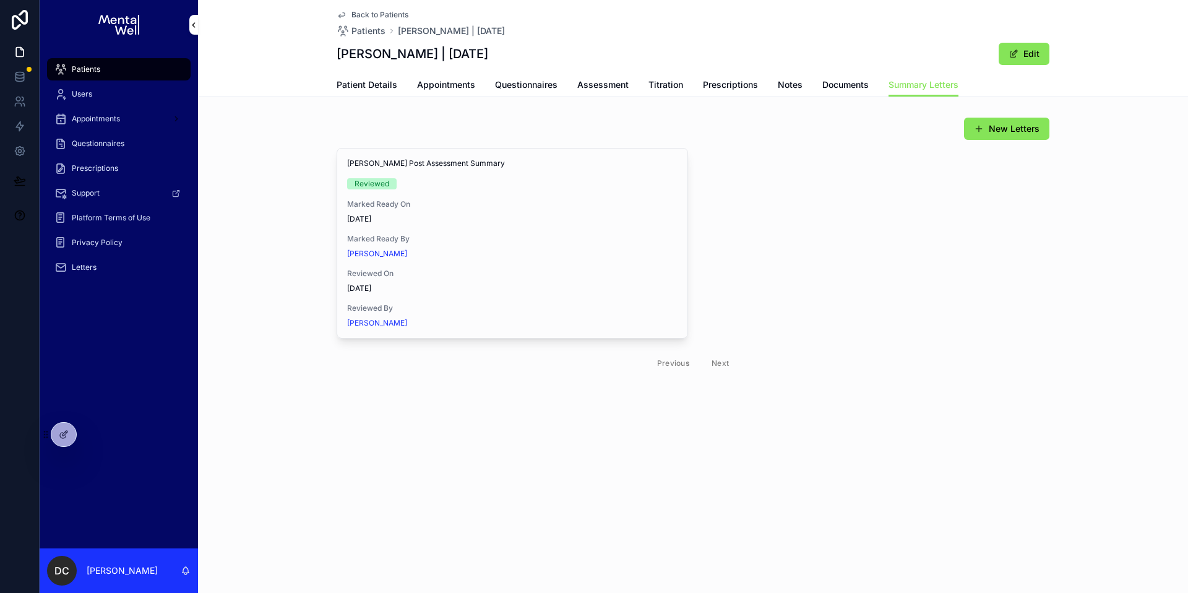
click at [626, 175] on div "[PERSON_NAME] Post Assessment Summary Reviewed Marked Ready On [DATE] Marked Re…" at bounding box center [512, 243] width 350 height 189
click at [0, 0] on button "View in Google Docs" at bounding box center [0, 0] width 0 height 0
click at [581, 88] on span "Assessment" at bounding box center [602, 85] width 51 height 12
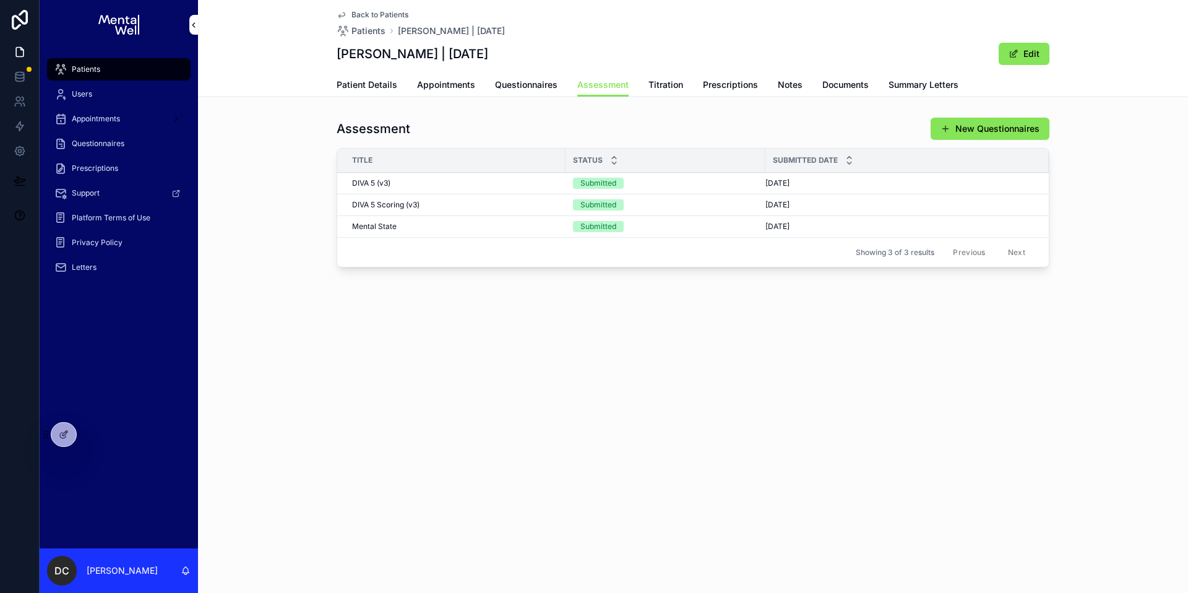
click at [461, 203] on div "DIVA 5 Scoring (v3) DIVA 5 Scoring (v3)" at bounding box center [455, 205] width 206 height 10
click at [431, 83] on span "Appointments" at bounding box center [446, 85] width 58 height 12
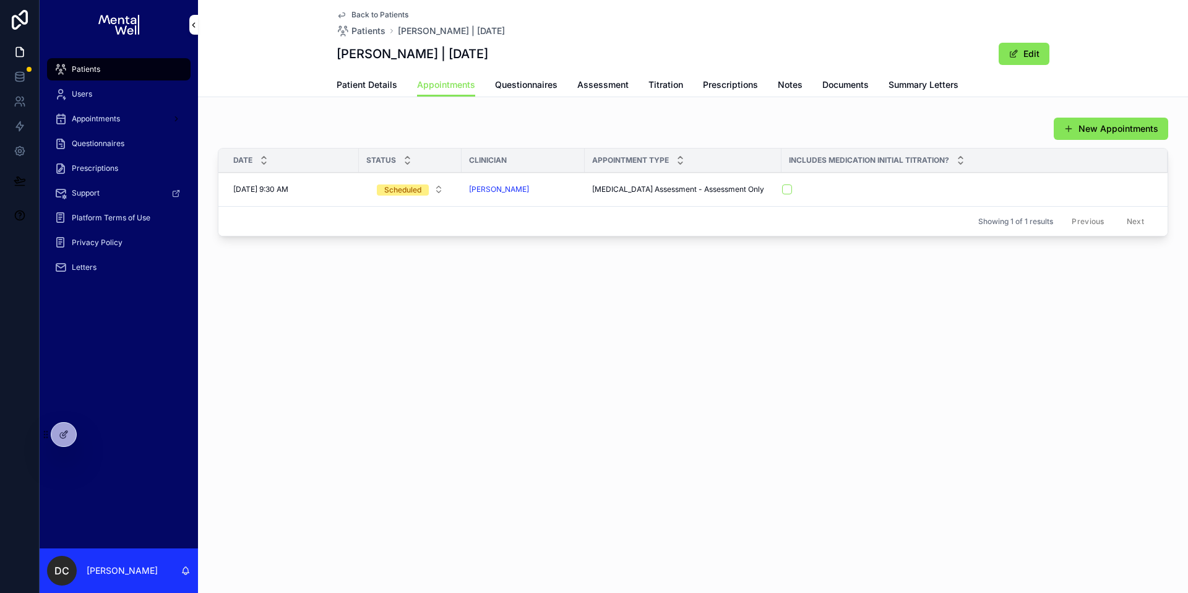
click at [126, 73] on div "Patients" at bounding box center [118, 69] width 129 height 20
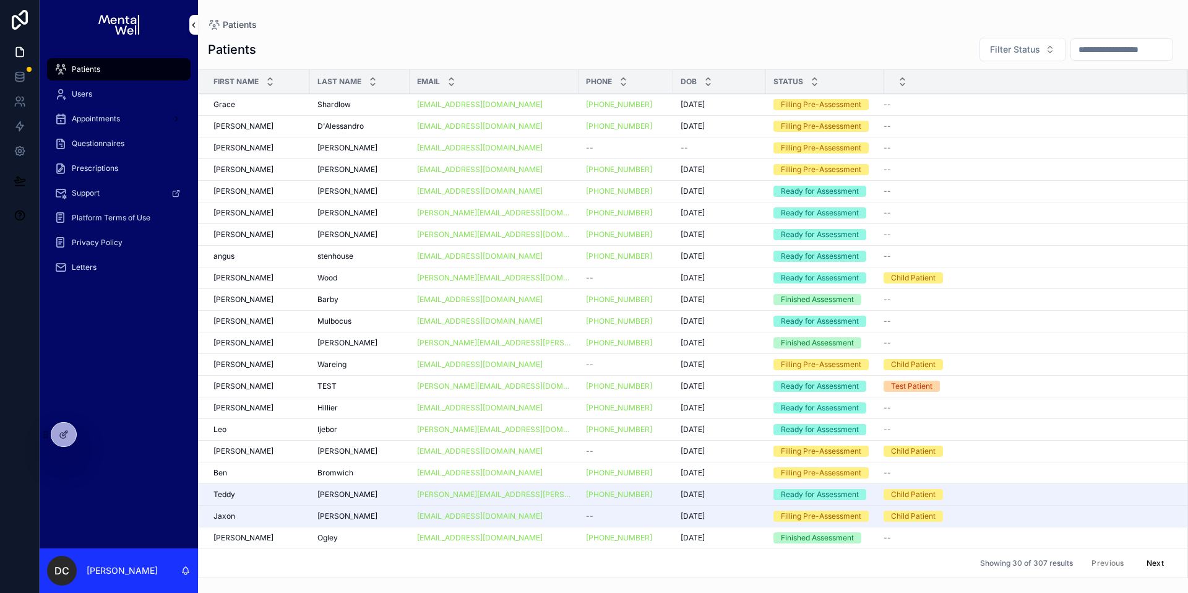
click at [110, 273] on div "Letters" at bounding box center [118, 267] width 129 height 20
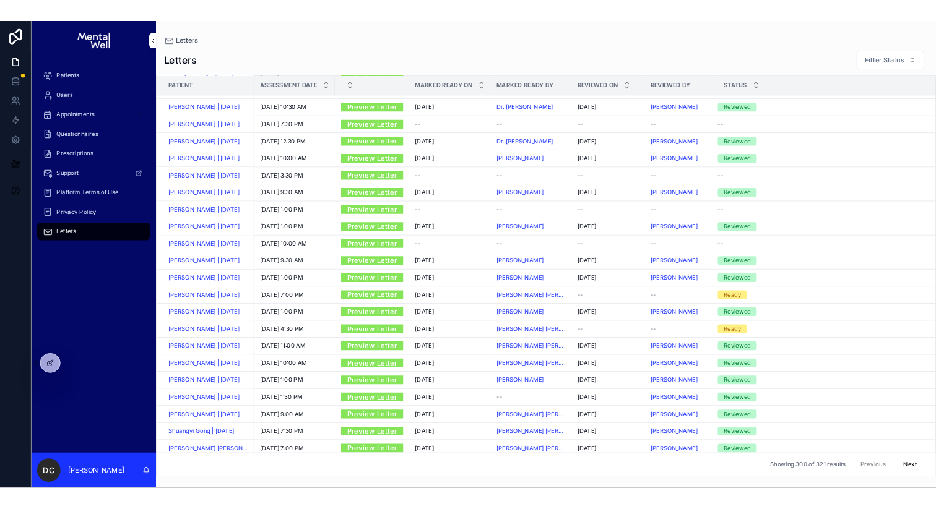
scroll to position [847, 0]
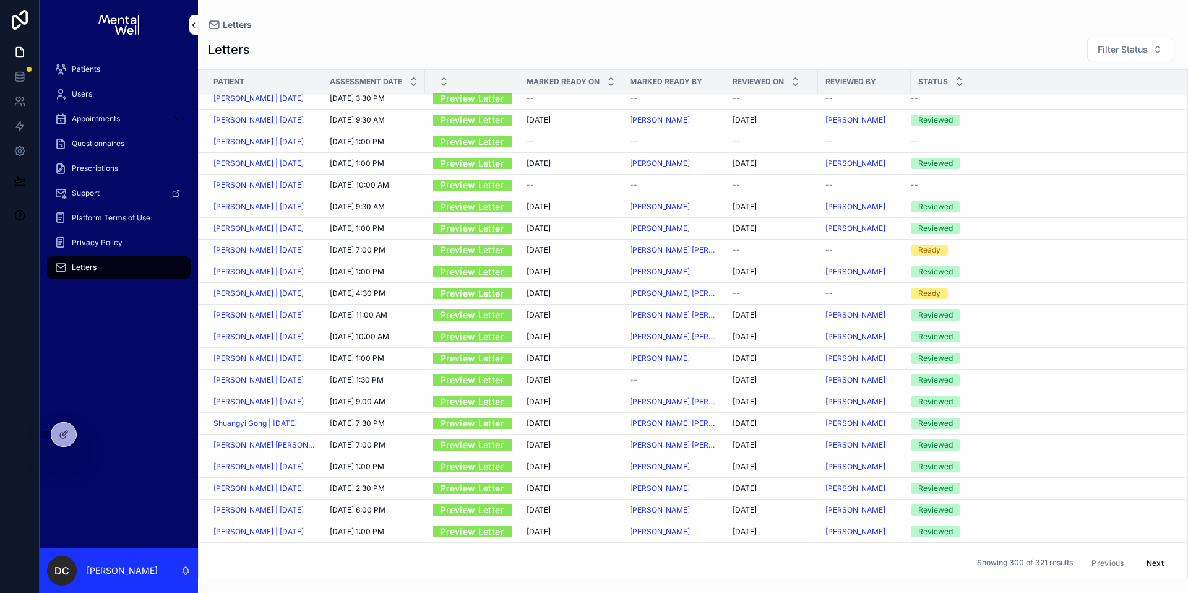
click at [100, 74] on div "Patients" at bounding box center [118, 69] width 129 height 20
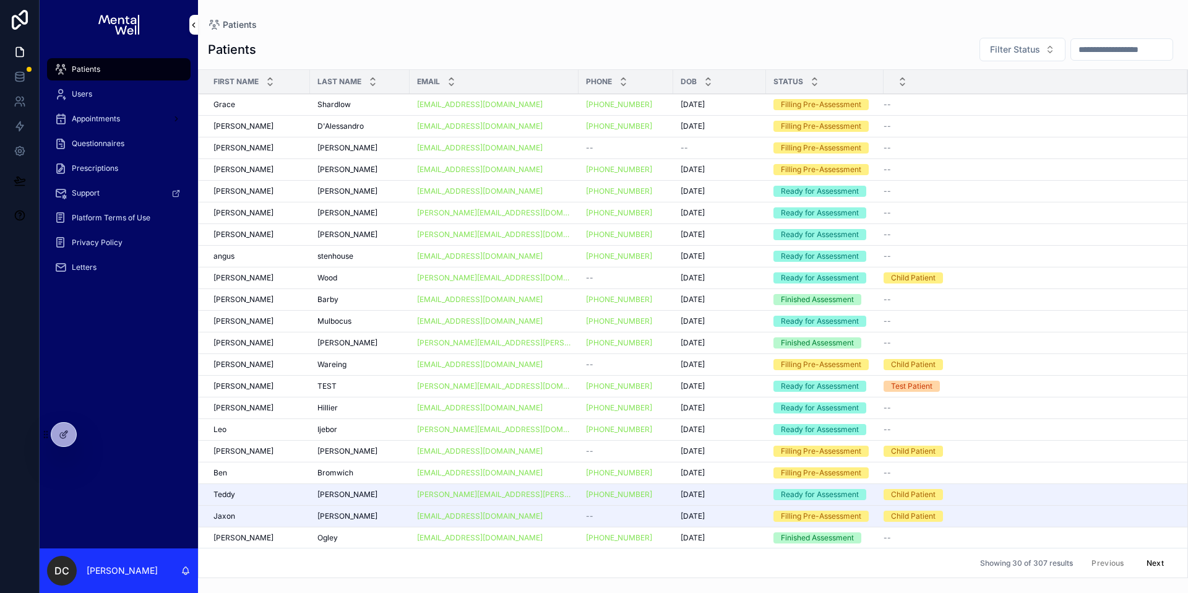
click at [1071, 58] on input "scrollable content" at bounding box center [1122, 49] width 102 height 17
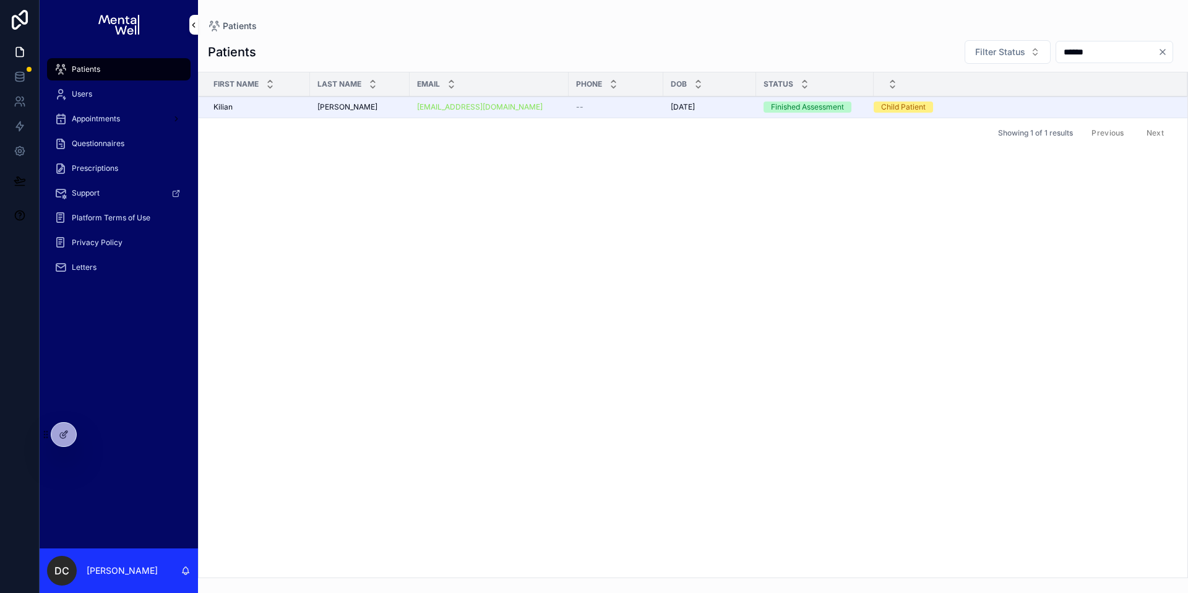
type input "******"
click at [391, 109] on div "[PERSON_NAME] [PERSON_NAME]" at bounding box center [360, 107] width 85 height 10
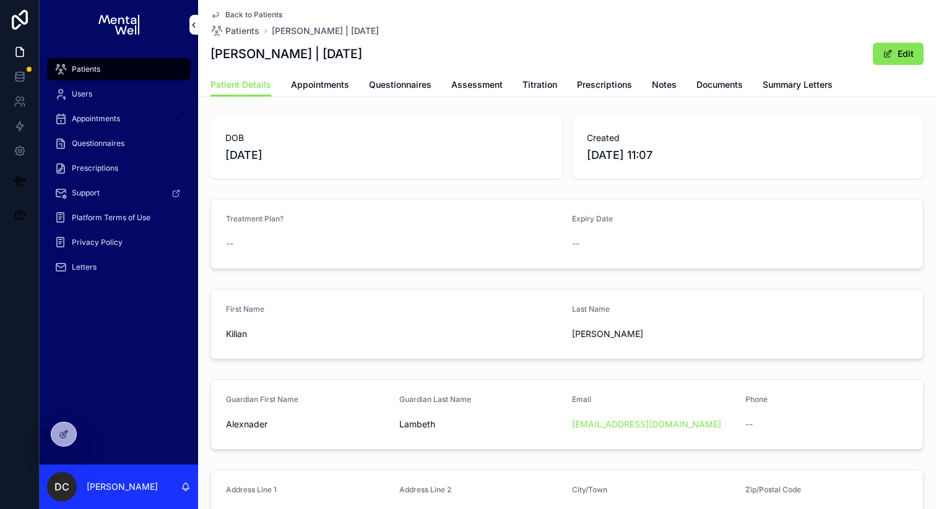
click at [93, 69] on span "Patients" at bounding box center [86, 69] width 28 height 10
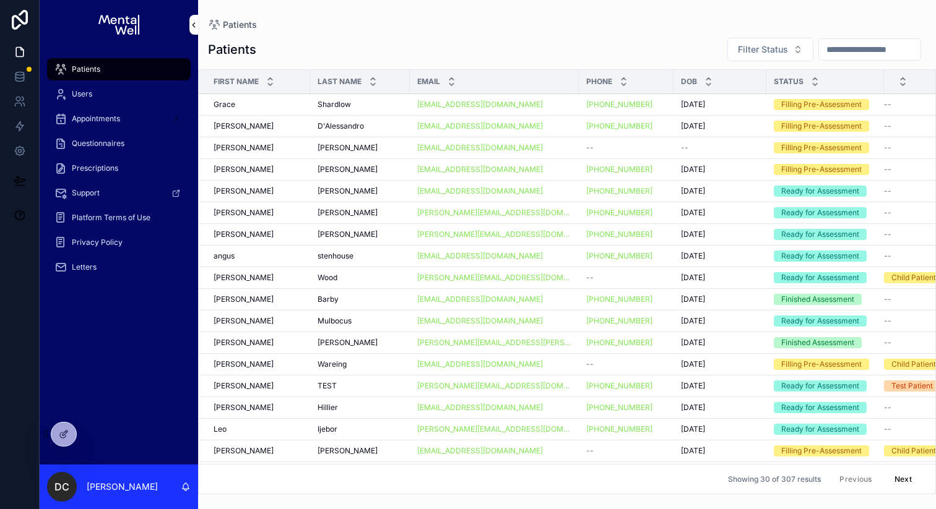
click at [831, 48] on input "scrollable content" at bounding box center [870, 49] width 102 height 17
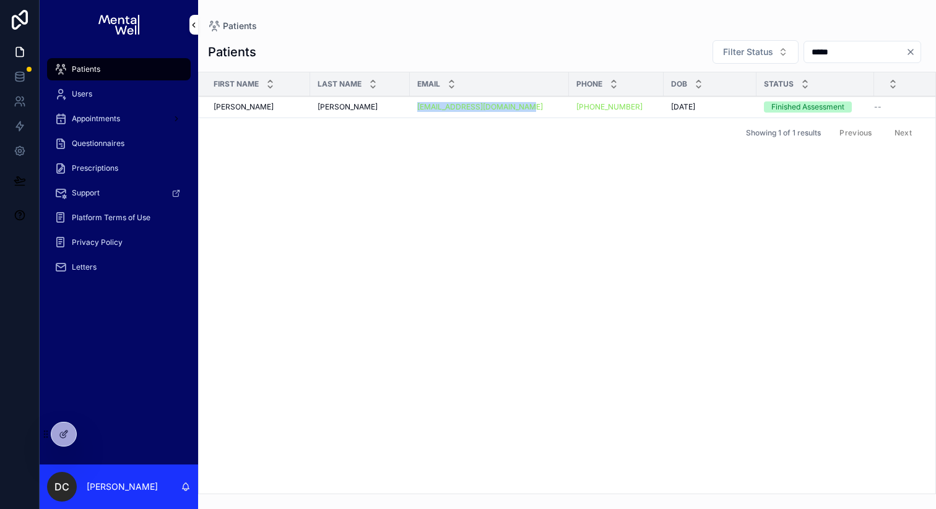
click at [110, 68] on div "Patients" at bounding box center [118, 69] width 129 height 20
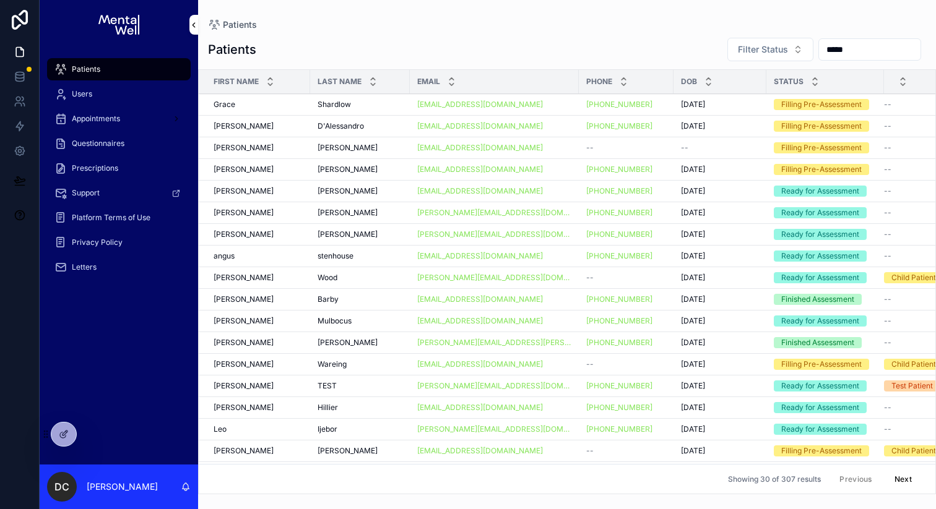
click at [881, 51] on input "*****" at bounding box center [870, 49] width 102 height 17
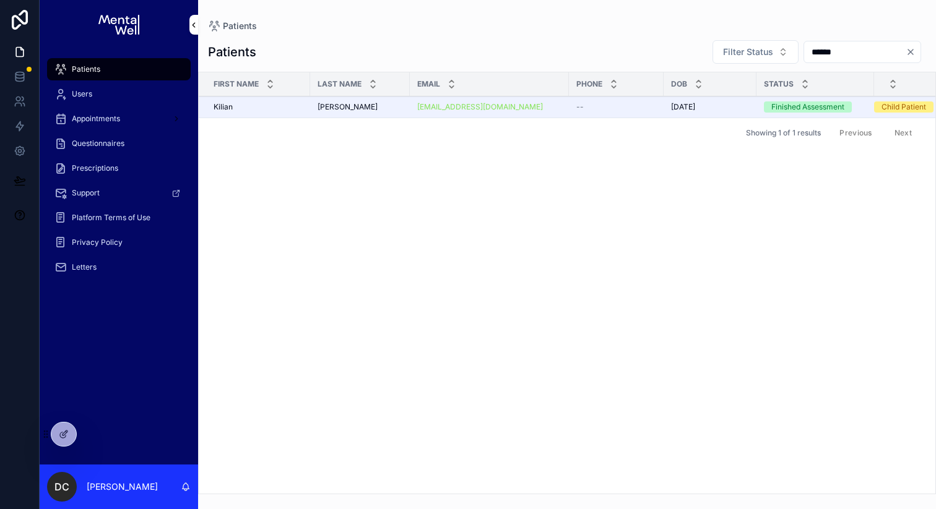
type input "******"
click at [295, 108] on div "[PERSON_NAME]" at bounding box center [258, 107] width 89 height 10
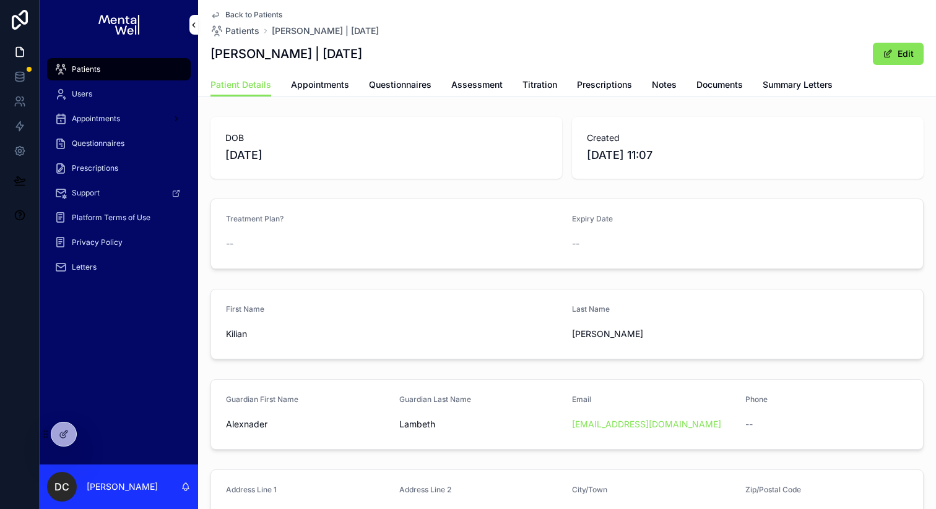
click at [456, 84] on span "Assessment" at bounding box center [476, 85] width 51 height 12
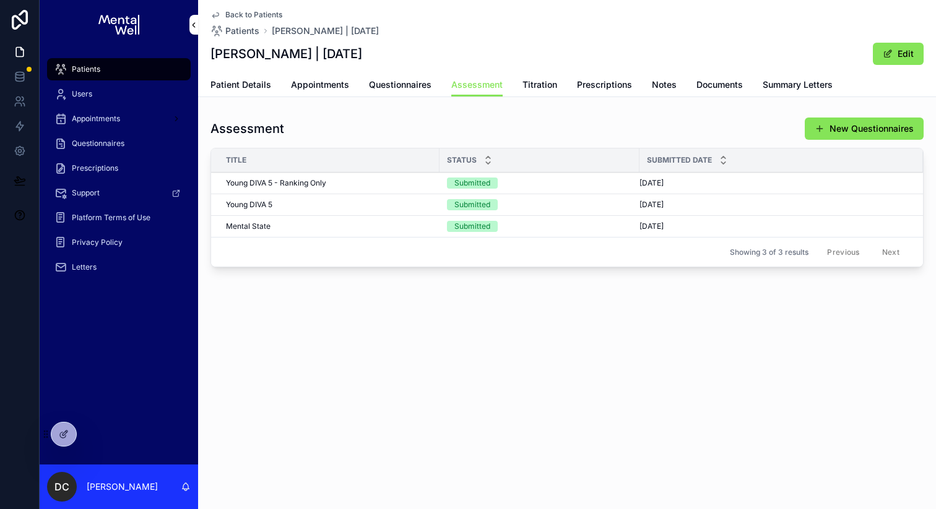
click at [315, 179] on span "Young DIVA 5 - Ranking Only" at bounding box center [276, 183] width 100 height 10
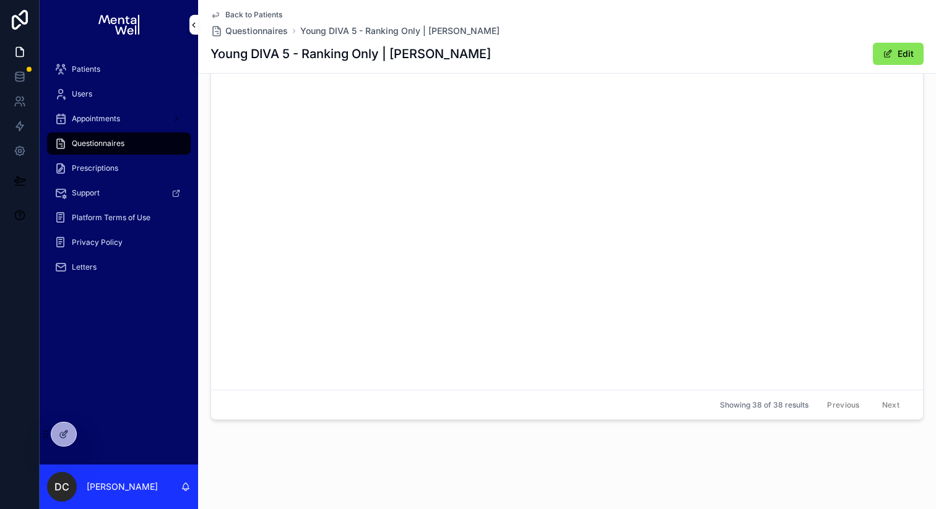
scroll to position [3521, 0]
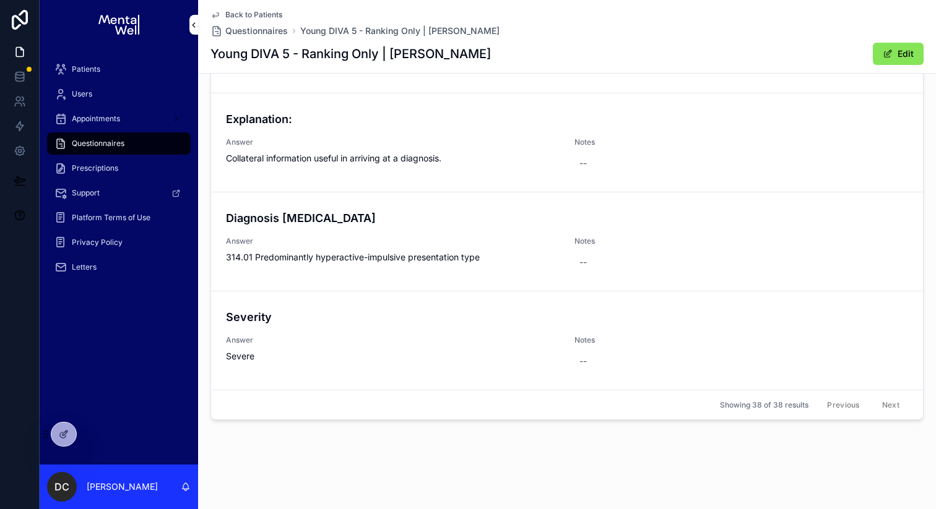
drag, startPoint x: 413, startPoint y: 54, endPoint x: 530, endPoint y: 54, distance: 117.0
click at [491, 54] on h1 "Young DIVA 5 - Ranking Only | [PERSON_NAME]" at bounding box center [350, 53] width 280 height 17
copy h1 "[PERSON_NAME]"
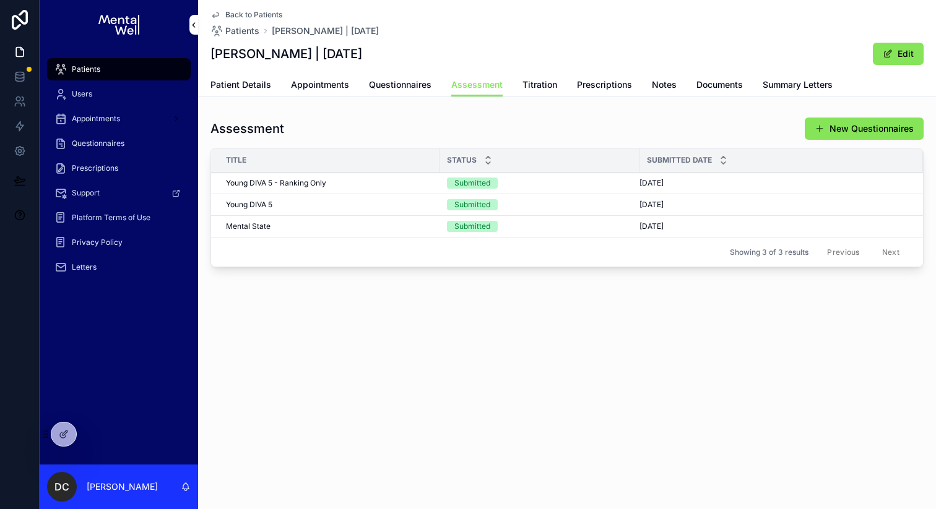
click at [806, 87] on span "Summary Letters" at bounding box center [798, 85] width 70 height 12
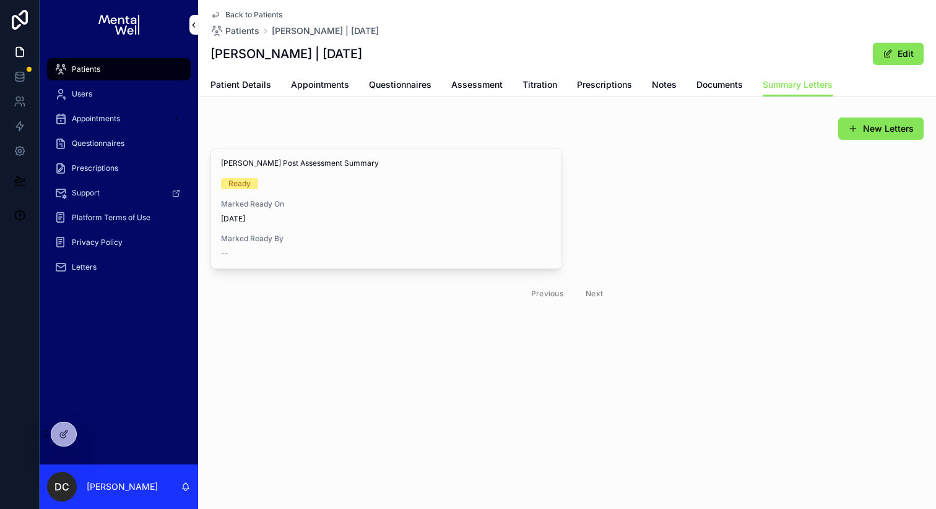
click at [0, 0] on span "View in Google Docs" at bounding box center [0, 0] width 0 height 0
click at [447, 85] on div "Patient Details Appointments Questionnaires Assessment Titration Prescriptions …" at bounding box center [566, 85] width 713 height 24
click at [454, 85] on span "Assessment" at bounding box center [476, 85] width 51 height 12
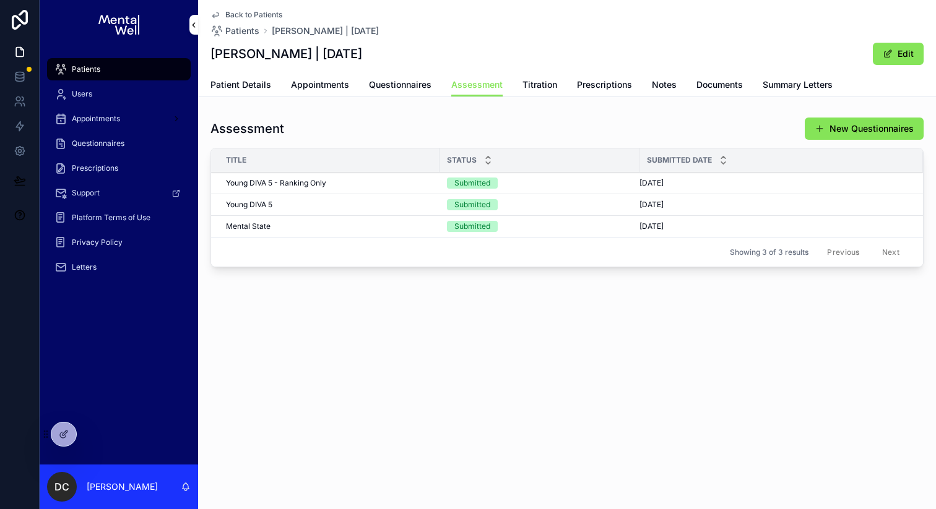
click at [306, 177] on td "Young DIVA 5 - Ranking Only Young DIVA 5 - Ranking Only" at bounding box center [325, 184] width 228 height 22
click at [305, 179] on span "Young DIVA 5 - Ranking Only" at bounding box center [276, 183] width 100 height 10
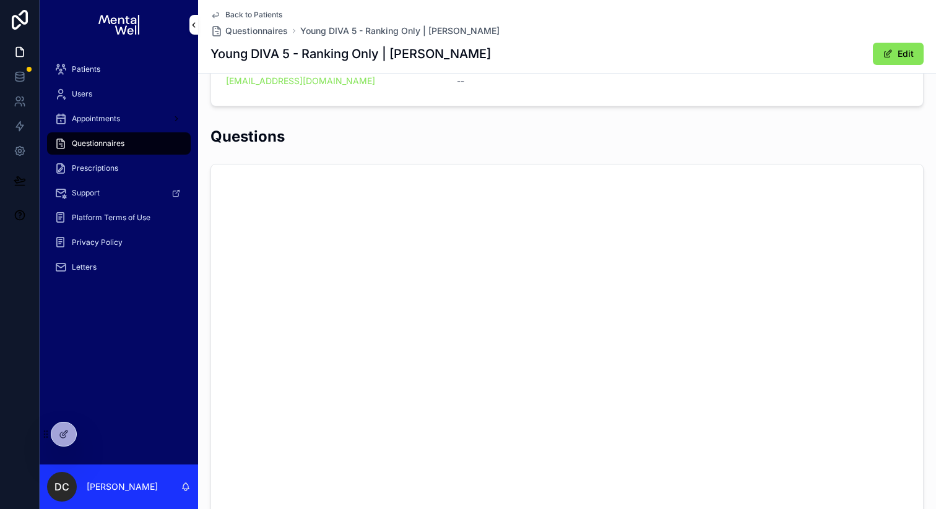
scroll to position [3521, 0]
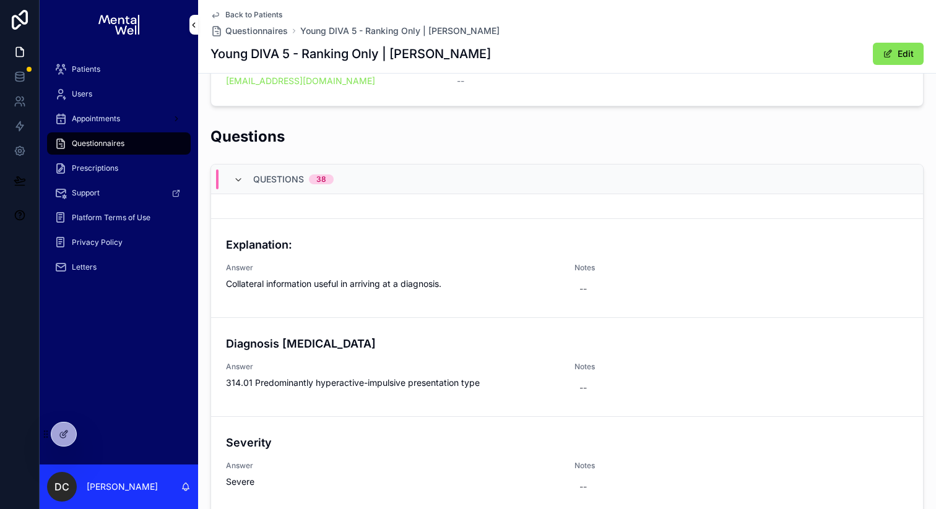
click at [92, 67] on span "Patients" at bounding box center [86, 69] width 28 height 10
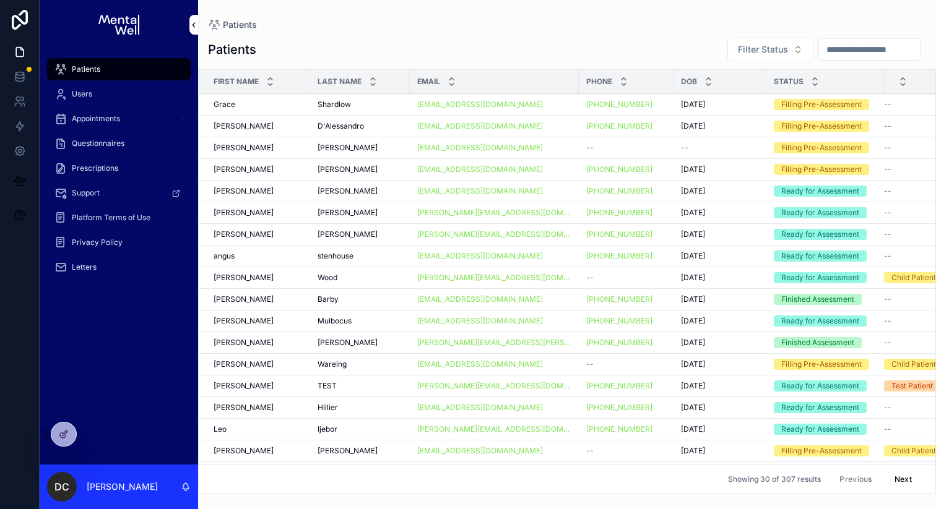
click at [819, 51] on input "scrollable content" at bounding box center [870, 49] width 102 height 17
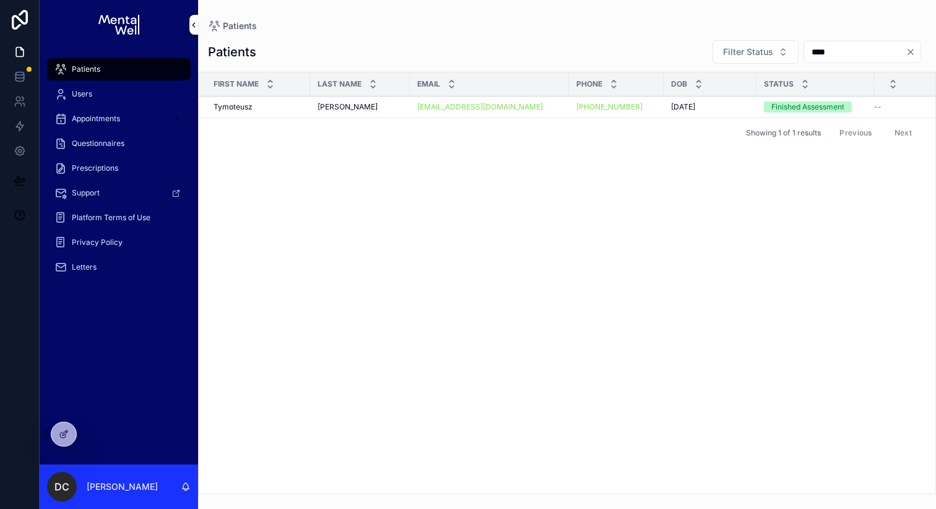
type input "****"
click at [380, 103] on div "[PERSON_NAME] [PERSON_NAME]" at bounding box center [360, 107] width 85 height 10
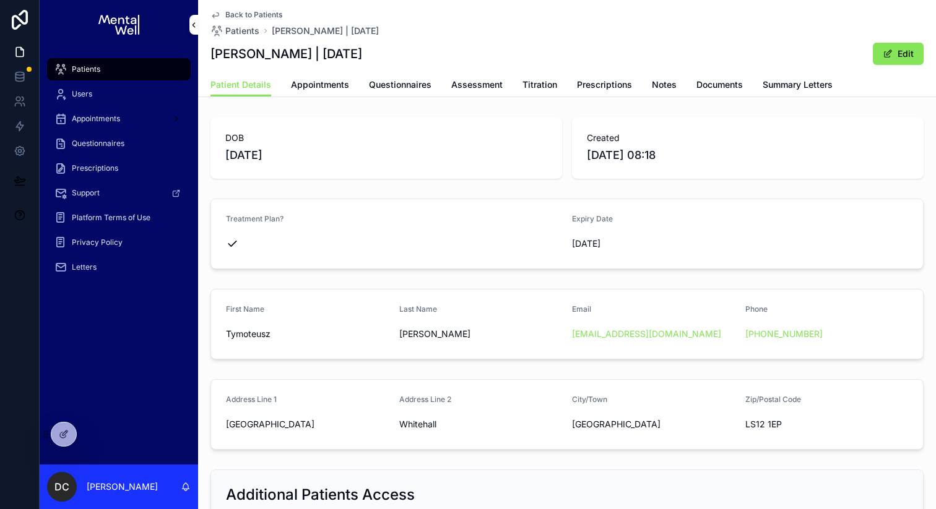
click at [324, 89] on span "Appointments" at bounding box center [320, 85] width 58 height 12
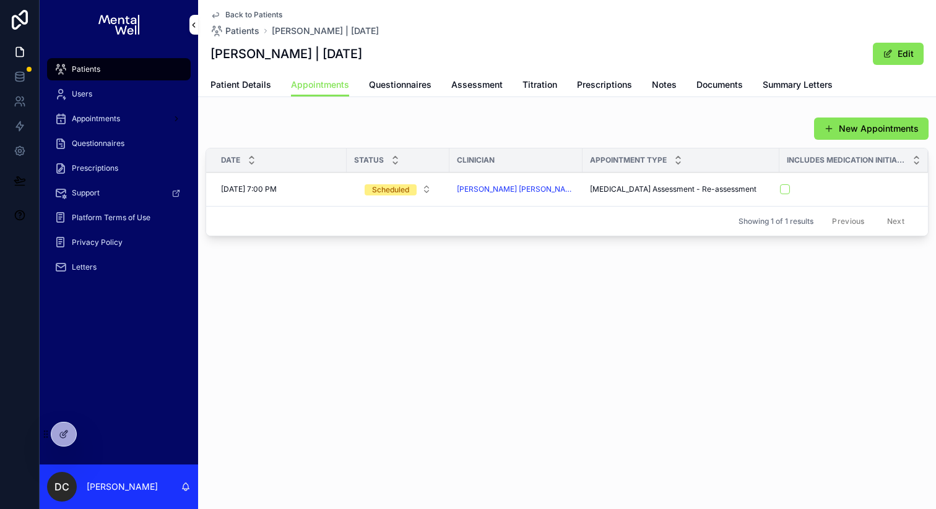
click at [454, 84] on span "Assessment" at bounding box center [476, 85] width 51 height 12
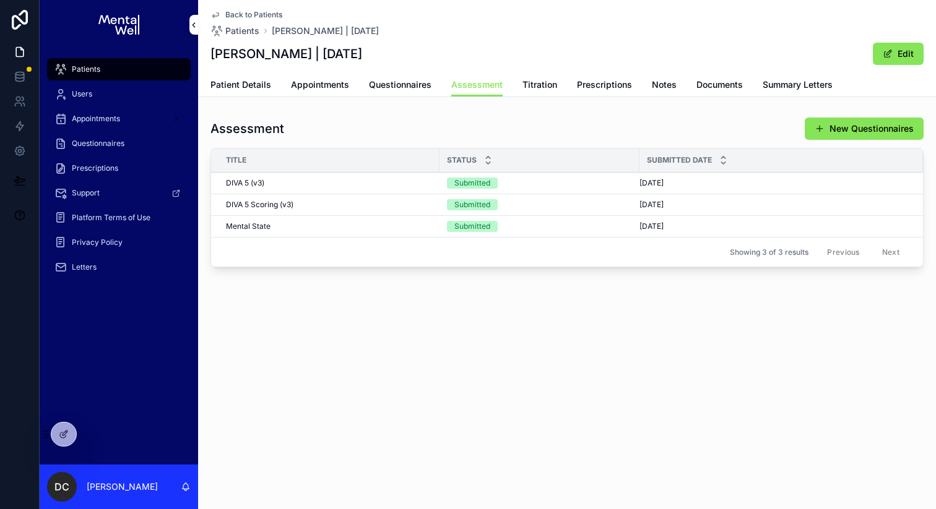
click at [182, 69] on div "Patients" at bounding box center [118, 69] width 129 height 20
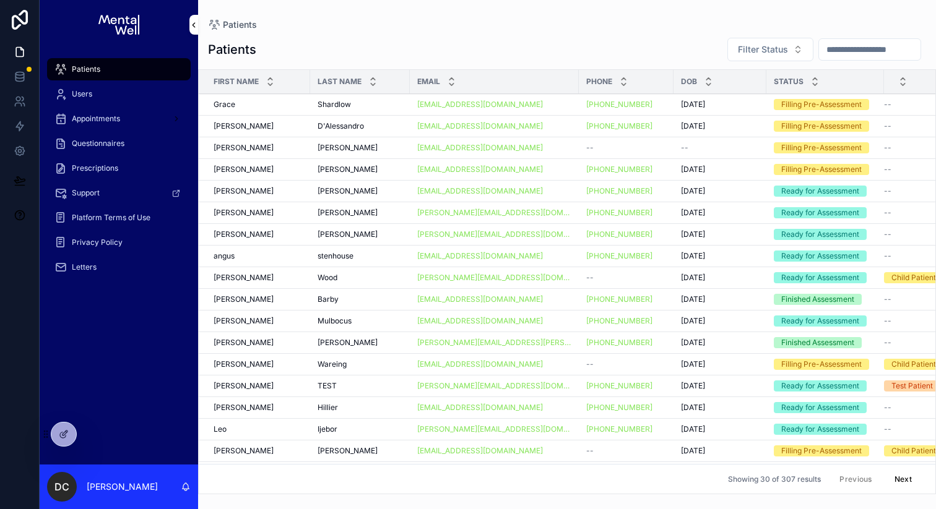
click at [831, 57] on input "scrollable content" at bounding box center [870, 49] width 102 height 17
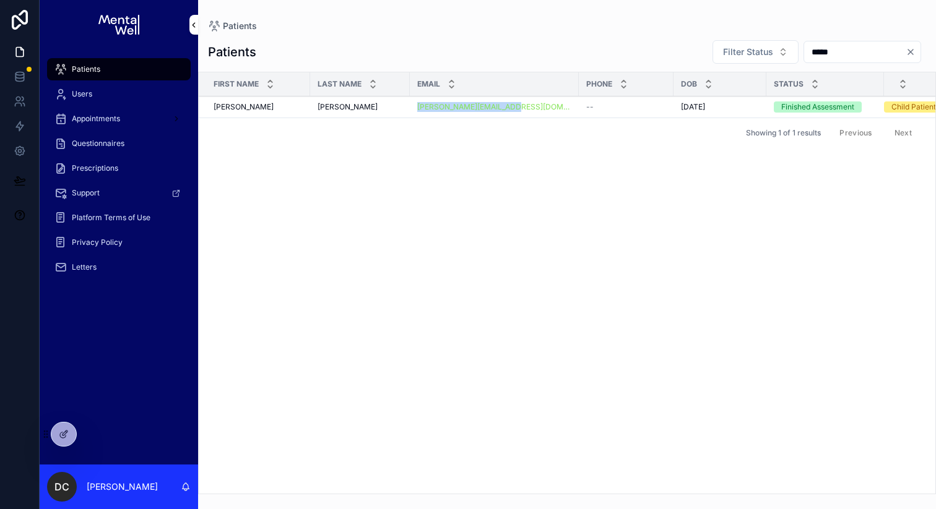
click at [85, 70] on span "Patients" at bounding box center [86, 69] width 28 height 10
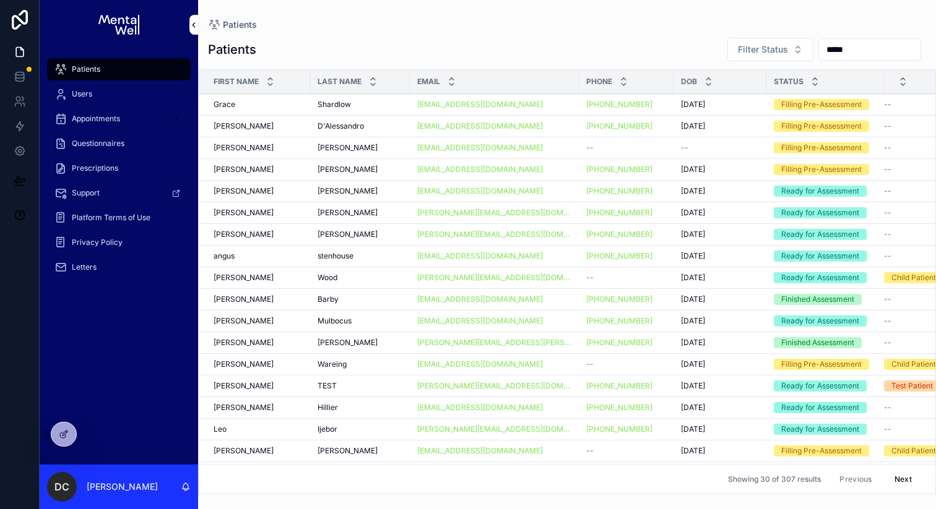
click at [847, 51] on input "*****" at bounding box center [870, 49] width 102 height 17
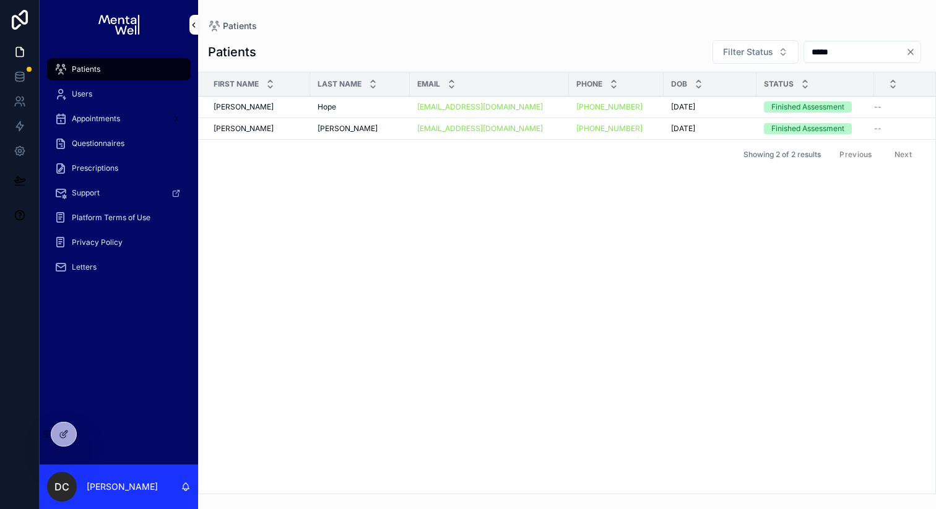
type input "*****"
click at [330, 126] on span "[PERSON_NAME]" at bounding box center [348, 129] width 60 height 10
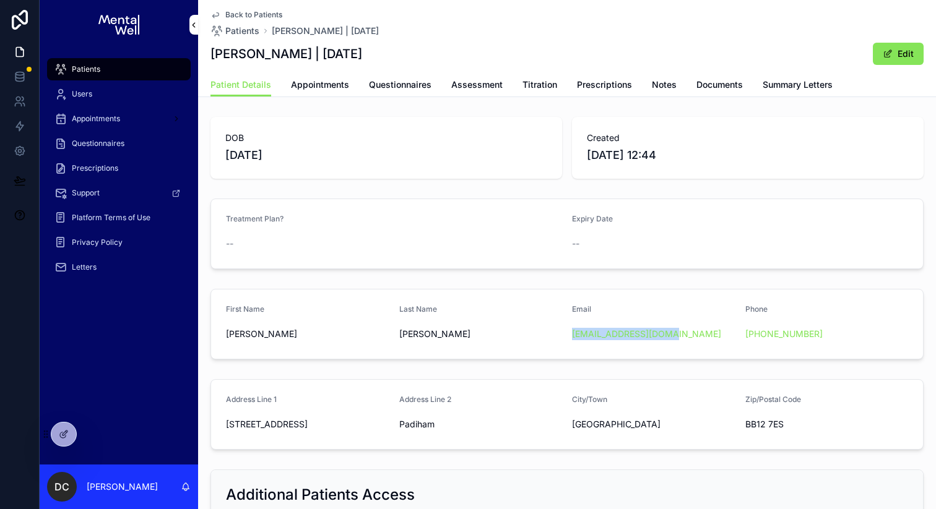
click at [82, 77] on div "Patients" at bounding box center [118, 69] width 129 height 20
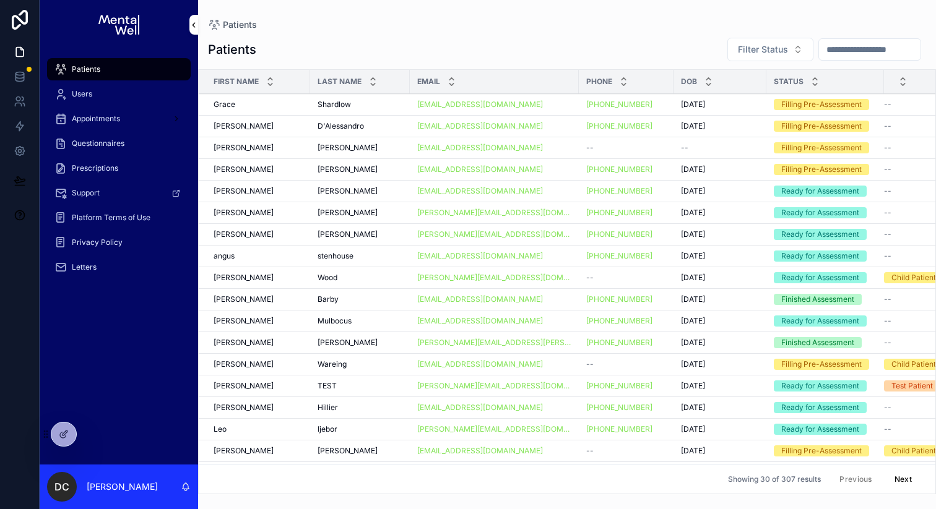
click at [893, 54] on input "scrollable content" at bounding box center [870, 49] width 102 height 17
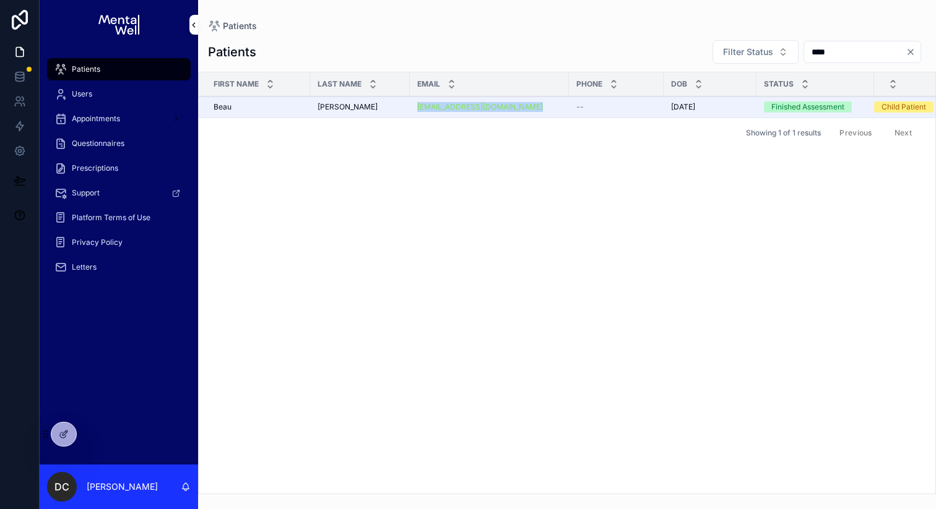
click at [105, 71] on div "Patients" at bounding box center [118, 69] width 129 height 20
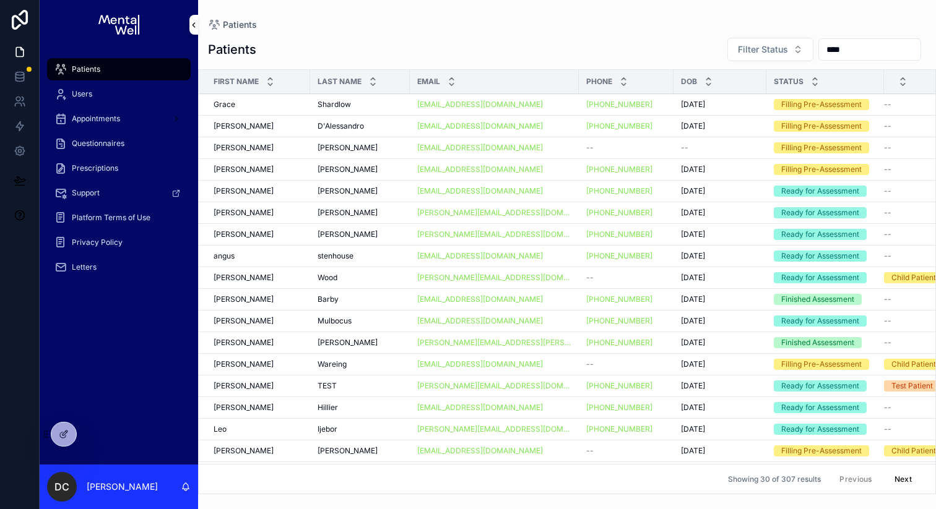
click at [826, 53] on input "****" at bounding box center [870, 49] width 102 height 17
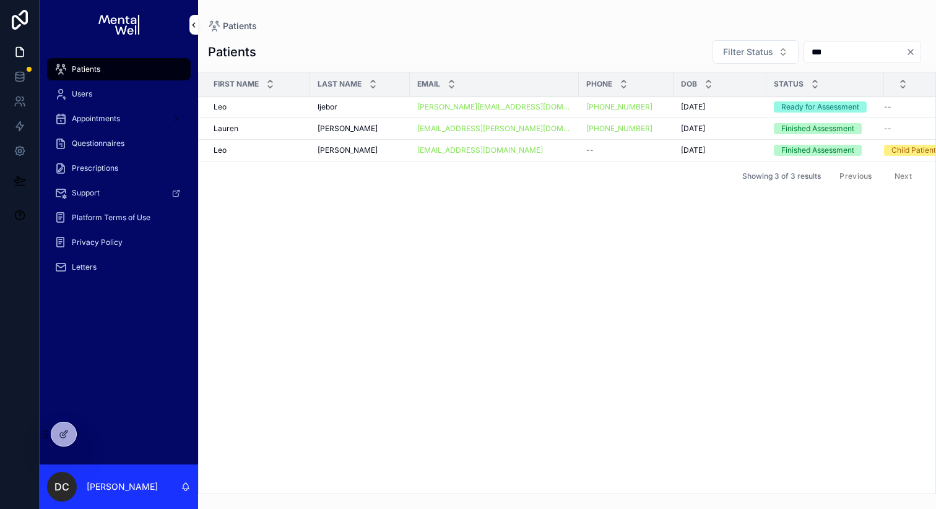
type input "***"
click at [305, 152] on td "[PERSON_NAME]" at bounding box center [254, 151] width 111 height 22
click at [300, 152] on div "[PERSON_NAME]" at bounding box center [258, 150] width 89 height 10
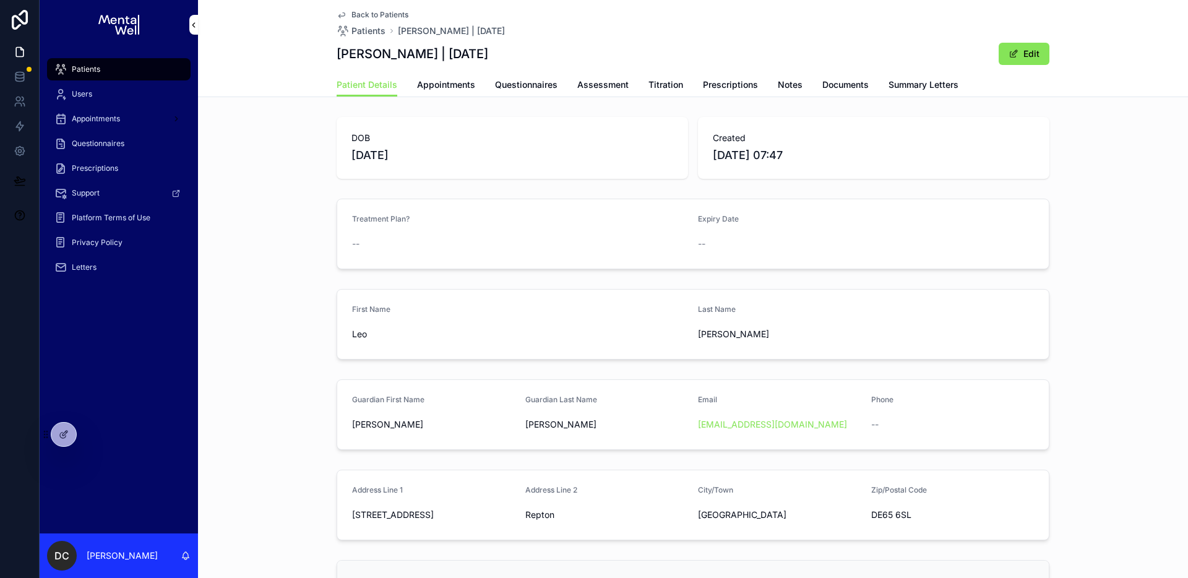
click at [117, 71] on div "Patients" at bounding box center [118, 69] width 129 height 20
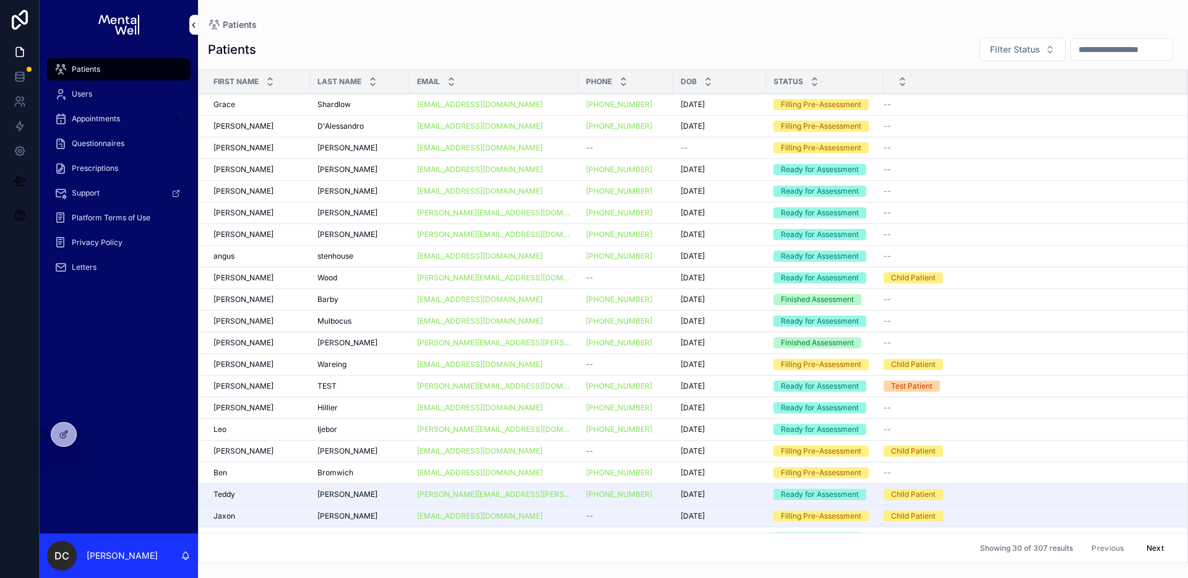
click at [1079, 54] on input "scrollable content" at bounding box center [1122, 49] width 102 height 17
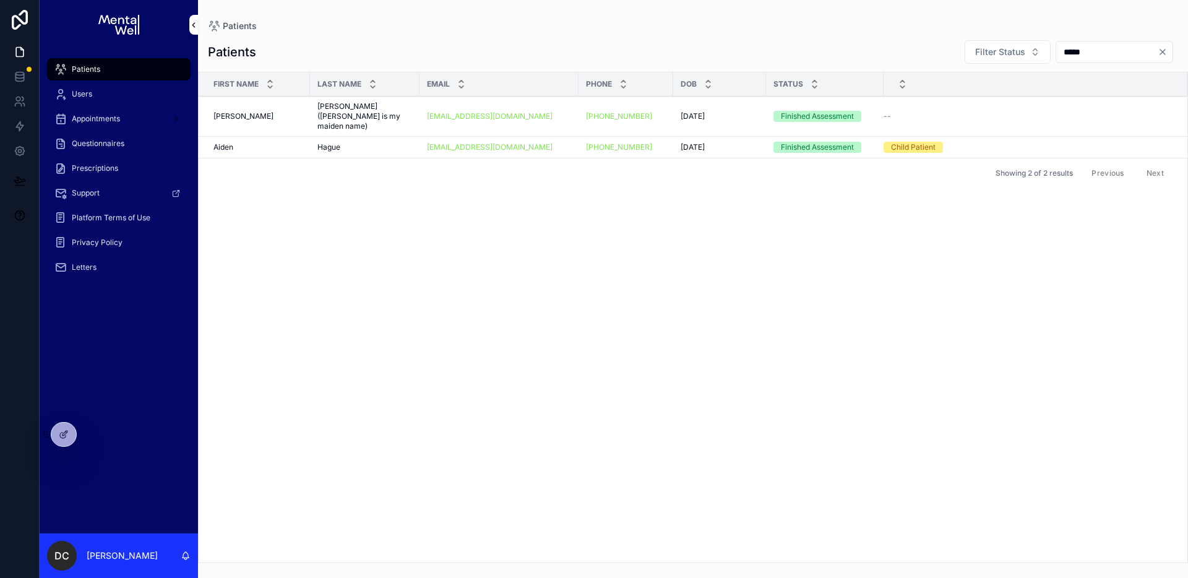
type input "*****"
click at [340, 142] on div "Hague Hague" at bounding box center [365, 147] width 95 height 10
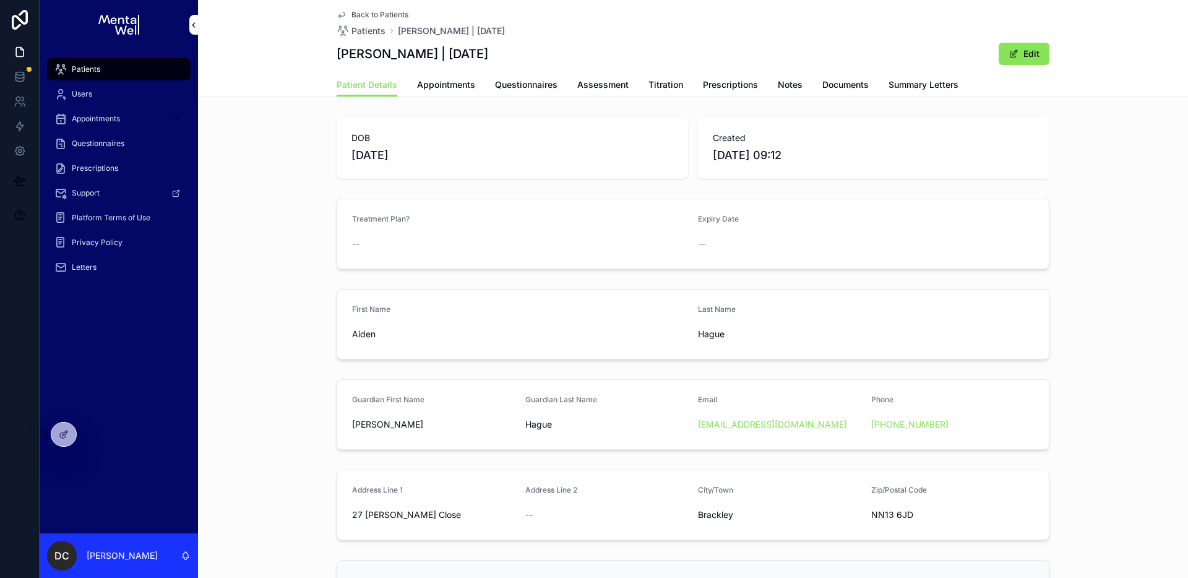
click at [426, 77] on link "Appointments" at bounding box center [446, 86] width 58 height 25
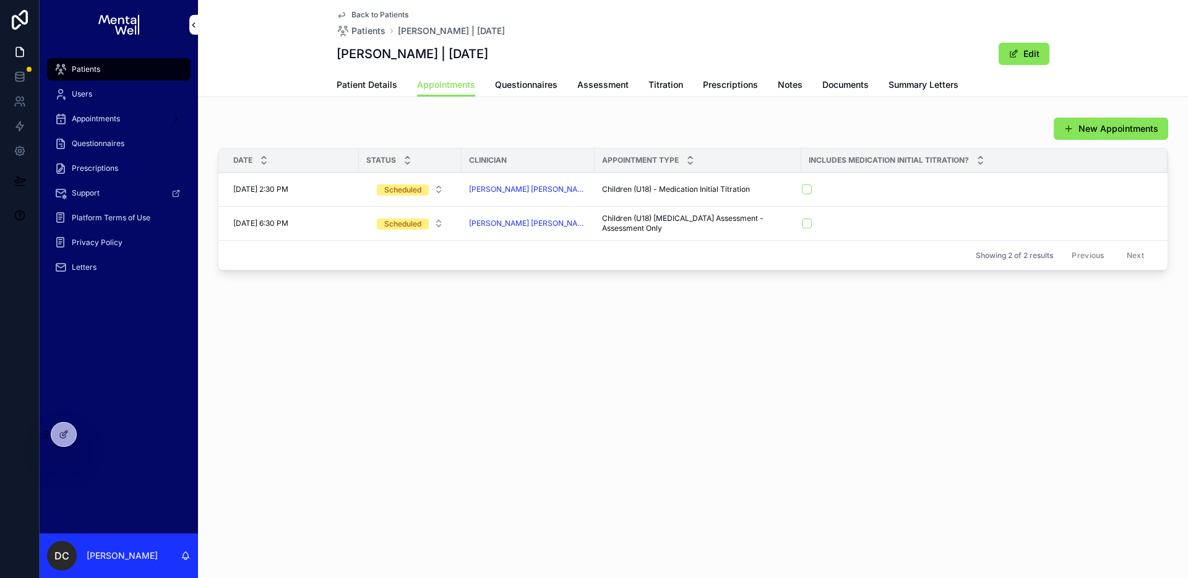
click at [730, 79] on span "Prescriptions" at bounding box center [730, 85] width 55 height 12
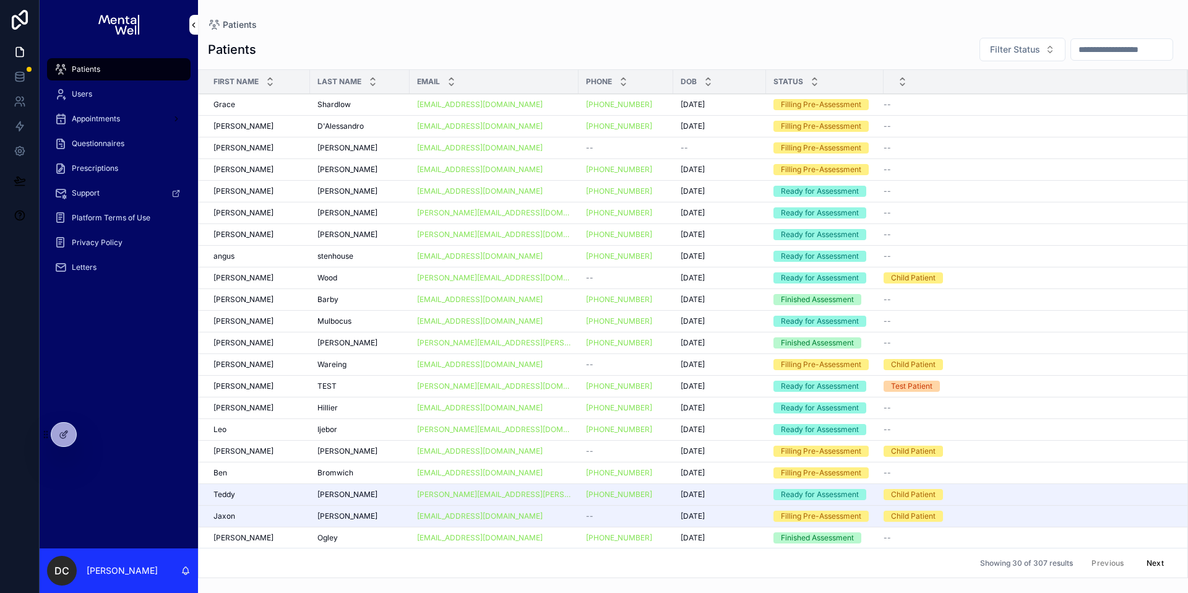
click at [1132, 58] on div "scrollable content" at bounding box center [1122, 49] width 103 height 22
click at [1133, 56] on input "scrollable content" at bounding box center [1122, 49] width 102 height 17
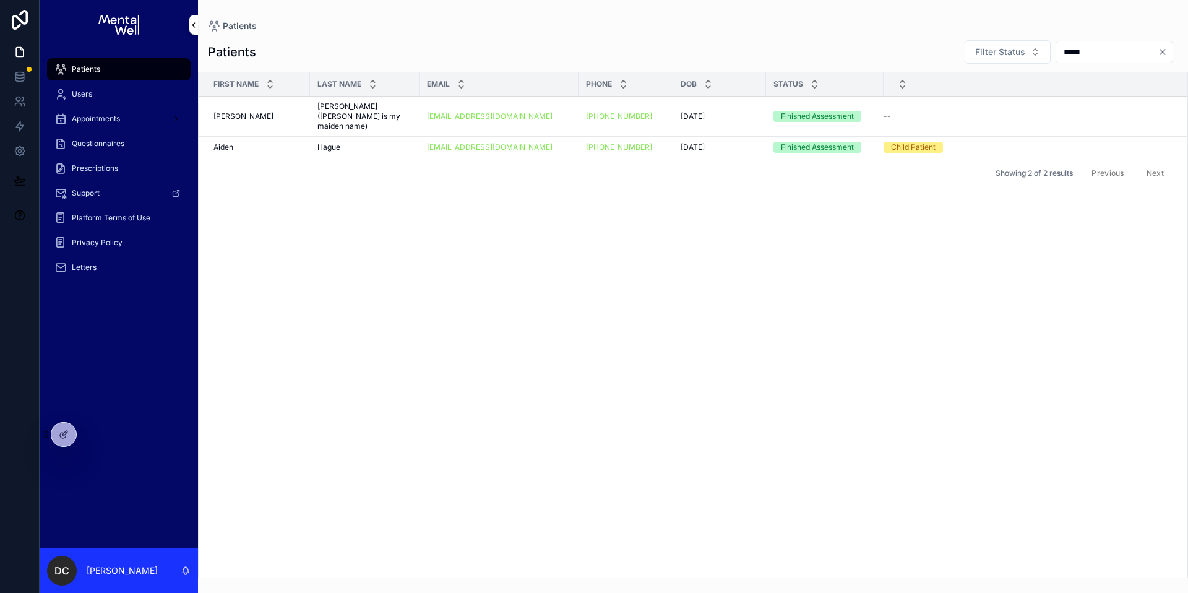
type input "*****"
click at [264, 142] on div "Aiden Aiden" at bounding box center [258, 147] width 89 height 10
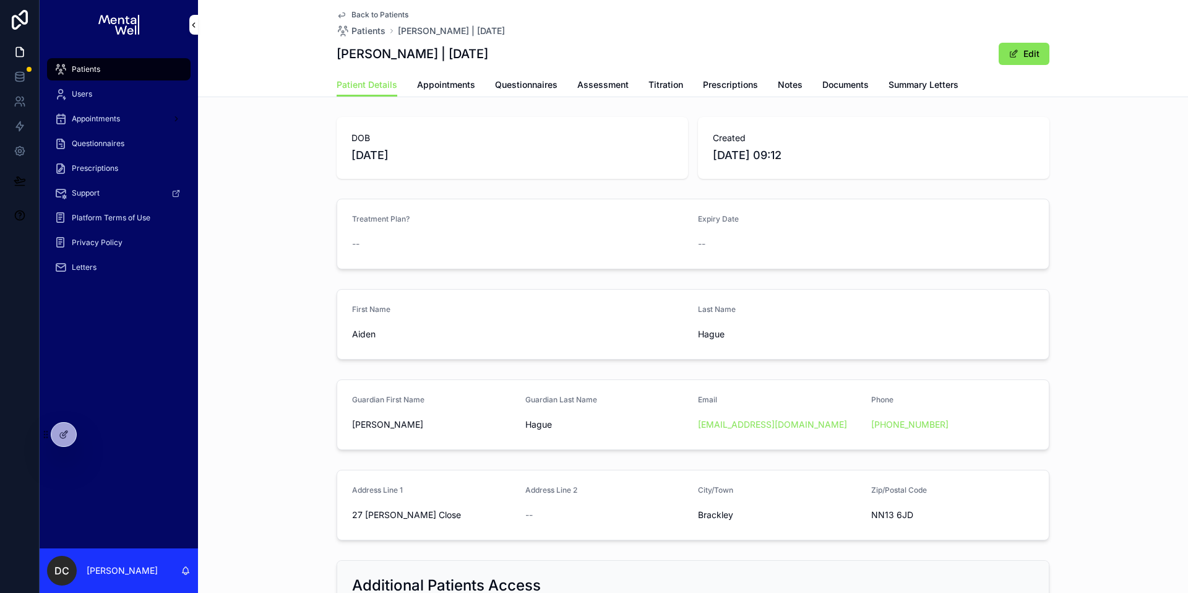
click at [497, 79] on span "Questionnaires" at bounding box center [526, 85] width 63 height 12
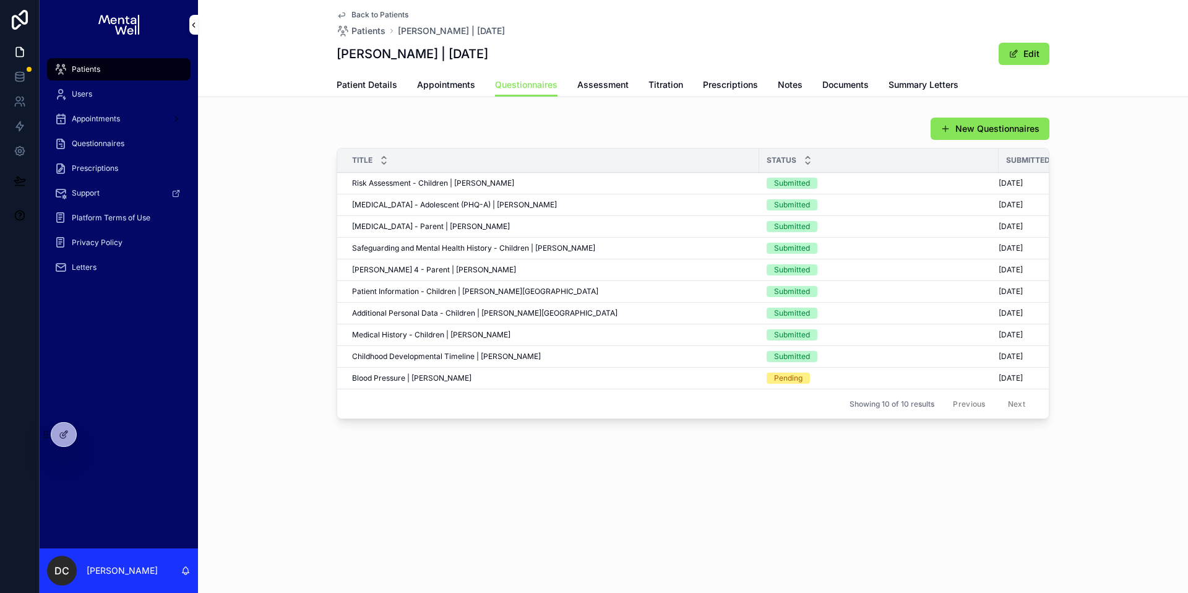
click at [0, 0] on span "Form URL" at bounding box center [0, 0] width 0 height 0
